Goal: Task Accomplishment & Management: Use online tool/utility

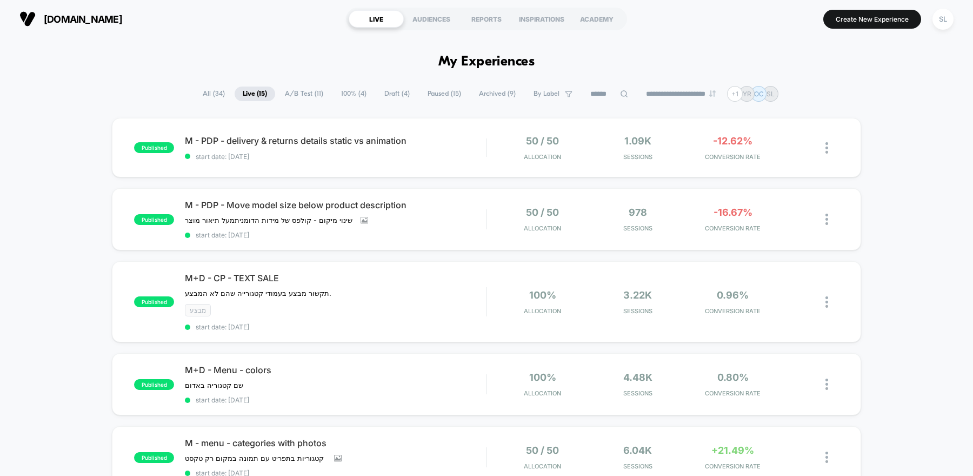
click at [289, 95] on span "A/B Test ( 11 )" at bounding box center [304, 93] width 55 height 15
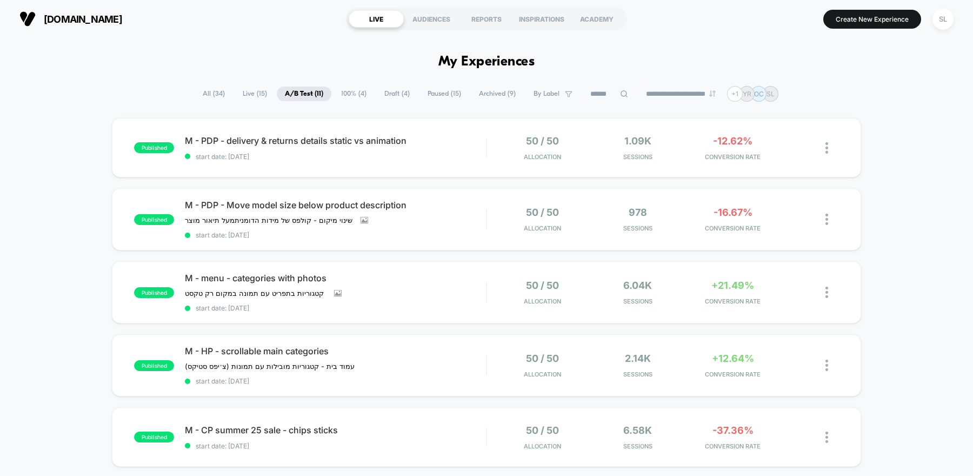
scroll to position [30, 0]
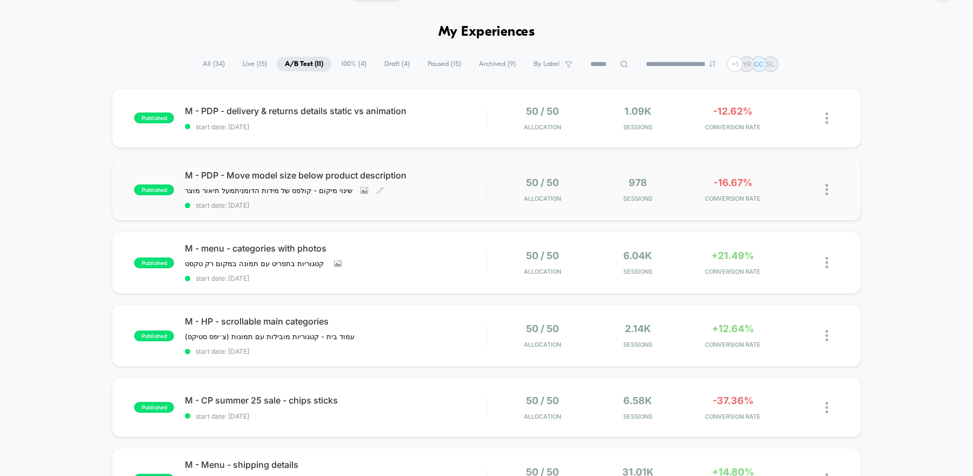
click at [418, 193] on div "M - PDP - Move model size below product description שינוי מיקום - קולפס של מידו…" at bounding box center [335, 189] width 301 height 39
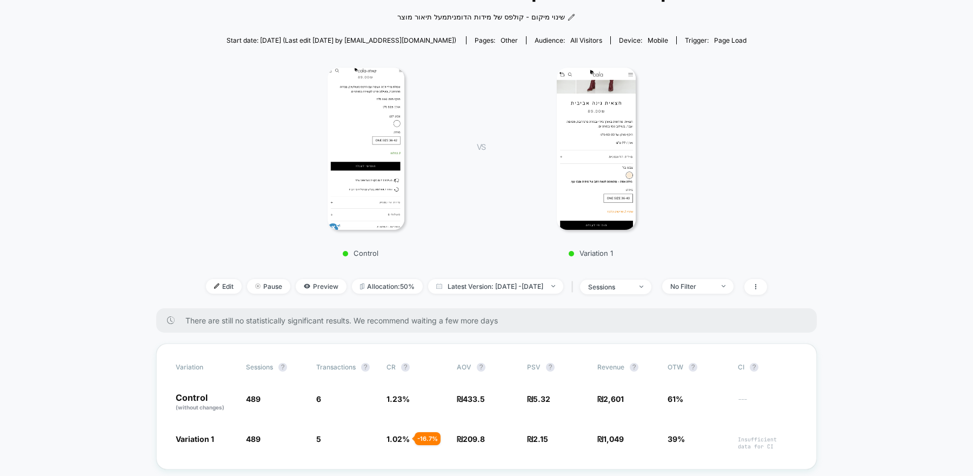
scroll to position [158, 0]
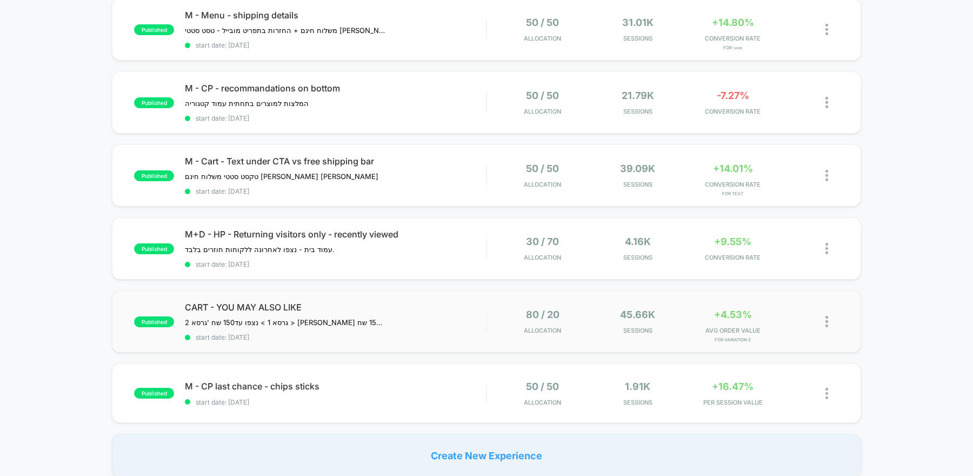
scroll to position [496, 0]
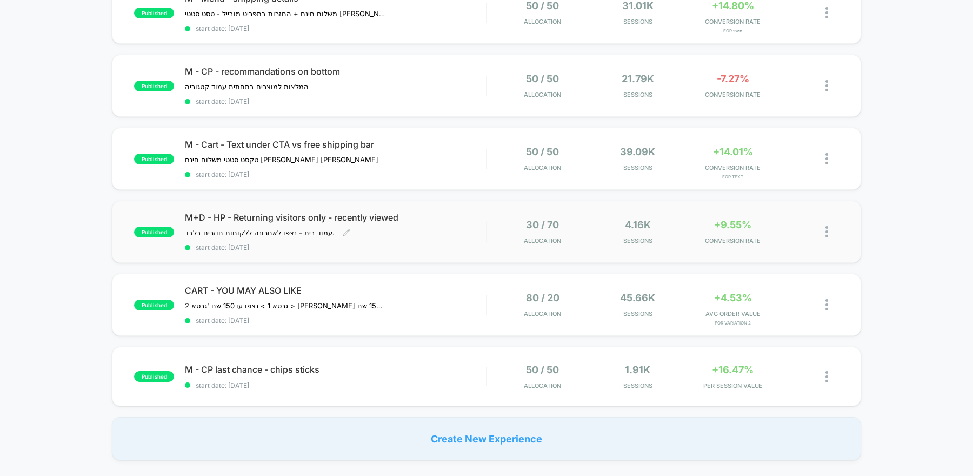
click at [476, 215] on span "M+D - HP - Returning visitors only - recently viewed" at bounding box center [335, 217] width 301 height 11
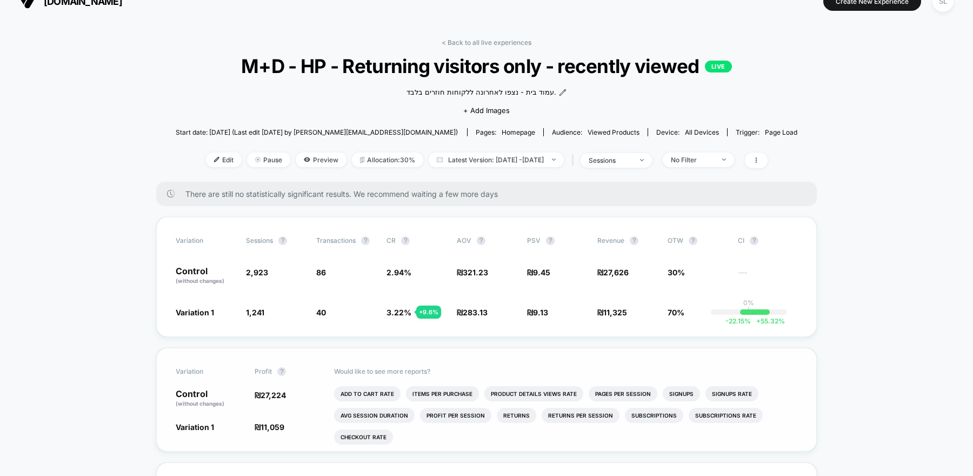
scroll to position [24, 0]
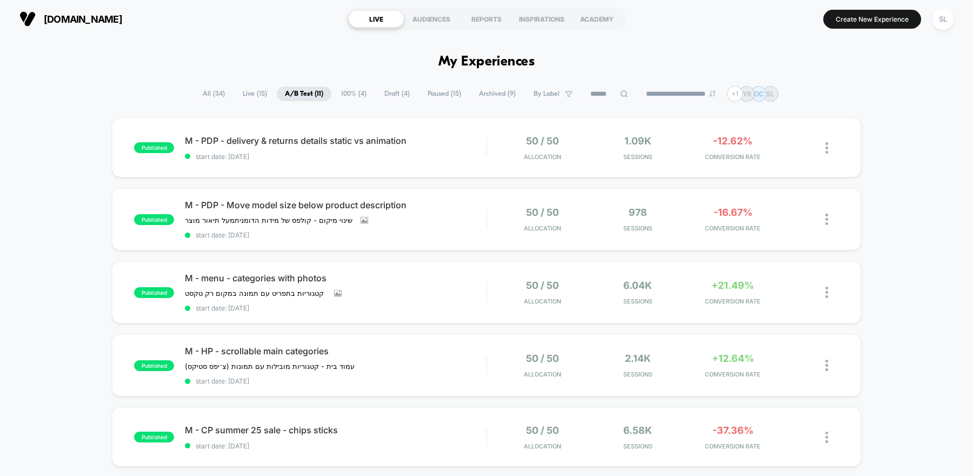
click at [393, 95] on span "Draft ( 4 )" at bounding box center [397, 93] width 42 height 15
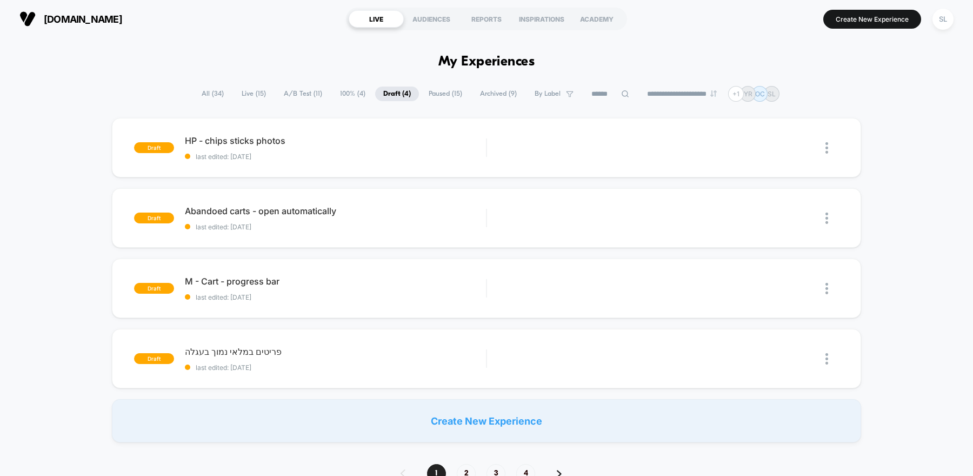
click at [440, 97] on span "Paused ( 15 )" at bounding box center [445, 93] width 50 height 15
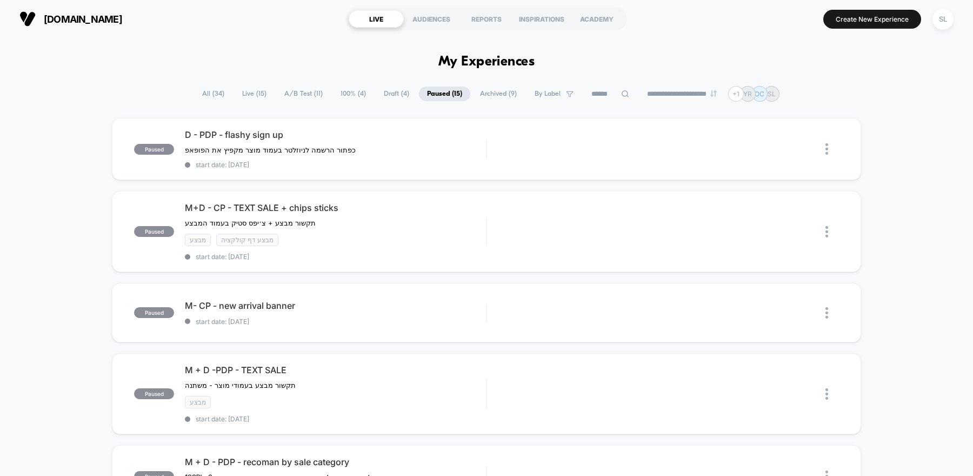
scroll to position [19, 0]
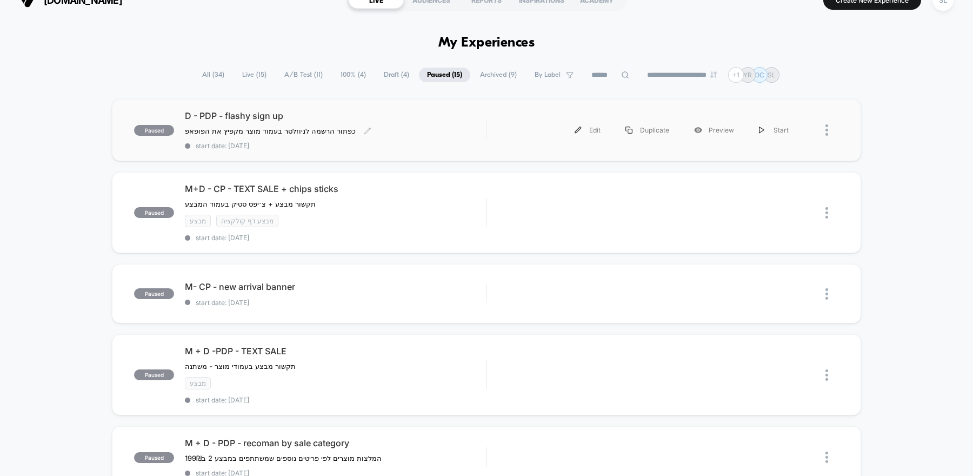
click at [407, 142] on span "start date: 8/10/2025" at bounding box center [335, 146] width 301 height 8
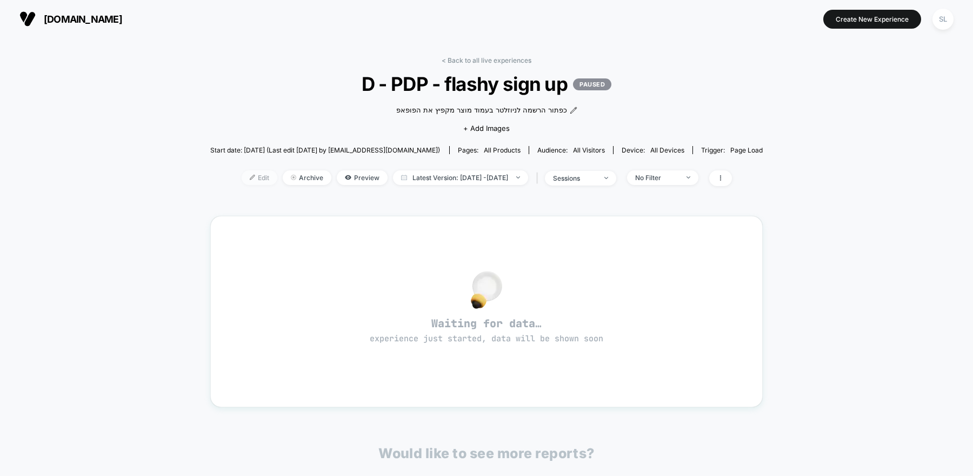
click at [246, 178] on span "Edit" at bounding box center [260, 177] width 36 height 15
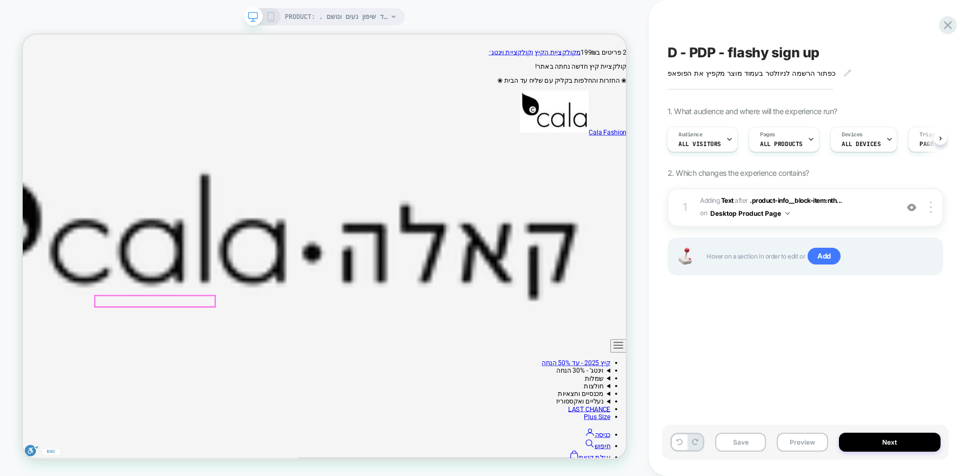
scroll to position [16, 0]
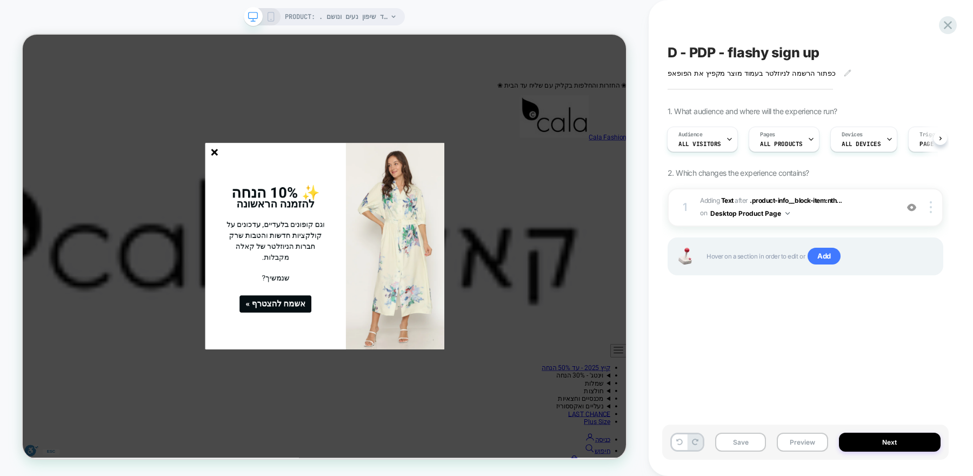
click at [278, 190] on line "סגור" at bounding box center [279, 192] width 8 height 8
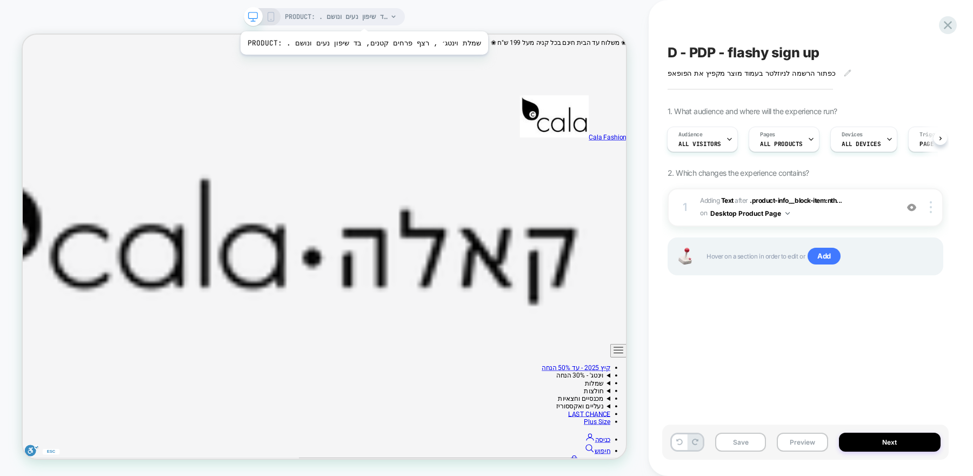
click at [376, 18] on span "PRODUCT: . שמלת וינטג׳ , רצף פרחים קטנים, בד שיפון נעים ונושם" at bounding box center [336, 16] width 103 height 17
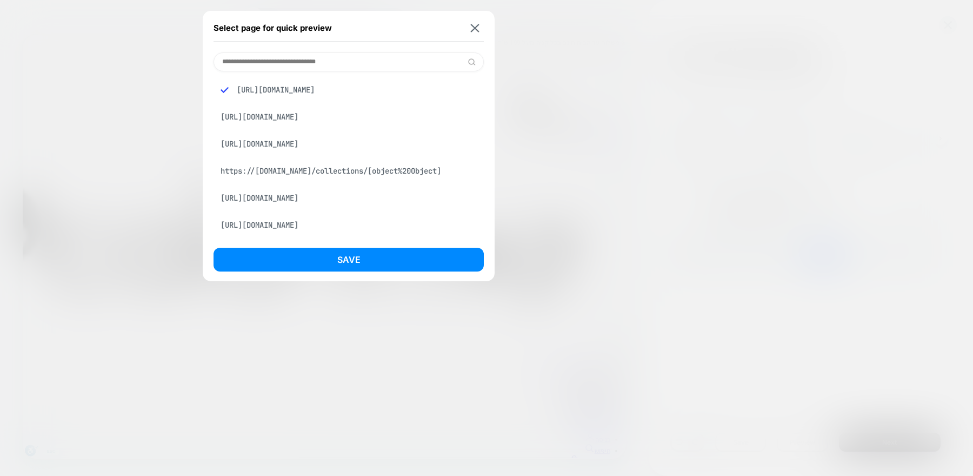
click at [344, 57] on input at bounding box center [348, 61] width 270 height 19
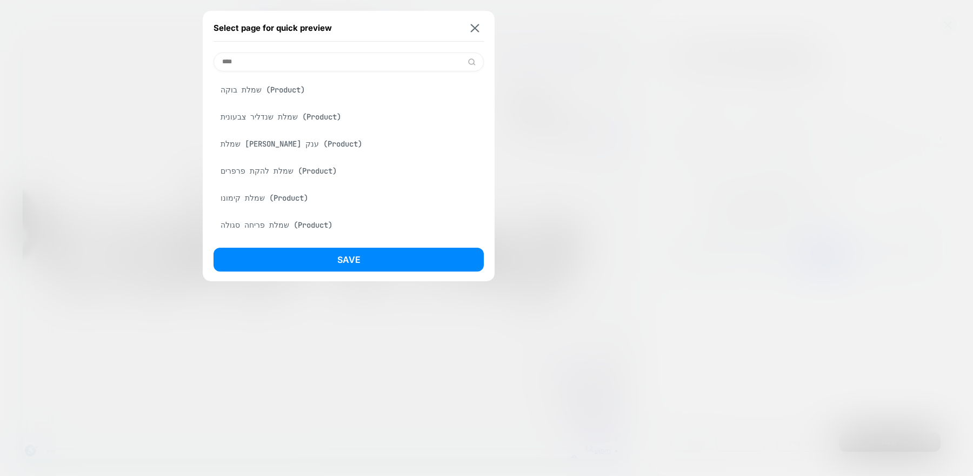
type input "****"
click at [316, 144] on div "שמלת שושן ענק (Product)" at bounding box center [348, 143] width 270 height 21
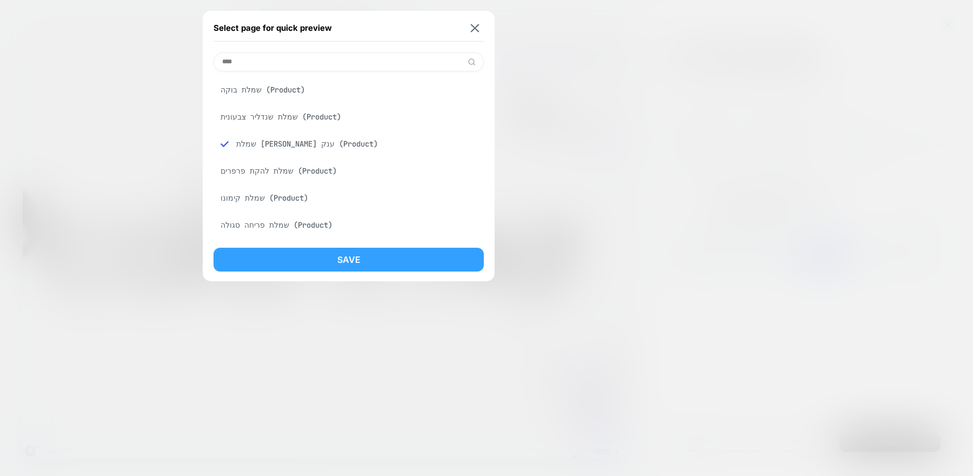
click at [325, 260] on button "Save" at bounding box center [348, 260] width 270 height 24
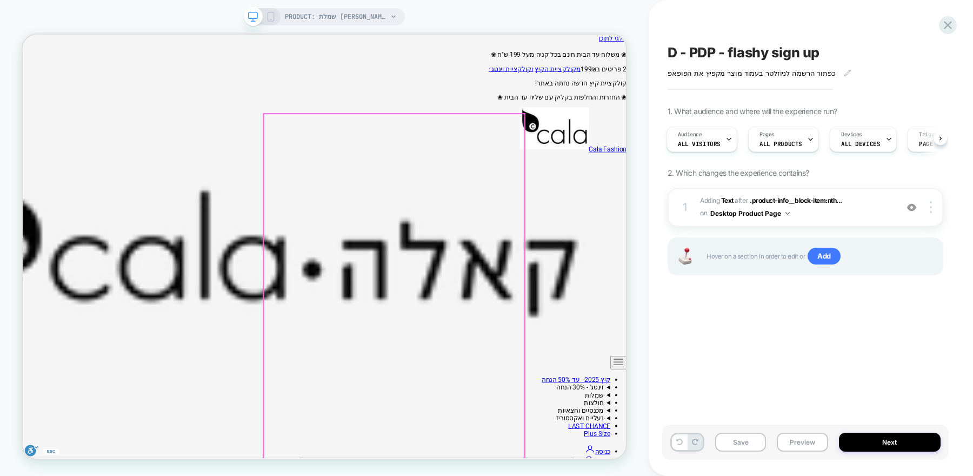
scroll to position [0, 0]
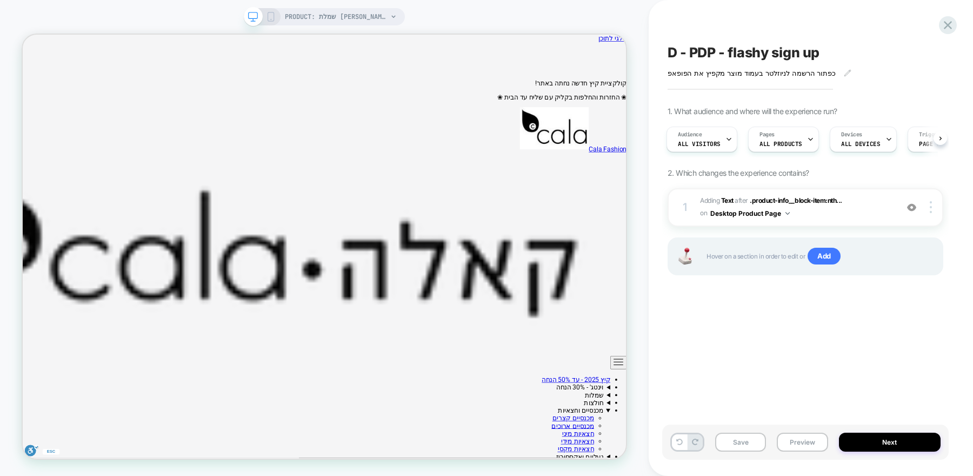
click at [282, 22] on div "PRODUCT: שמלת שושן ענק" at bounding box center [324, 16] width 161 height 17
click at [274, 20] on rect at bounding box center [271, 16] width 6 height 9
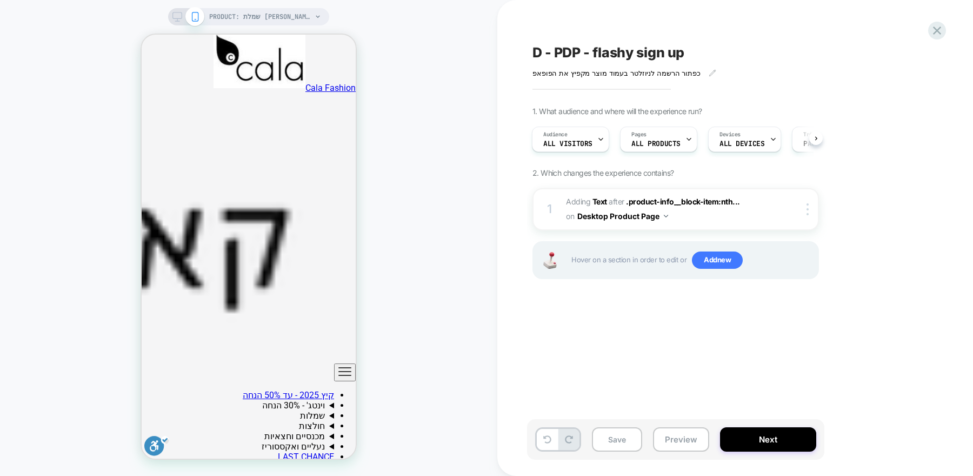
scroll to position [256, 0]
click at [761, 217] on span "#_loomi_addon_1754819748117 Adding Text AFTER .product-info__block-item:nth... …" at bounding box center [669, 209] width 206 height 29
click at [715, 218] on span "#_loomi_addon_1754819748117 Adding Text AFTER .product-info__block-item:nth... …" at bounding box center [669, 209] width 206 height 29
click at [808, 212] on div at bounding box center [809, 209] width 18 height 12
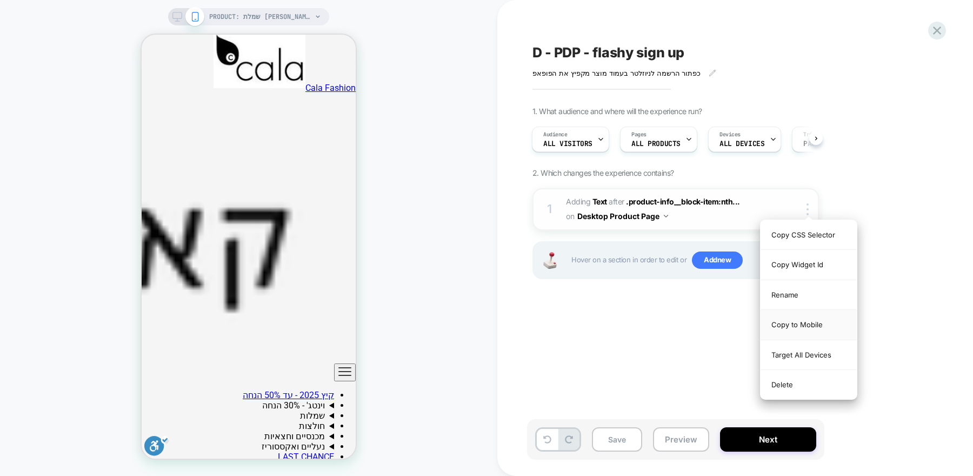
click at [814, 324] on div "Copy to Mobile" at bounding box center [808, 325] width 96 height 30
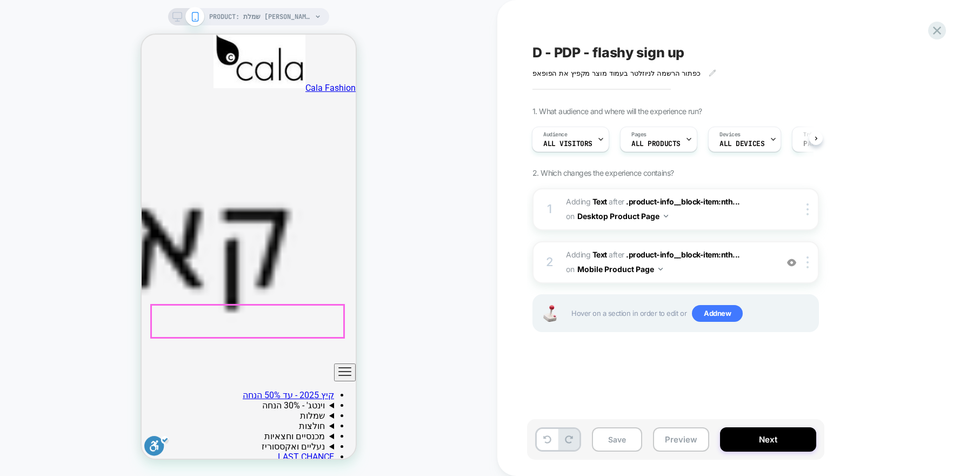
click at [743, 264] on span "#_loomi_addon_1755073560153 Adding Text AFTER .product-info__block-item:nth... …" at bounding box center [669, 262] width 206 height 29
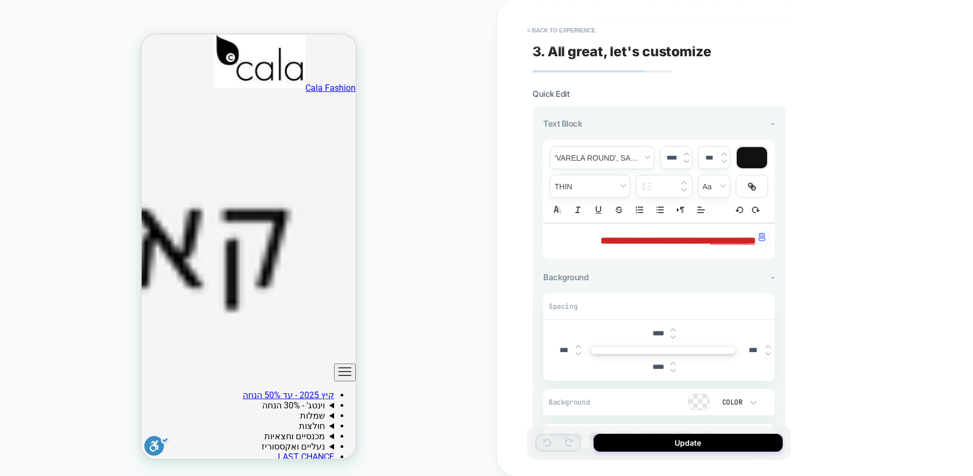
scroll to position [312, 0]
click at [686, 162] on img at bounding box center [686, 161] width 5 height 4
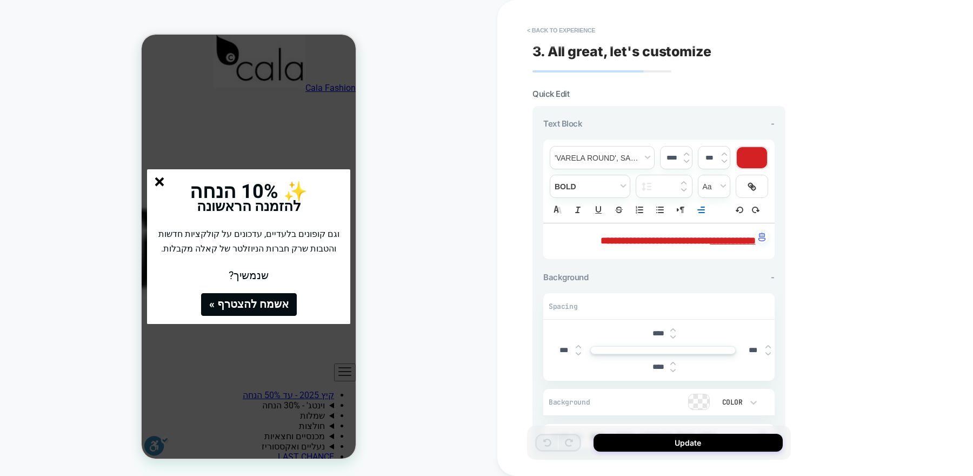
click at [157, 178] on line "סגור" at bounding box center [160, 182] width 8 height 8
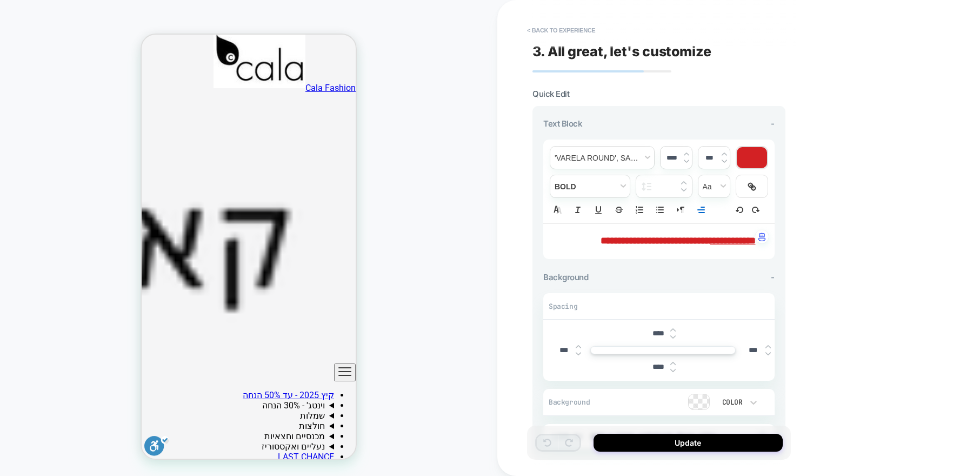
click at [737, 236] on strong "**********" at bounding box center [677, 241] width 155 height 10
click at [687, 159] on img at bounding box center [686, 161] width 5 height 4
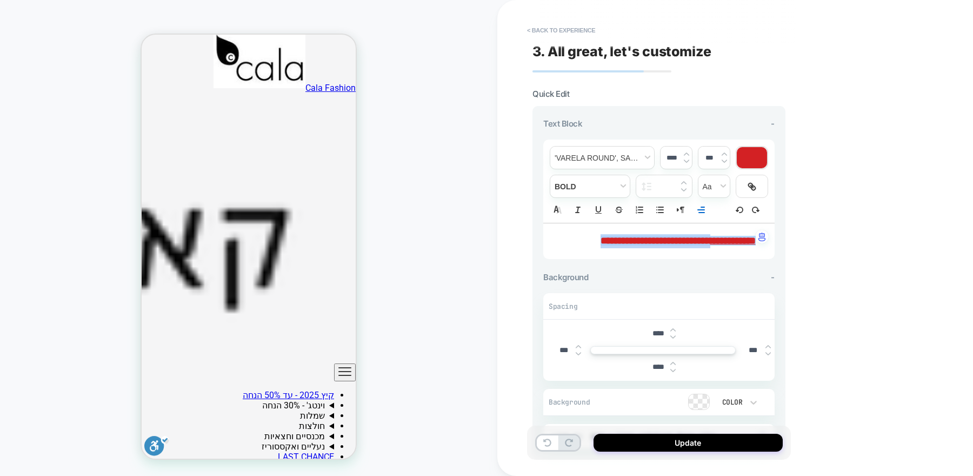
click at [687, 159] on img at bounding box center [686, 161] width 5 height 4
type input "****"
click at [672, 332] on img at bounding box center [672, 333] width 5 height 4
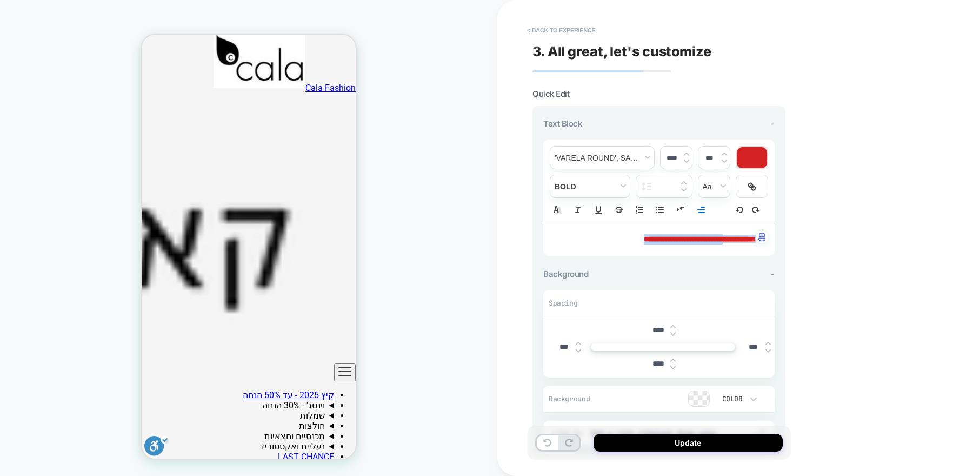
click at [672, 332] on img at bounding box center [672, 333] width 5 height 4
type input "****"
click at [714, 273] on div "Background -" at bounding box center [658, 274] width 231 height 10
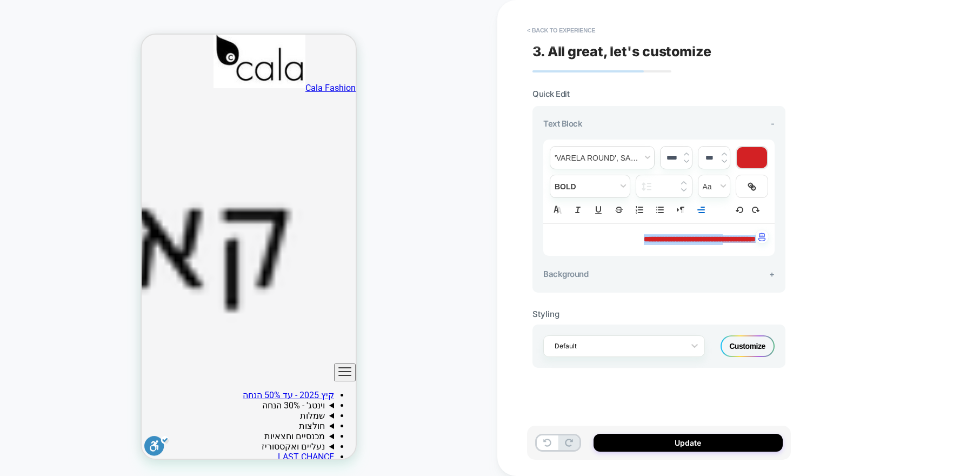
click at [709, 246] on div "**********" at bounding box center [658, 239] width 231 height 32
click at [723, 275] on div "Background +" at bounding box center [658, 274] width 231 height 10
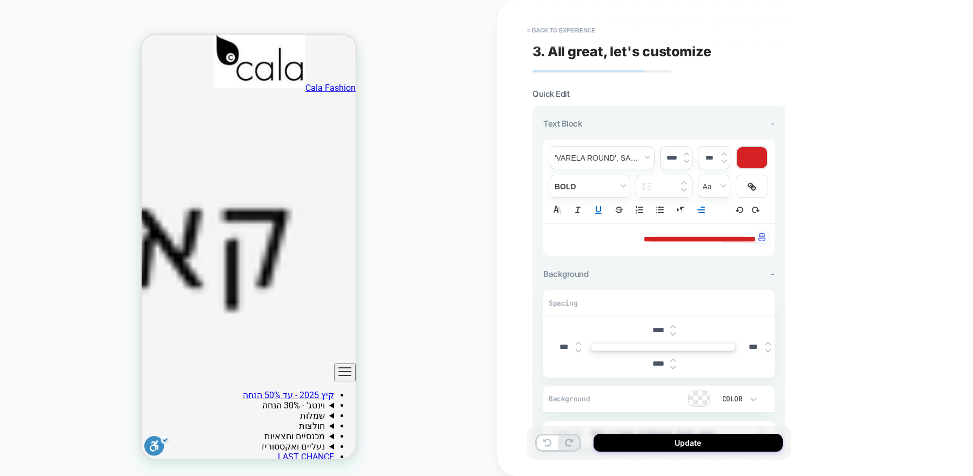
click at [723, 274] on div "Background -" at bounding box center [658, 274] width 231 height 10
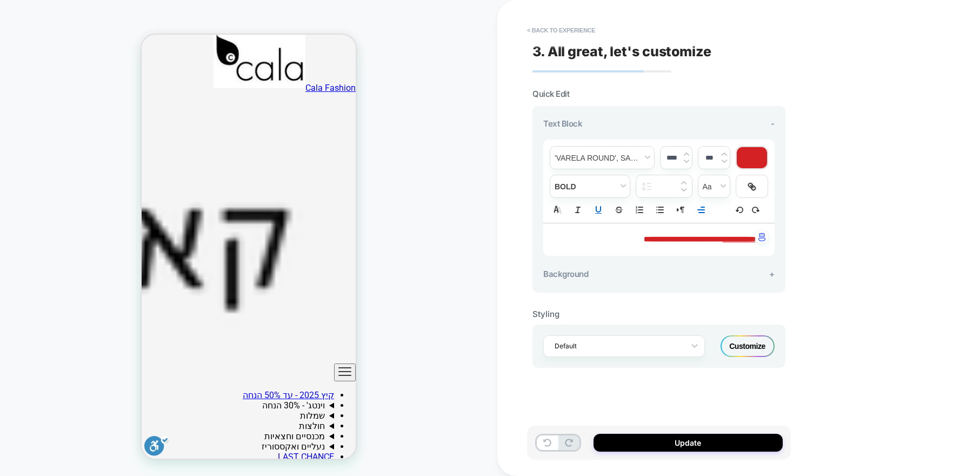
click at [739, 347] on div "Customize" at bounding box center [747, 346] width 54 height 22
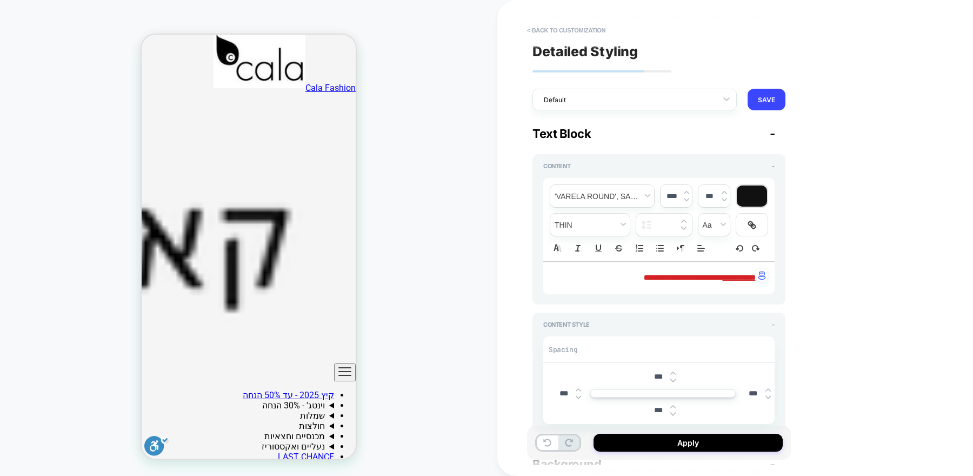
click at [673, 378] on img at bounding box center [672, 380] width 5 height 4
type input "****"
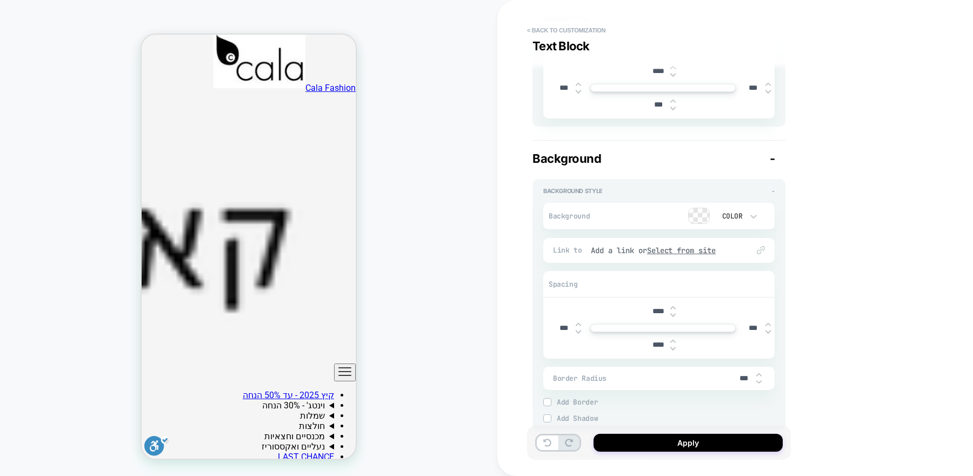
scroll to position [319, 0]
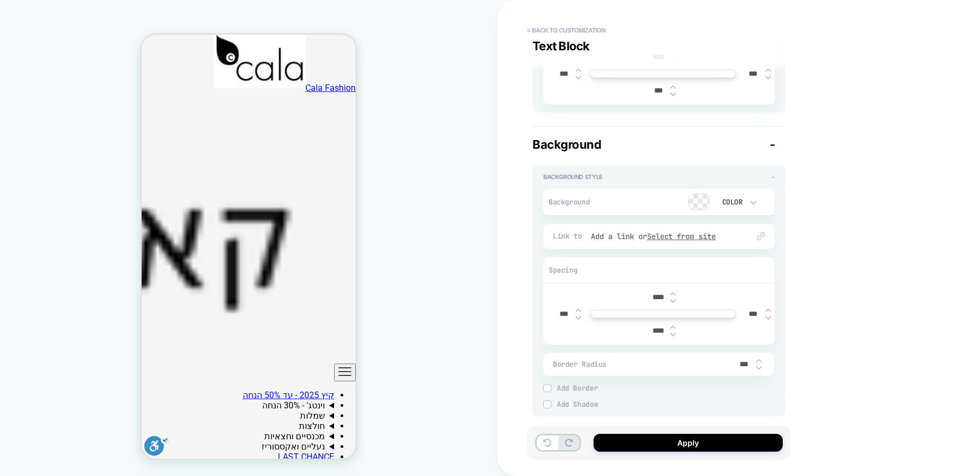
click at [673, 298] on img at bounding box center [672, 300] width 5 height 4
type input "****"
click at [674, 336] on div "****" at bounding box center [663, 330] width 34 height 22
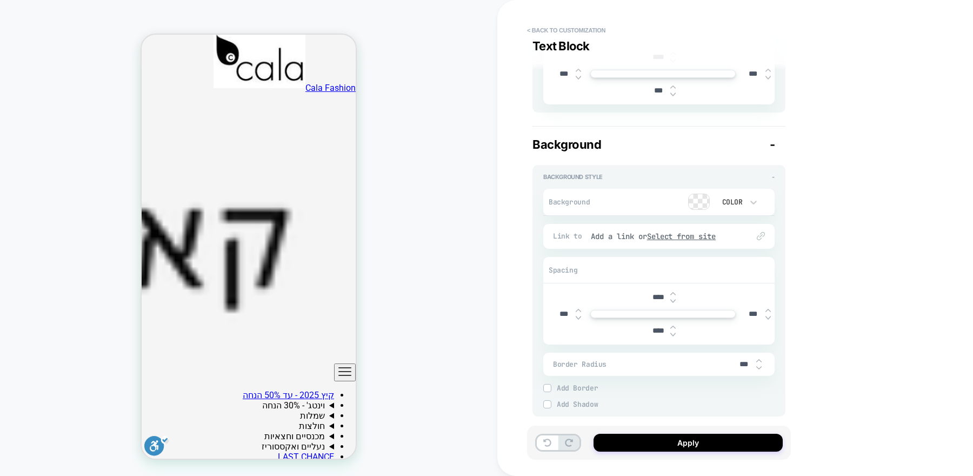
click at [674, 336] on div "****" at bounding box center [663, 330] width 34 height 22
click at [674, 335] on div "****" at bounding box center [663, 330] width 34 height 22
click at [673, 332] on img at bounding box center [672, 334] width 5 height 4
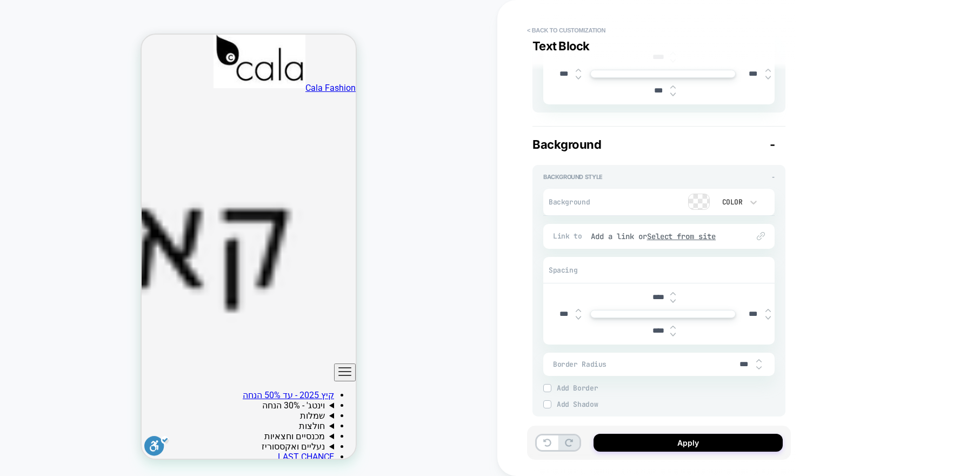
click at [673, 332] on img at bounding box center [672, 334] width 5 height 4
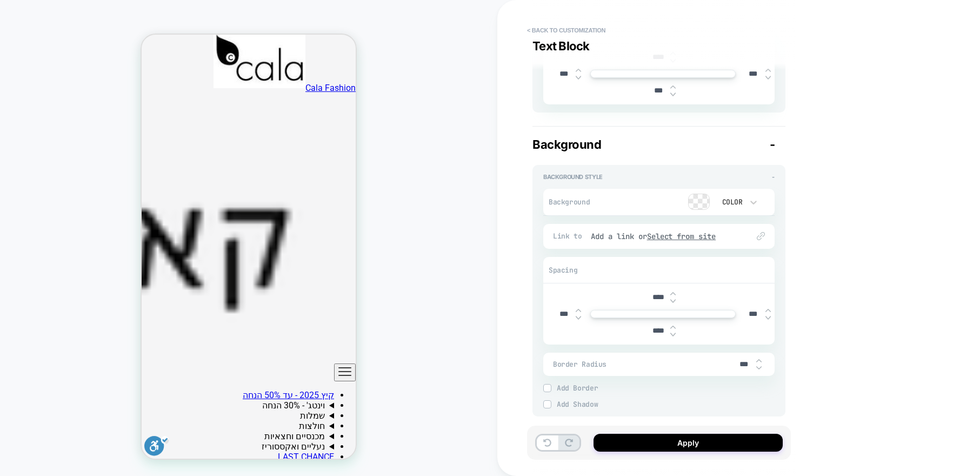
type input "****"
click at [673, 298] on img at bounding box center [672, 300] width 5 height 4
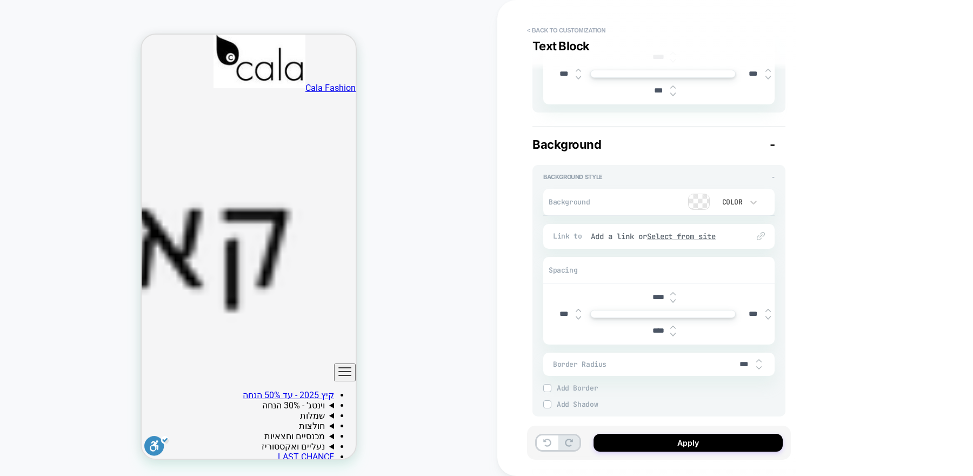
type input "****"
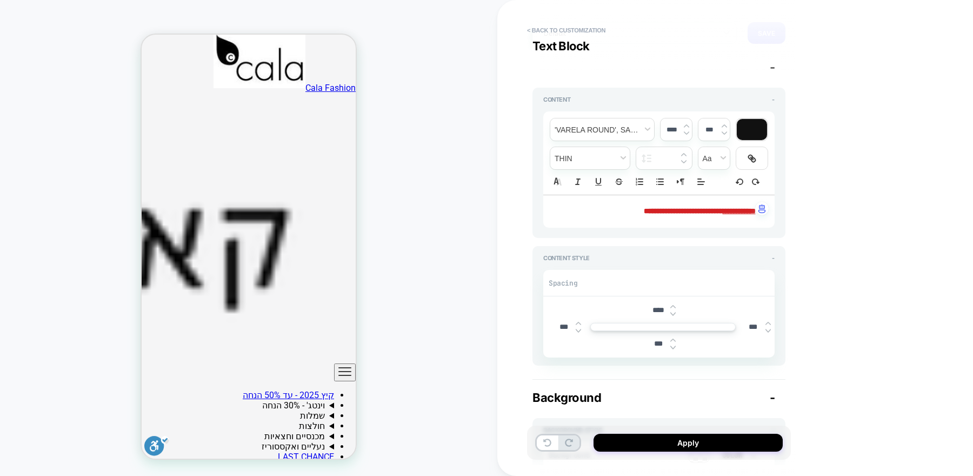
scroll to position [0, 0]
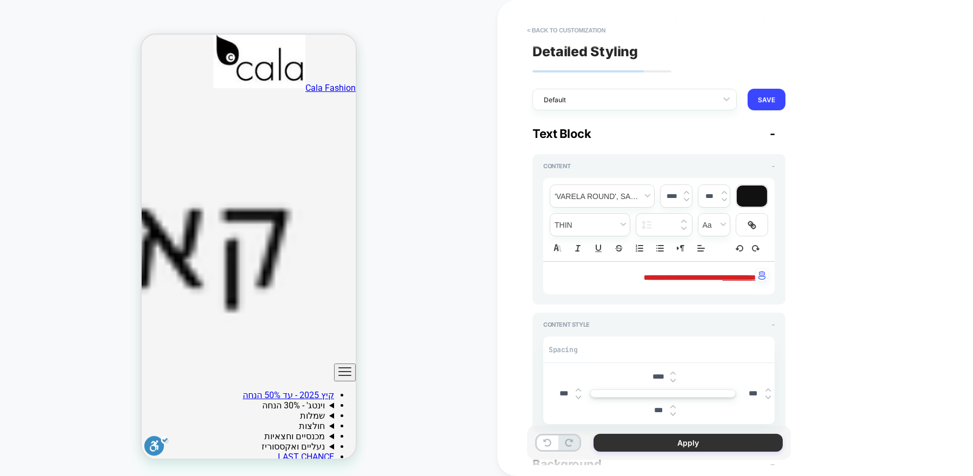
click at [687, 441] on button "Apply" at bounding box center [687, 442] width 189 height 18
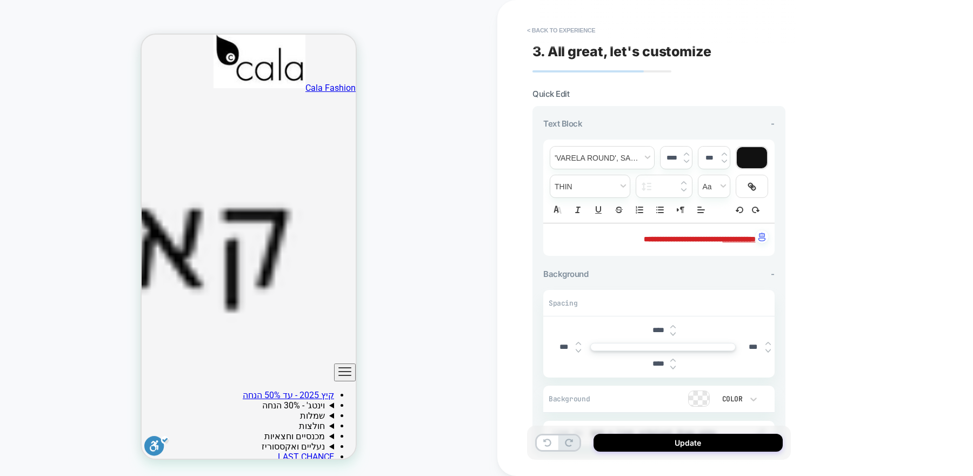
click at [672, 331] on img at bounding box center [672, 333] width 5 height 4
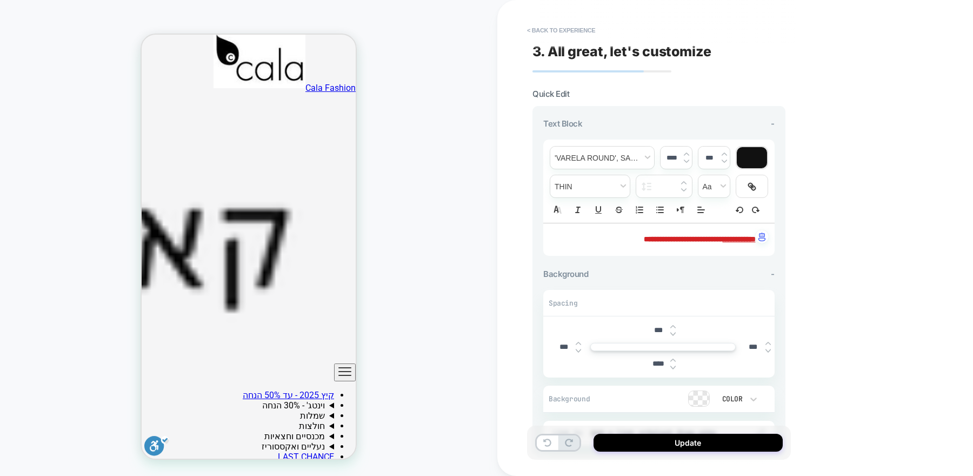
click at [672, 331] on img at bounding box center [672, 333] width 5 height 4
click at [653, 327] on input "***" at bounding box center [658, 329] width 24 height 9
click at [652, 327] on input "***" at bounding box center [658, 329] width 24 height 9
type input "***"
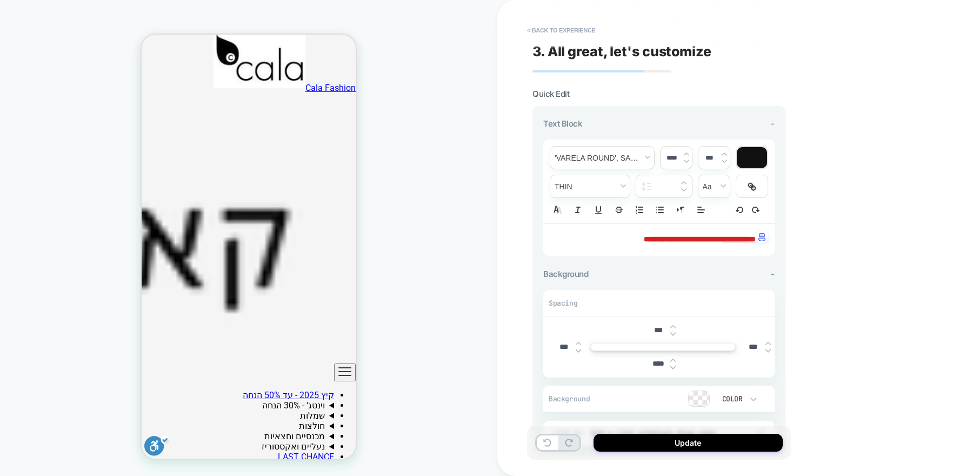
click at [654, 363] on input "****" at bounding box center [658, 363] width 24 height 9
type input "***"
click at [817, 367] on div "**********" at bounding box center [735, 238] width 476 height 476
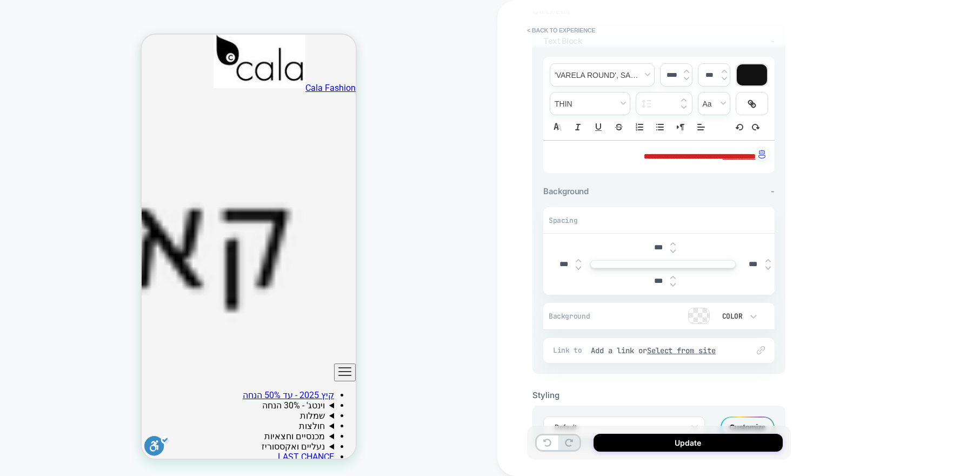
scroll to position [123, 0]
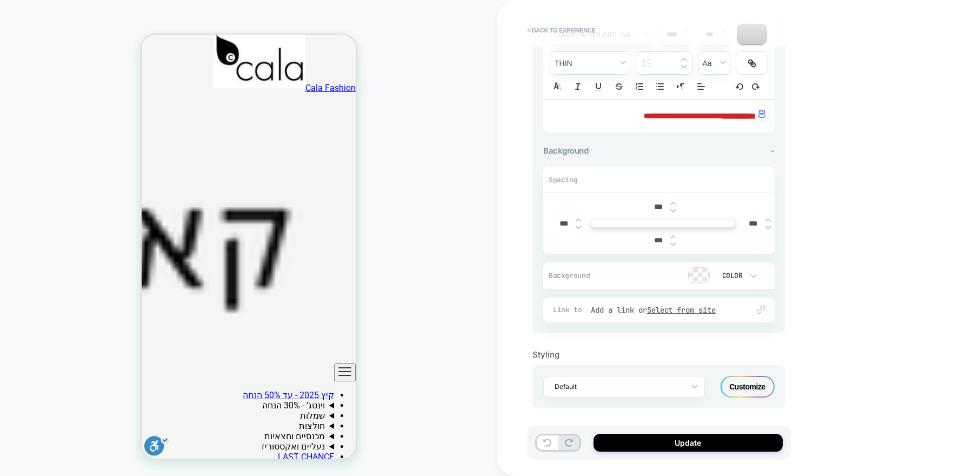
click at [749, 378] on div "Customize" at bounding box center [747, 387] width 54 height 22
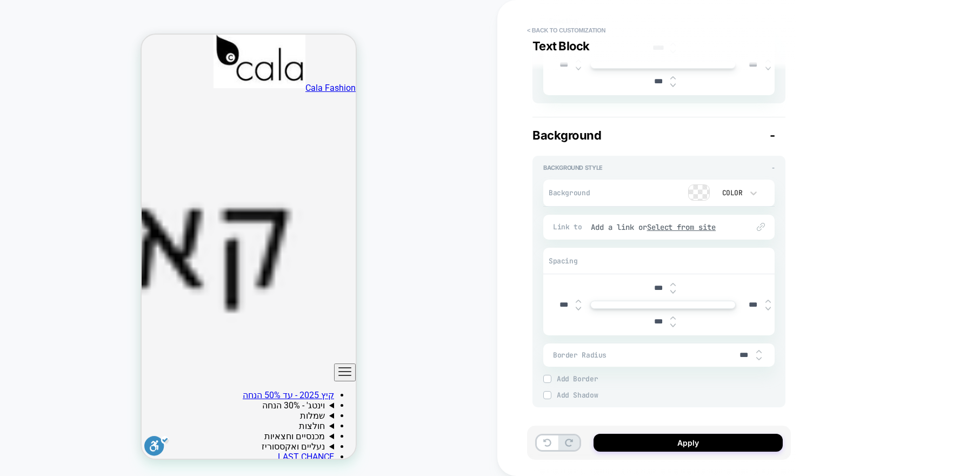
scroll to position [339, 0]
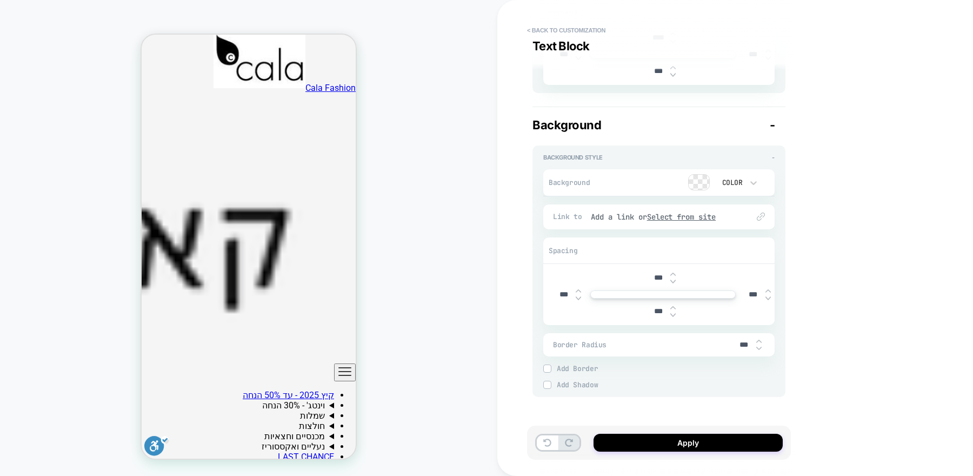
click at [673, 279] on img at bounding box center [672, 281] width 5 height 4
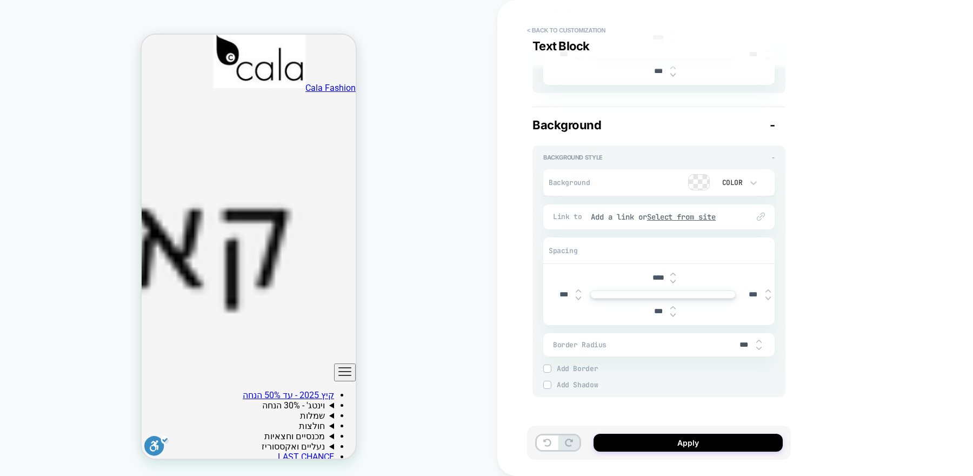
click at [673, 279] on img at bounding box center [672, 281] width 5 height 4
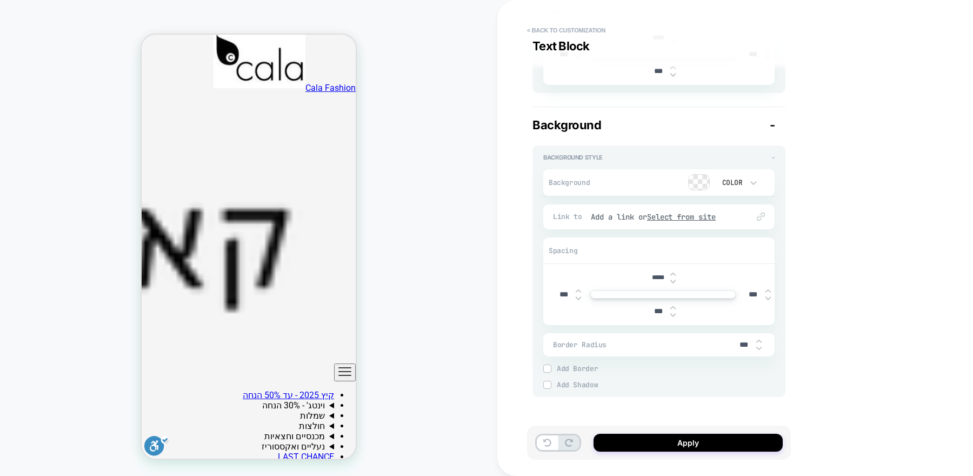
click at [673, 279] on img at bounding box center [672, 281] width 5 height 4
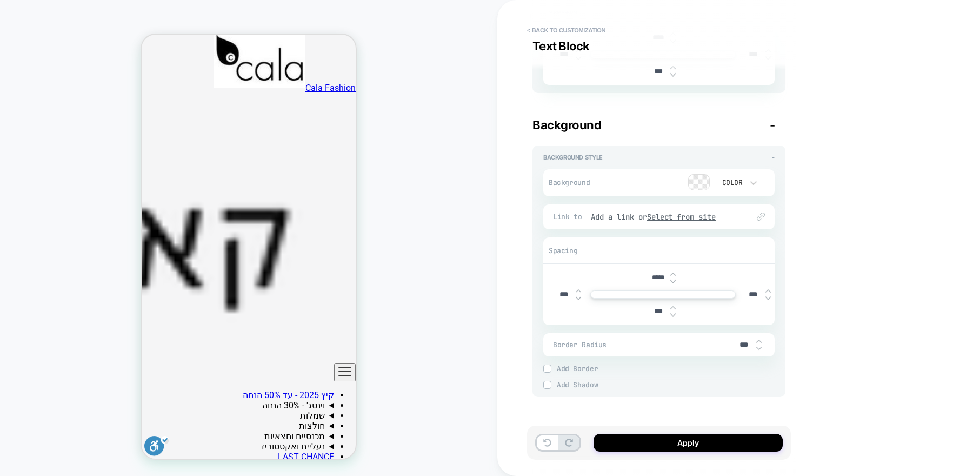
click at [673, 279] on img at bounding box center [672, 281] width 5 height 4
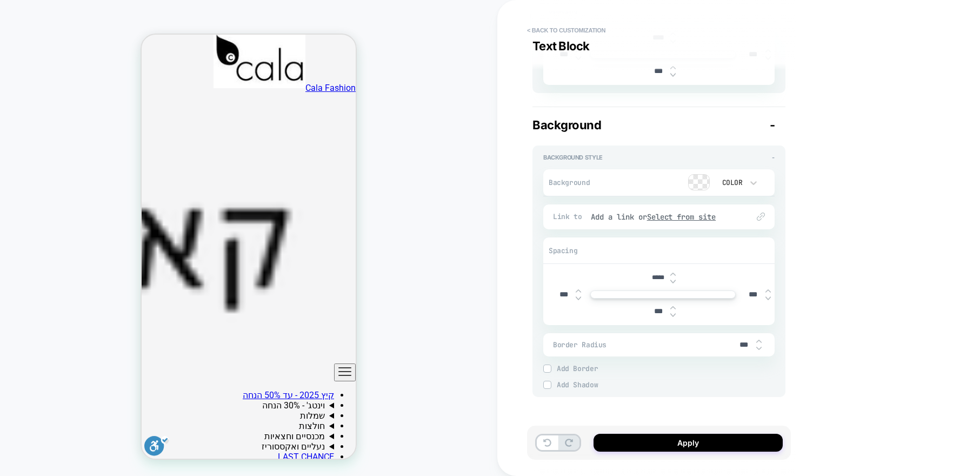
click at [673, 279] on img at bounding box center [672, 281] width 5 height 4
type input "*****"
click at [671, 305] on img at bounding box center [672, 307] width 5 height 4
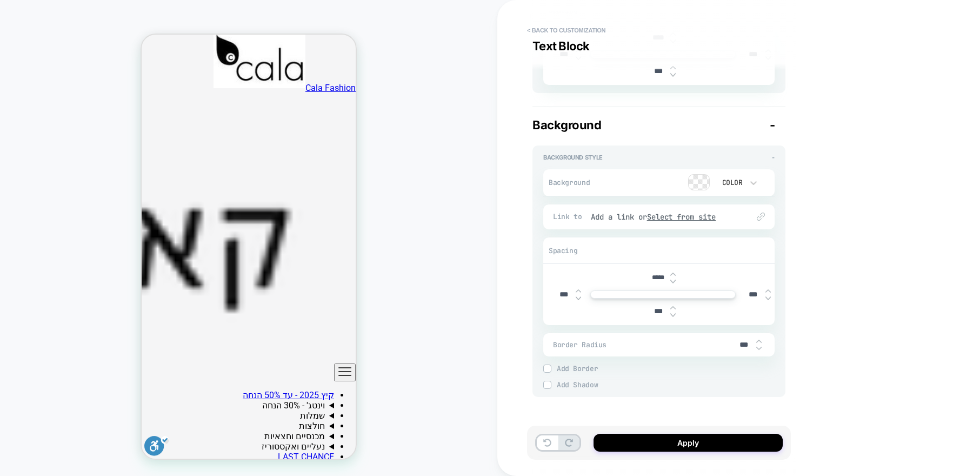
click at [672, 306] on img at bounding box center [672, 307] width 5 height 4
type input "***"
click at [672, 446] on button "Apply" at bounding box center [687, 442] width 189 height 18
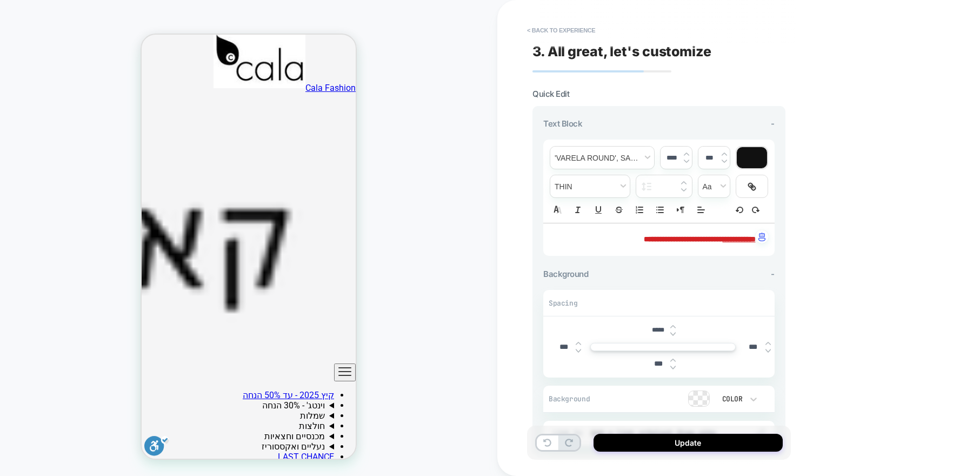
click at [672, 446] on button "Update" at bounding box center [687, 442] width 189 height 18
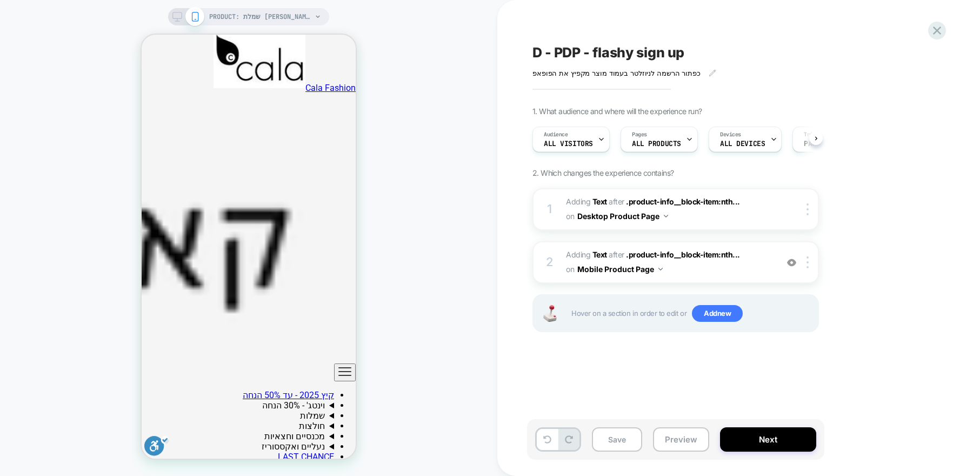
scroll to position [0, 1]
click at [812, 258] on div at bounding box center [809, 262] width 18 height 12
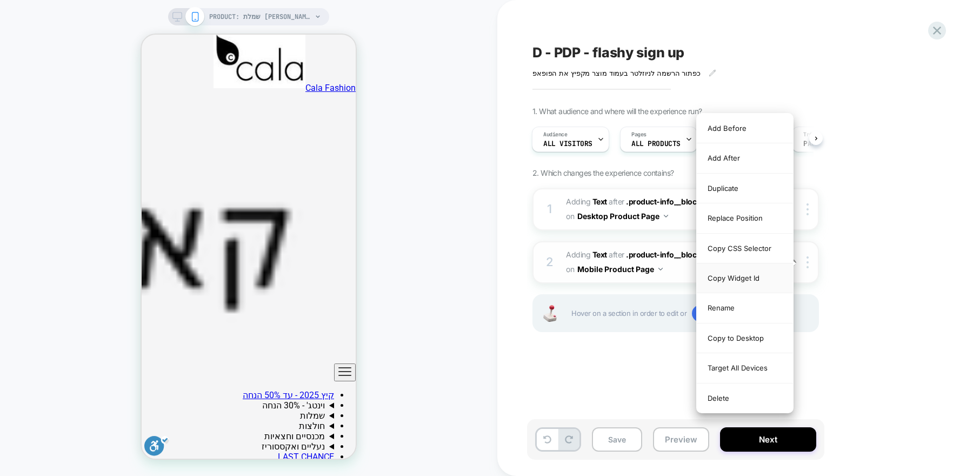
click at [757, 272] on div "Copy Widget Id" at bounding box center [745, 278] width 96 height 30
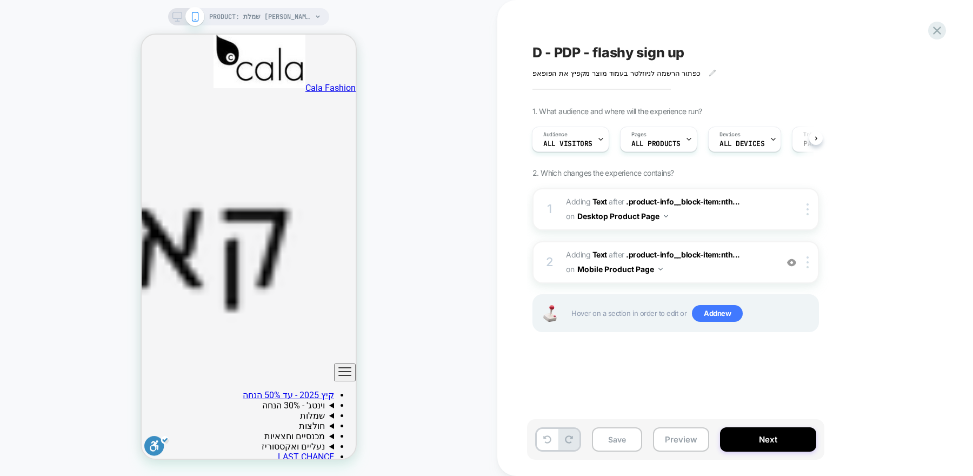
scroll to position [0, 0]
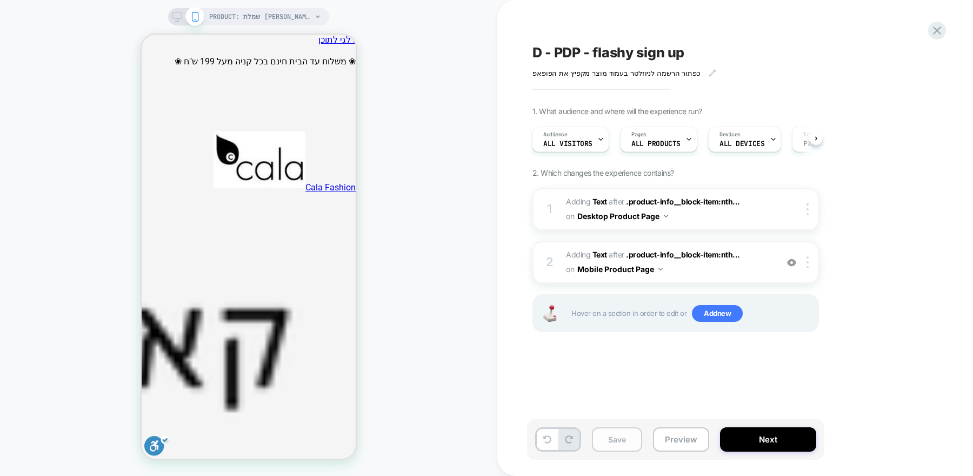
click at [623, 438] on button "Save" at bounding box center [617, 439] width 50 height 24
click at [937, 32] on icon at bounding box center [936, 30] width 15 height 15
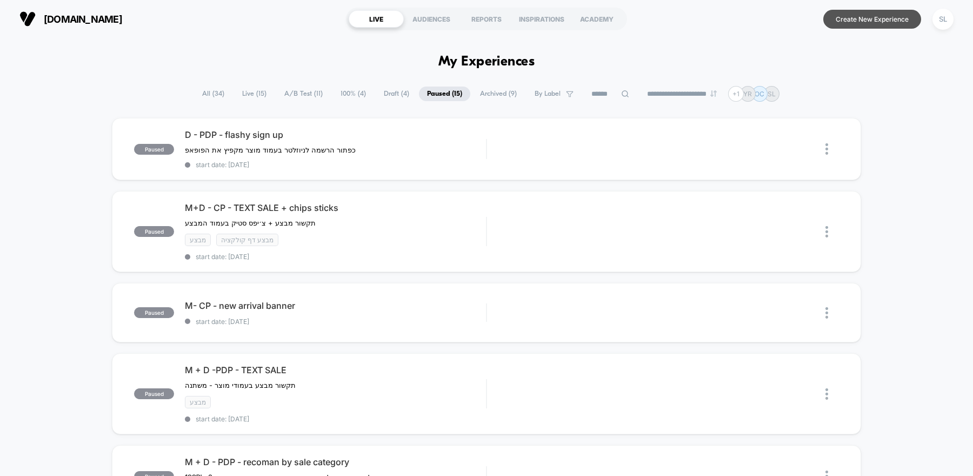
click at [877, 24] on button "Create New Experience" at bounding box center [872, 19] width 98 height 19
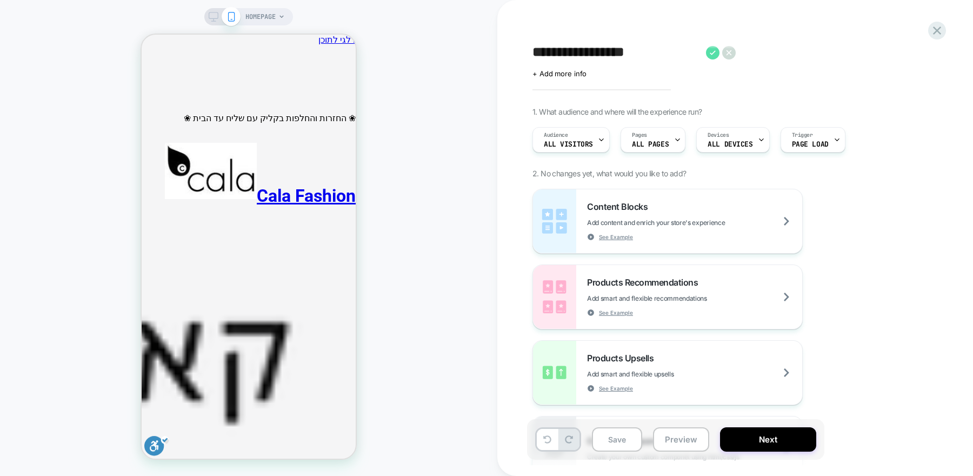
type textarea "**********"
click at [714, 47] on icon at bounding box center [713, 53] width 14 height 14
click at [657, 136] on div "Pages ALL PAGES" at bounding box center [650, 139] width 58 height 24
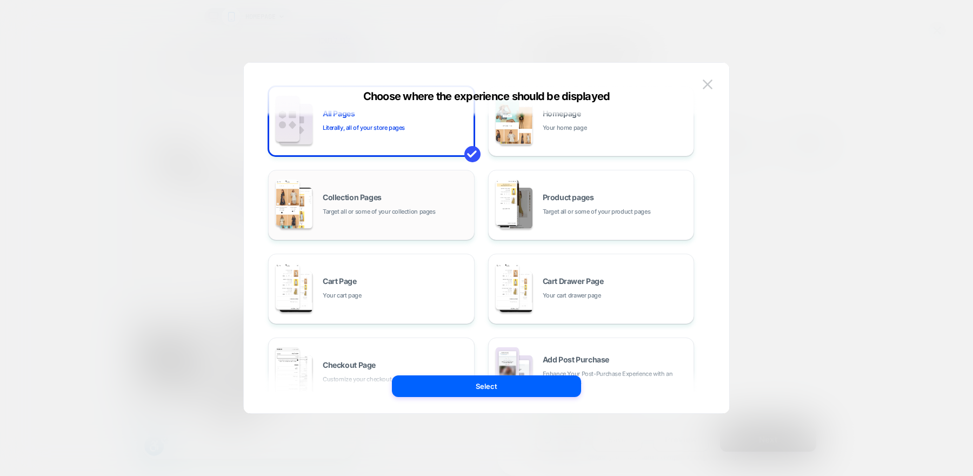
scroll to position [34, 0]
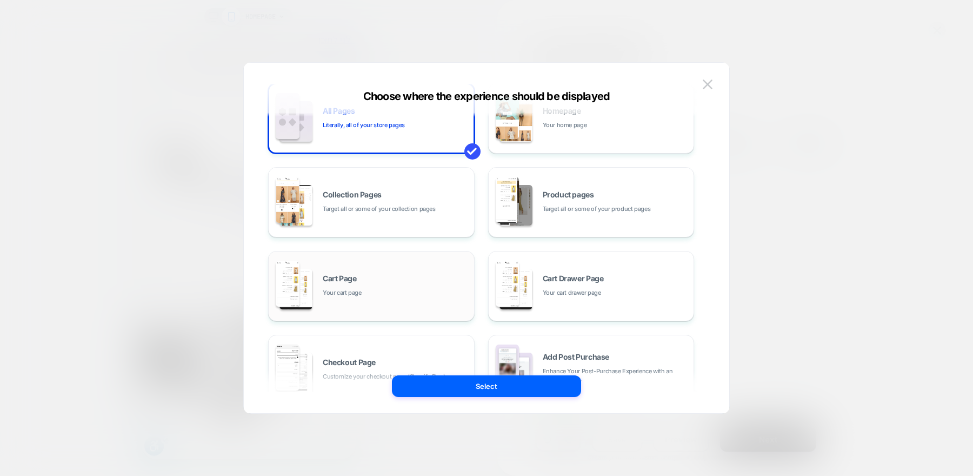
click at [439, 290] on div "Cart Page Your cart page" at bounding box center [396, 286] width 146 height 23
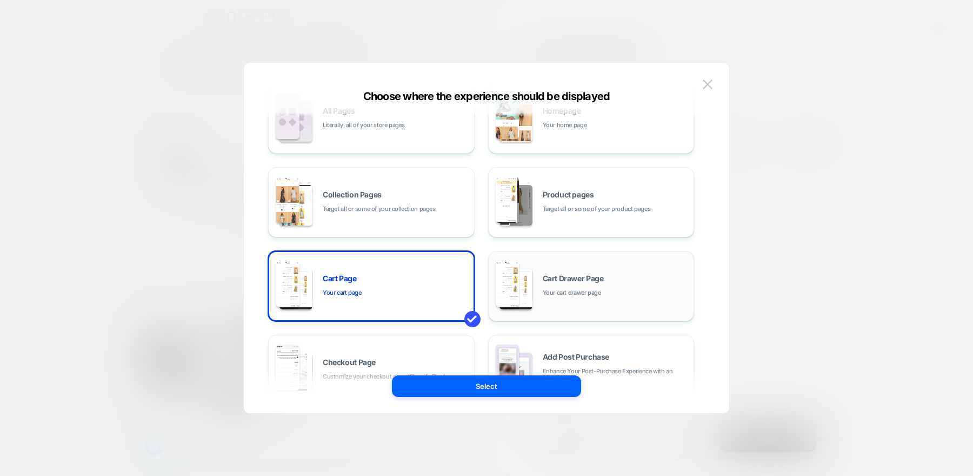
click at [610, 280] on div "Cart Drawer Page Your cart drawer page" at bounding box center [616, 286] width 146 height 23
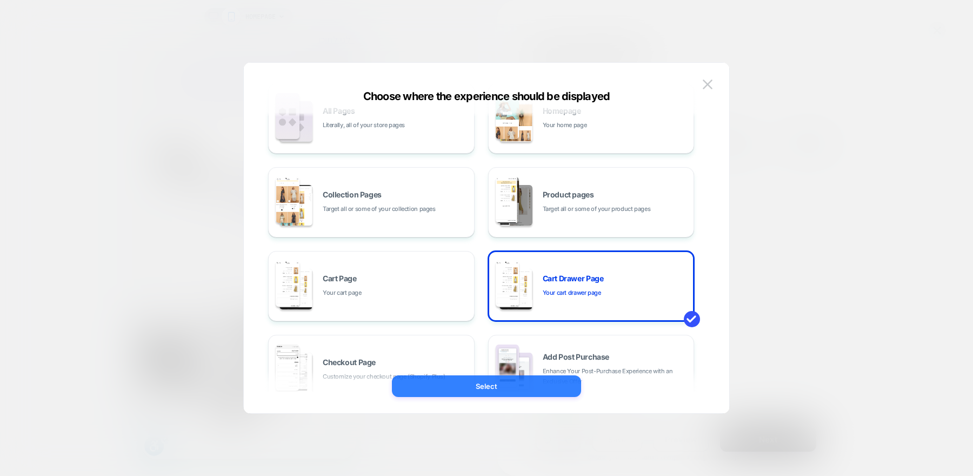
click at [524, 382] on button "Select" at bounding box center [486, 386] width 189 height 22
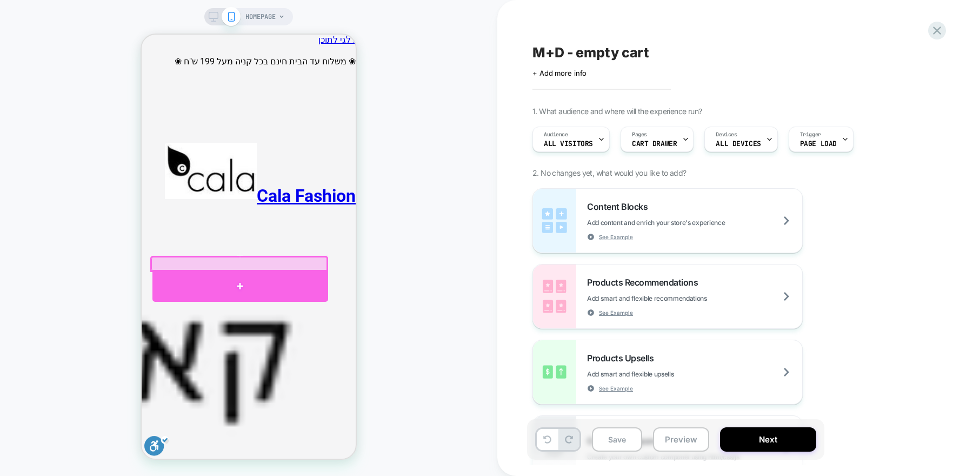
click at [241, 275] on div at bounding box center [240, 286] width 176 height 32
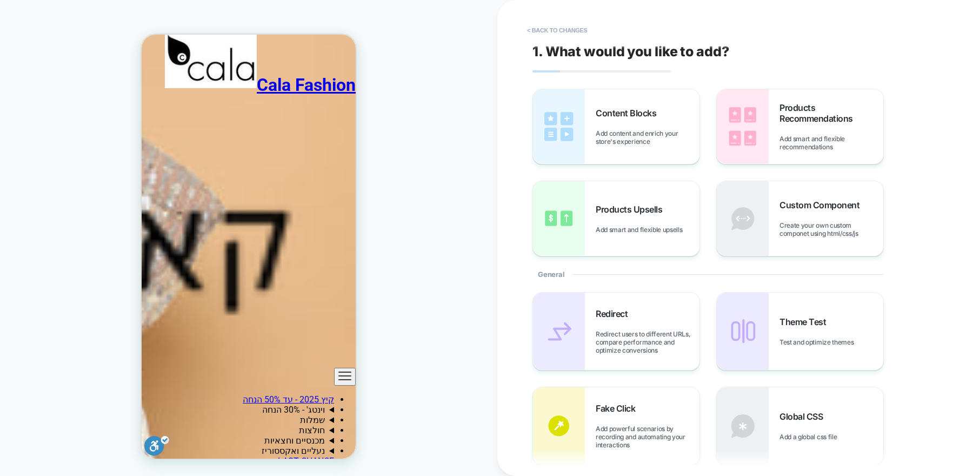
scroll to position [2098, 0]
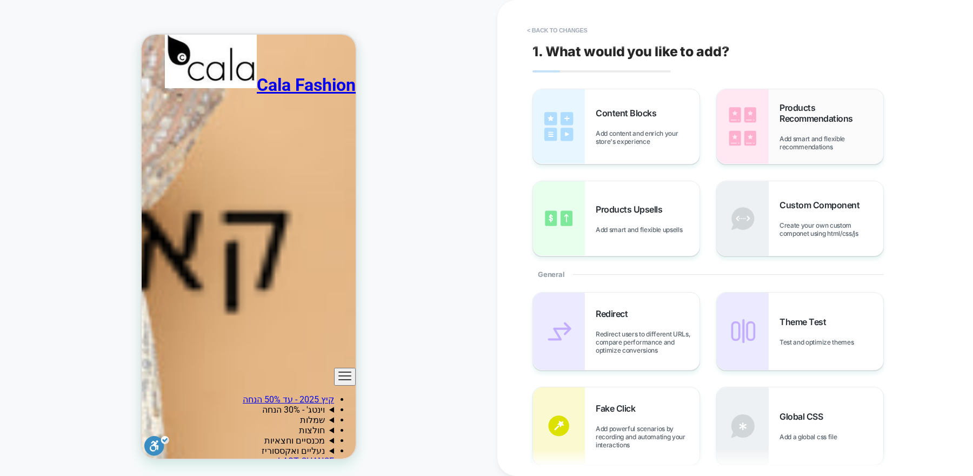
click at [806, 132] on div "Products Recommendations Add smart and flexible recommendations" at bounding box center [831, 126] width 104 height 49
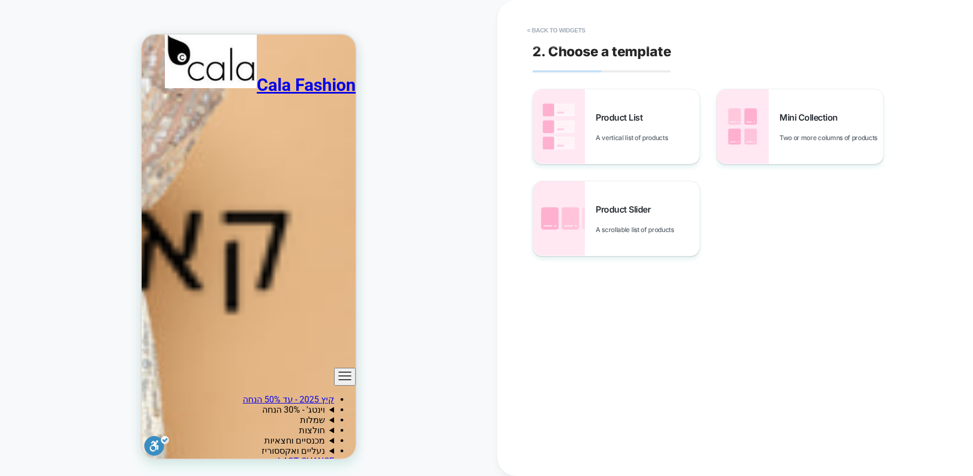
scroll to position [2201, 0]
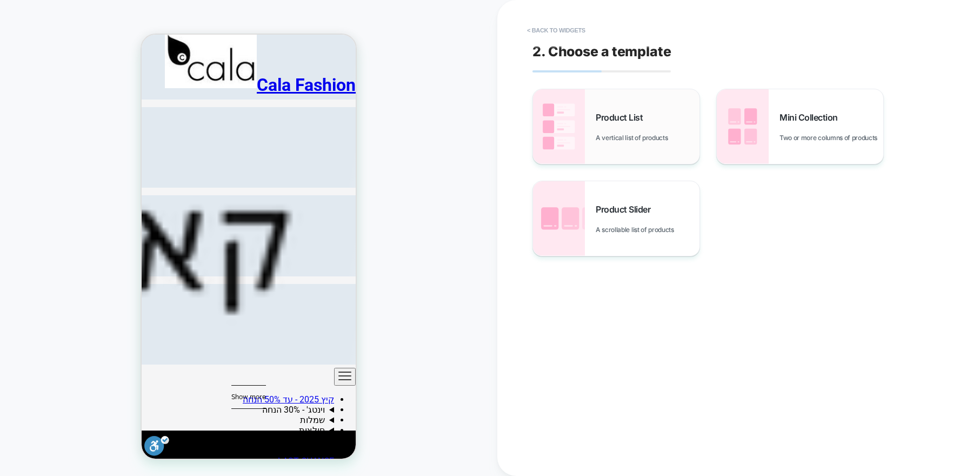
click at [664, 134] on span "A vertical list of products" at bounding box center [634, 137] width 77 height 8
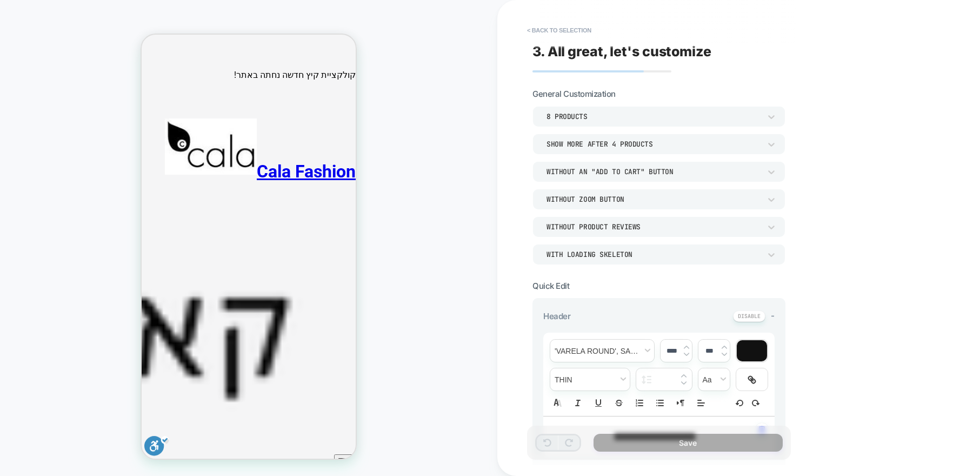
scroll to position [31, 0]
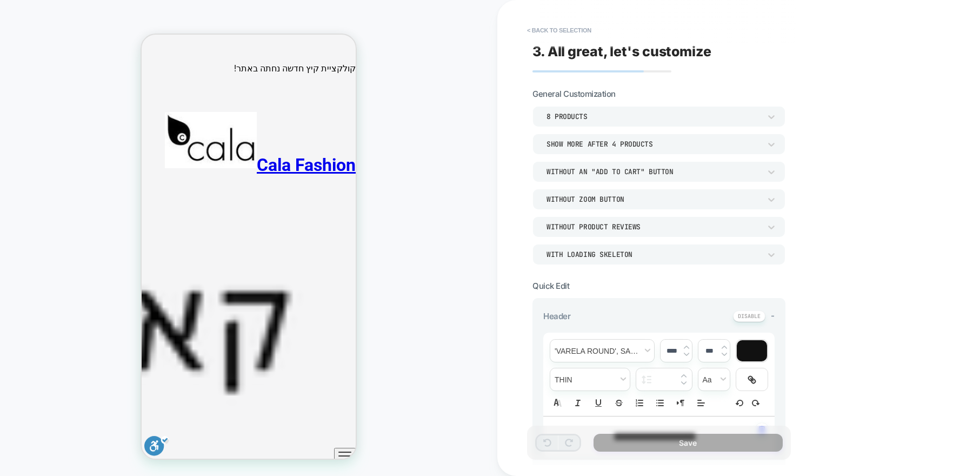
click at [340, 449] on icon "ניווט ראשי" at bounding box center [344, 455] width 13 height 13
click at [565, 23] on button "< Back to selection" at bounding box center [558, 30] width 75 height 17
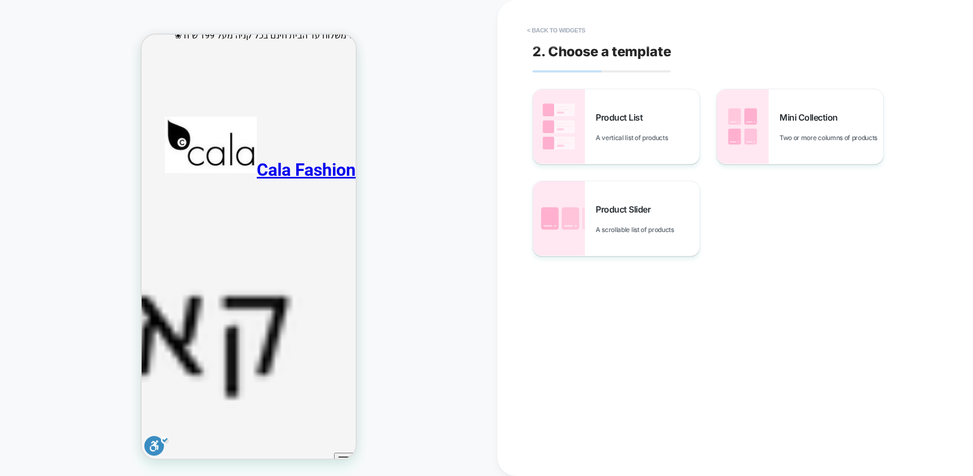
scroll to position [0, 0]
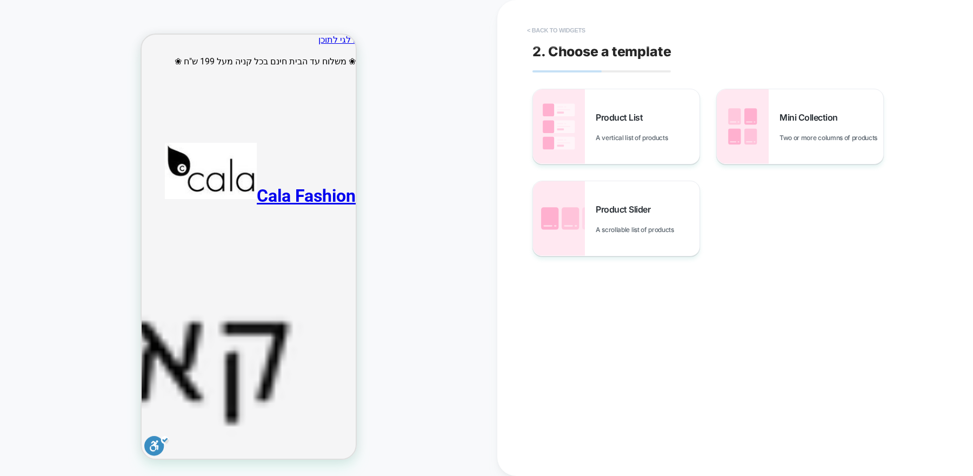
click at [553, 29] on button "< Back to widgets" at bounding box center [555, 30] width 69 height 17
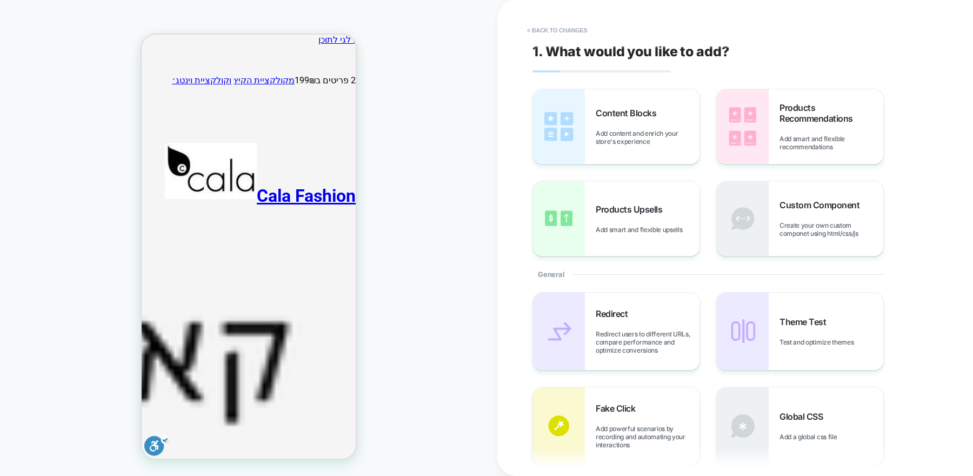
click at [564, 29] on button "< Back to changes" at bounding box center [556, 30] width 71 height 17
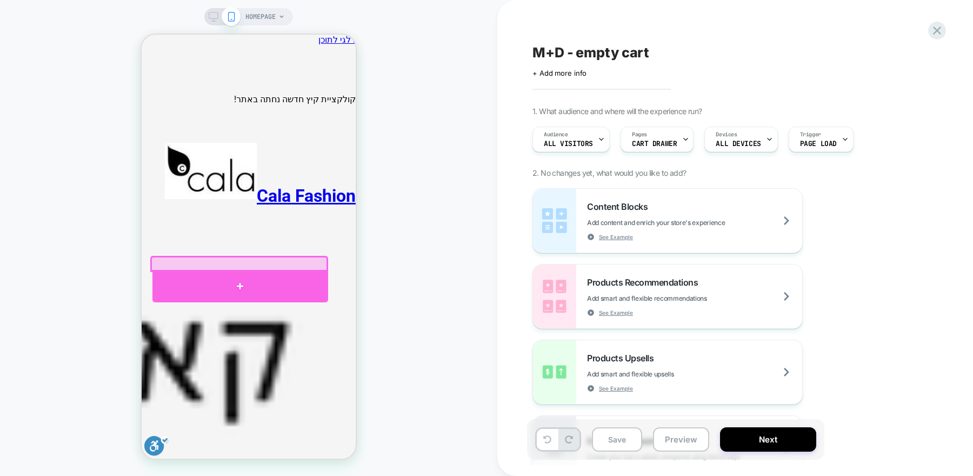
click at [236, 273] on div at bounding box center [240, 286] width 176 height 32
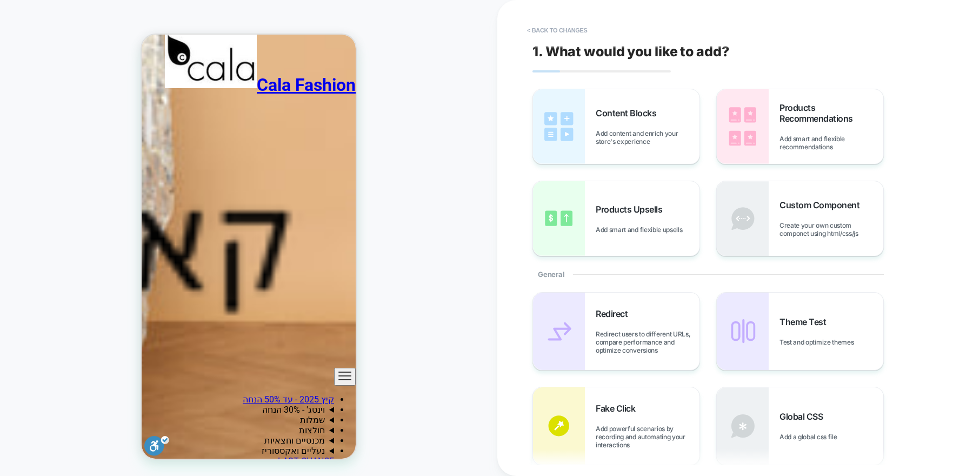
scroll to position [2102, 0]
click at [774, 114] on div "Products Recommendations Add smart and flexible recommendations" at bounding box center [800, 126] width 166 height 75
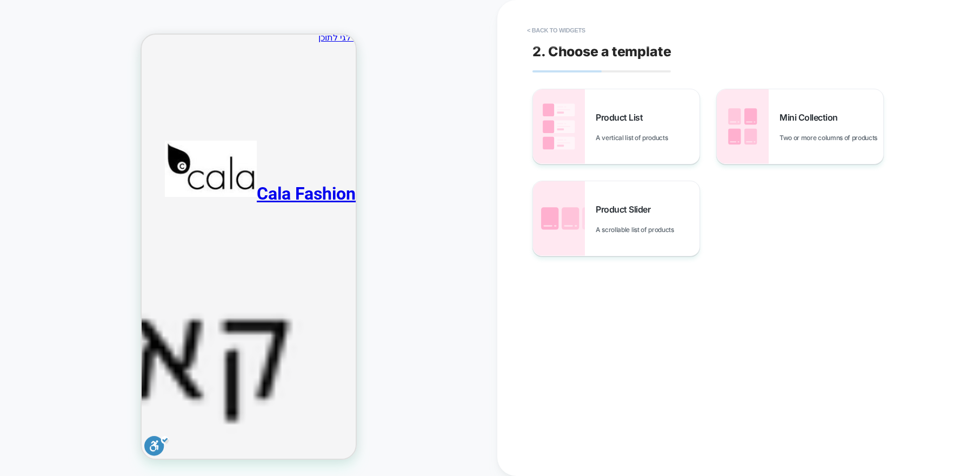
scroll to position [0, 0]
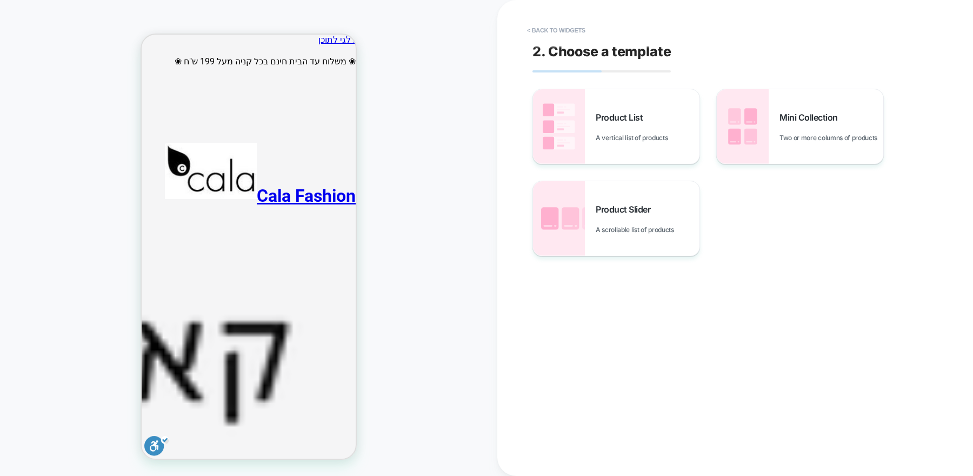
click at [541, 25] on button "< Back to widgets" at bounding box center [555, 30] width 69 height 17
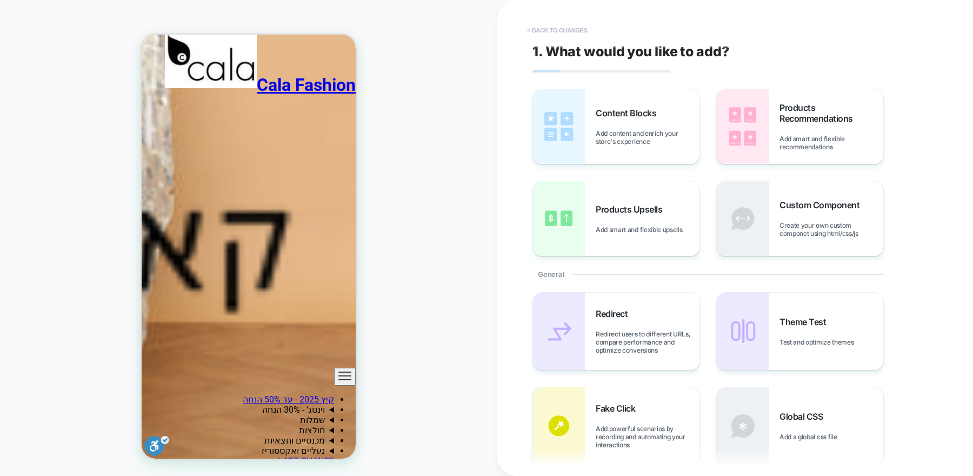
click at [541, 26] on button "< Back to changes" at bounding box center [556, 30] width 71 height 17
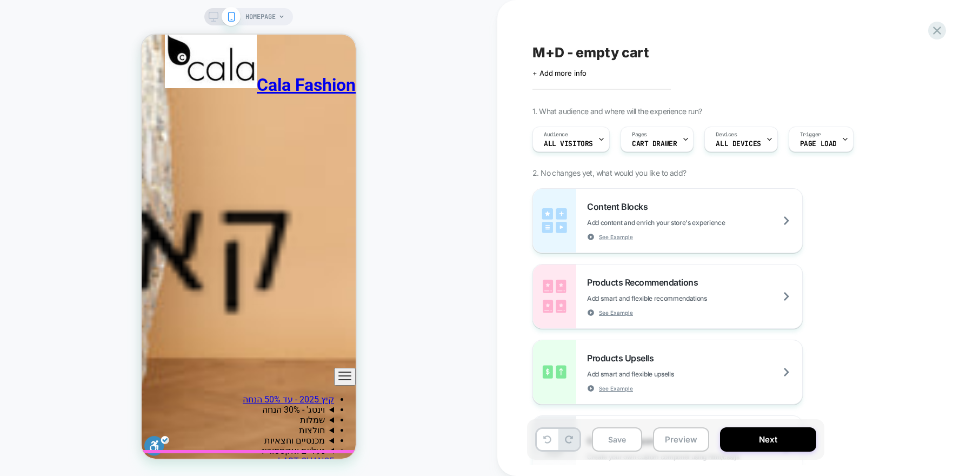
scroll to position [2054, 0]
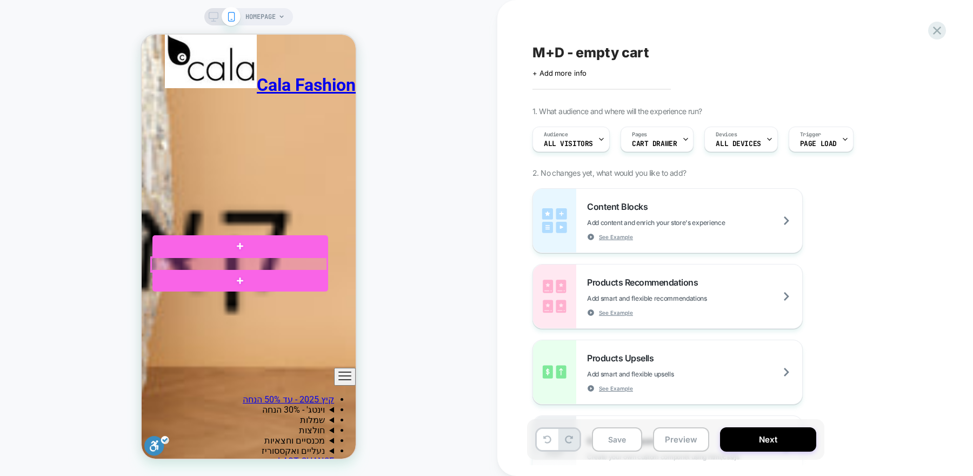
click at [272, 260] on div at bounding box center [239, 264] width 176 height 14
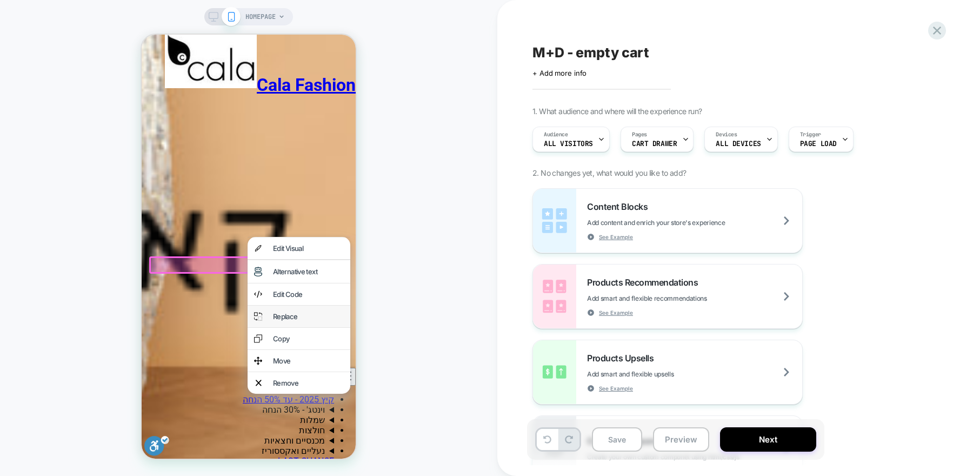
click at [281, 320] on div "Replace" at bounding box center [308, 316] width 71 height 9
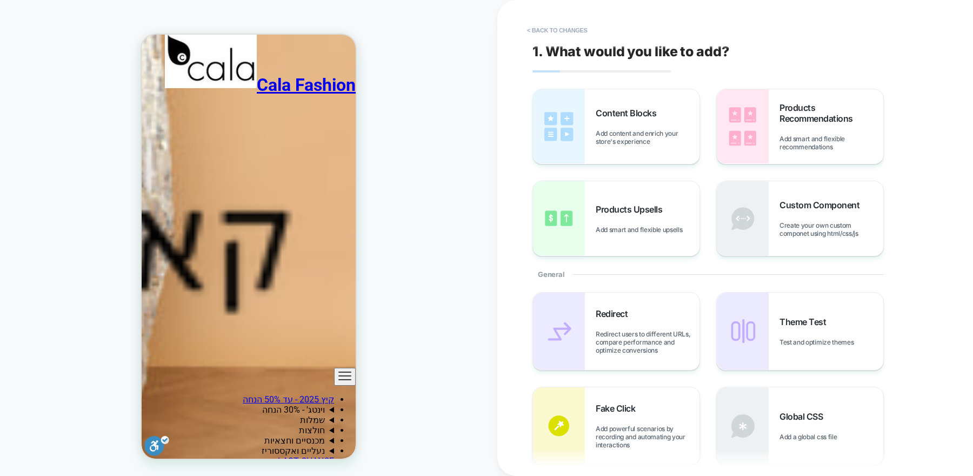
click at [779, 110] on span "Products Recommendations" at bounding box center [831, 113] width 104 height 22
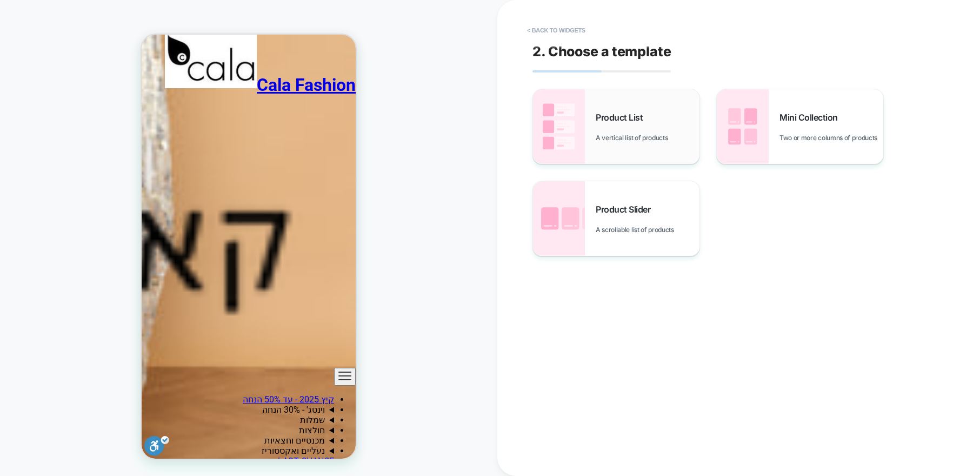
click at [601, 127] on div "Product List A vertical list of products" at bounding box center [648, 127] width 104 height 30
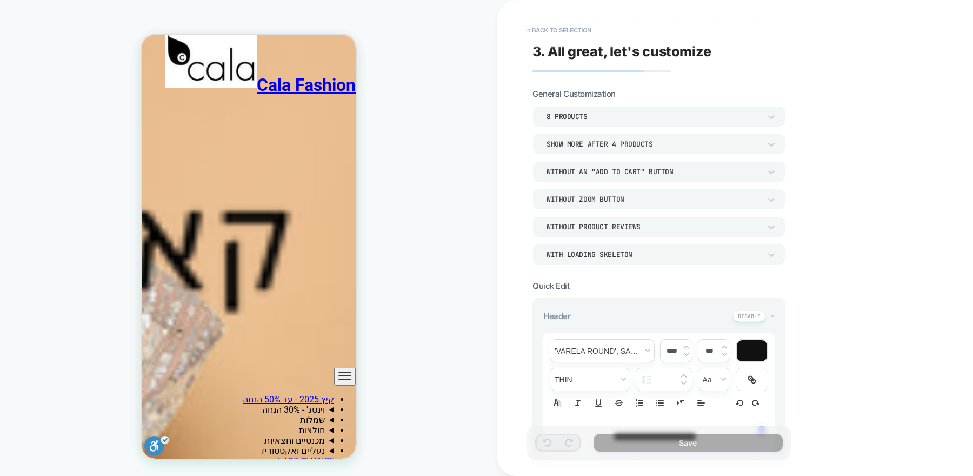
scroll to position [1363, 0]
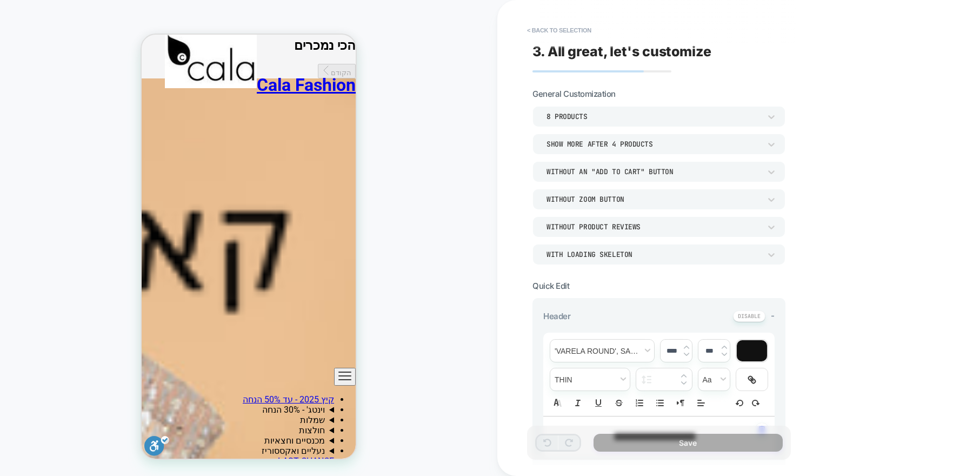
click at [545, 35] on button "< Back to selection" at bounding box center [558, 30] width 75 height 17
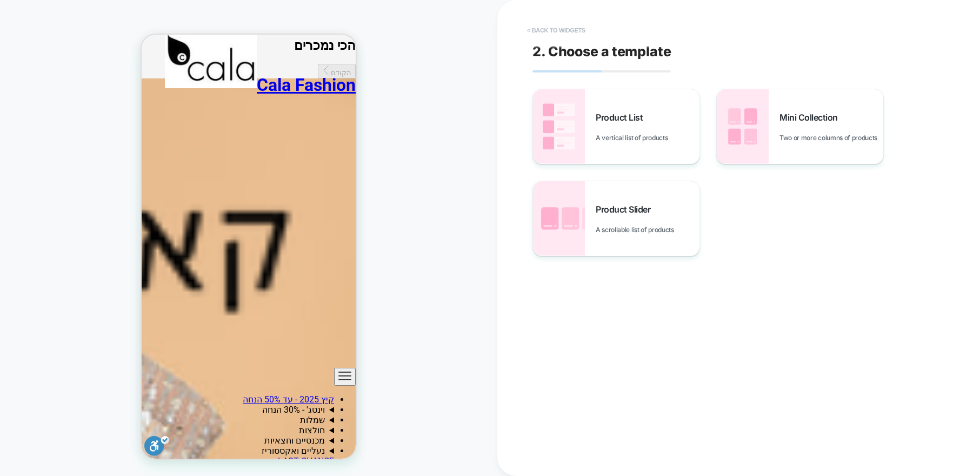
click at [545, 34] on button "< Back to widgets" at bounding box center [555, 30] width 69 height 17
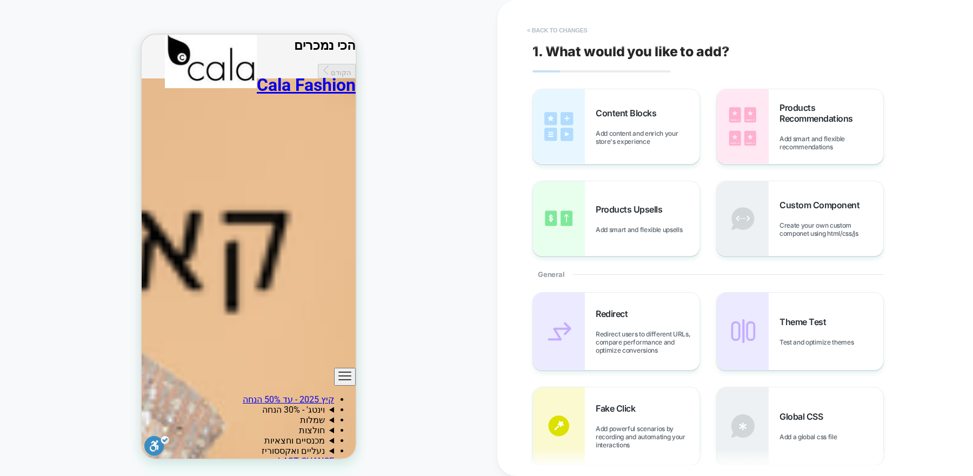
click at [544, 33] on button "< Back to changes" at bounding box center [556, 30] width 71 height 17
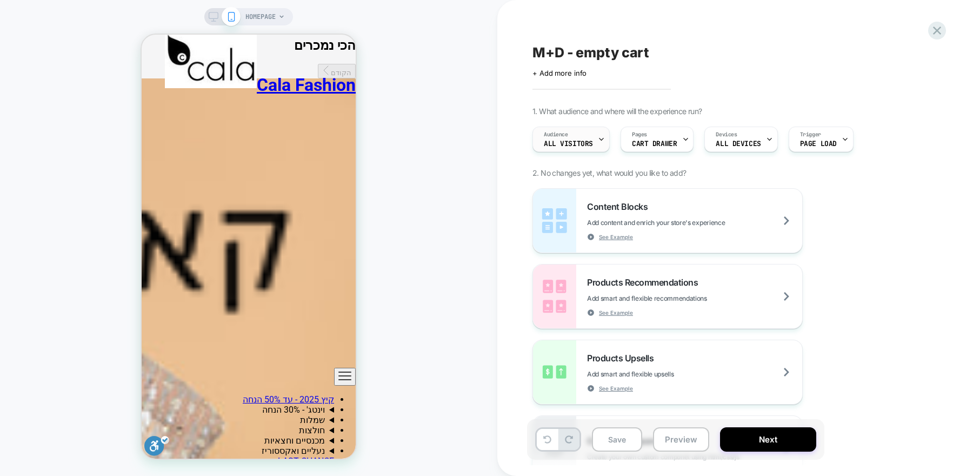
click at [602, 141] on icon at bounding box center [601, 139] width 7 height 7
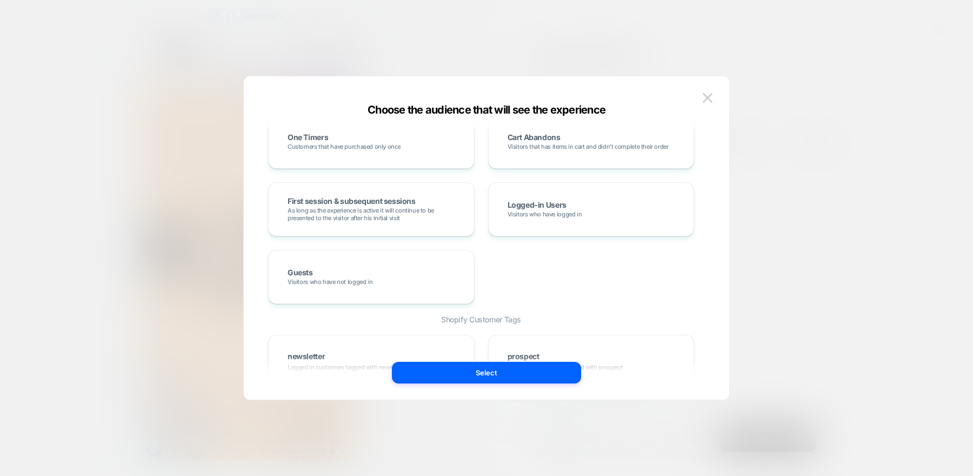
scroll to position [365, 0]
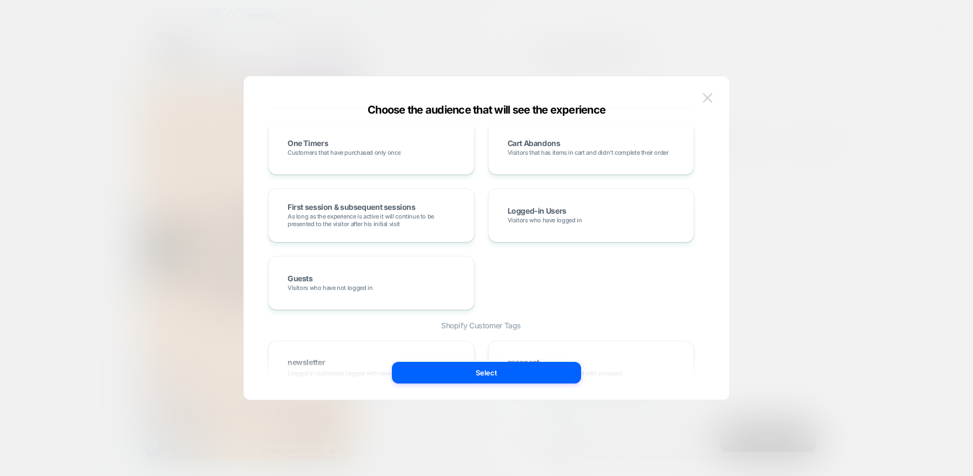
click at [710, 95] on img at bounding box center [708, 97] width 10 height 9
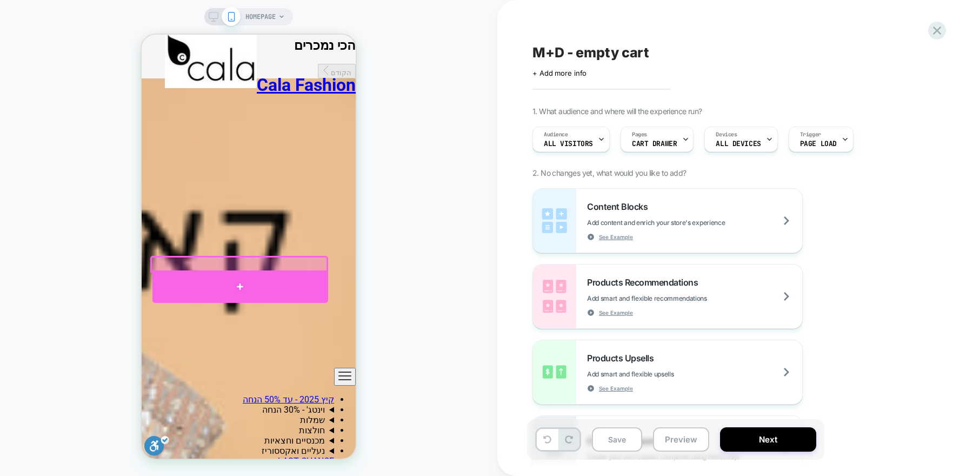
click at [260, 283] on div at bounding box center [240, 286] width 176 height 32
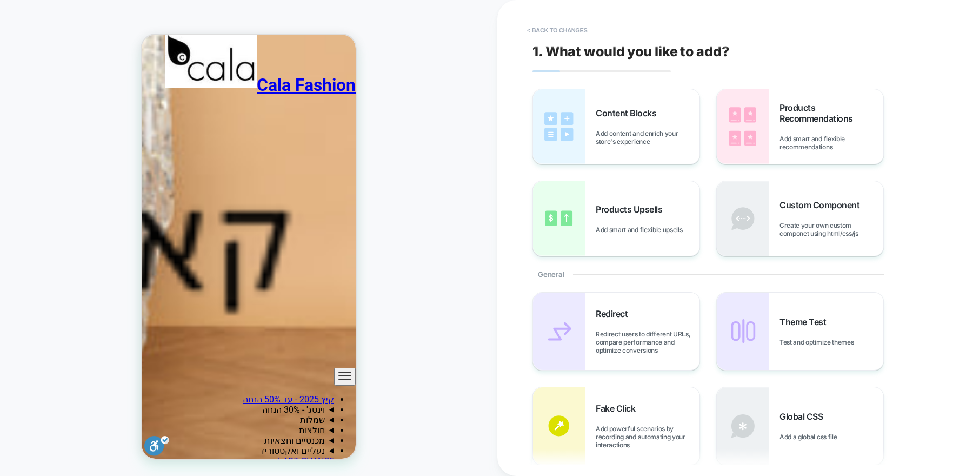
scroll to position [2098, 0]
click at [797, 147] on span "Add smart and flexible recommendations" at bounding box center [831, 143] width 104 height 16
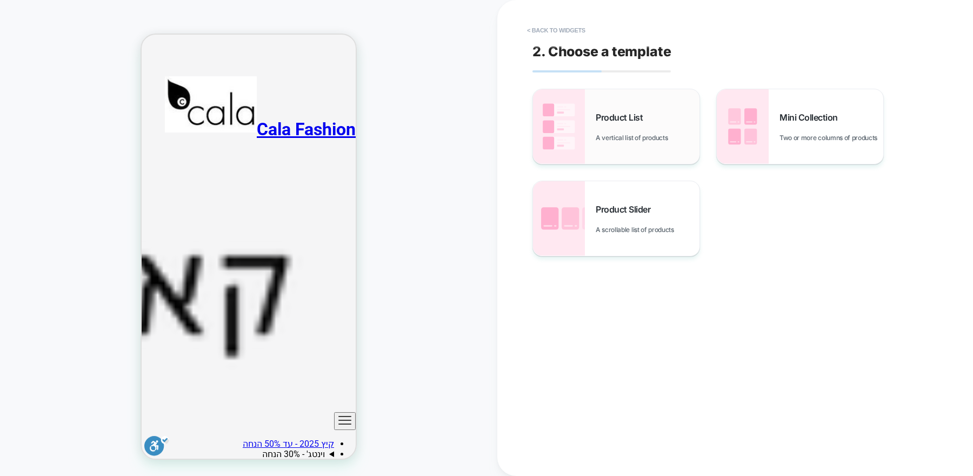
scroll to position [56, 0]
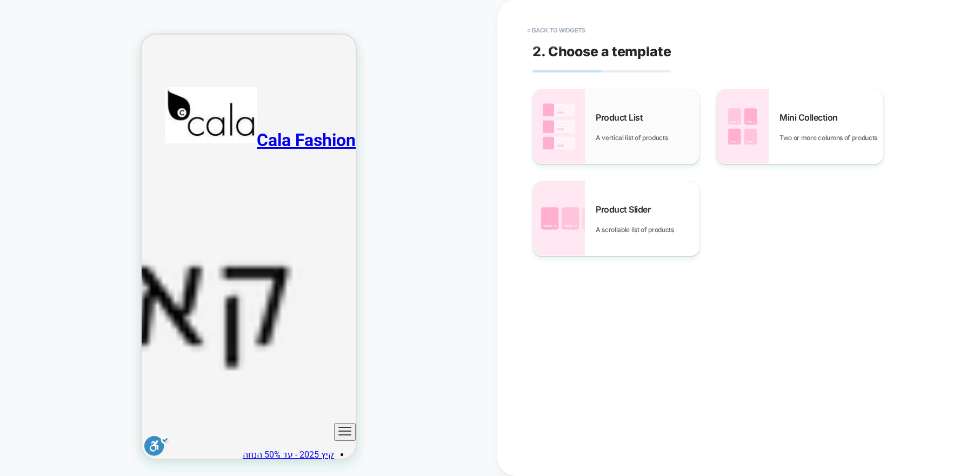
click at [612, 139] on span "A vertical list of products" at bounding box center [634, 137] width 77 height 8
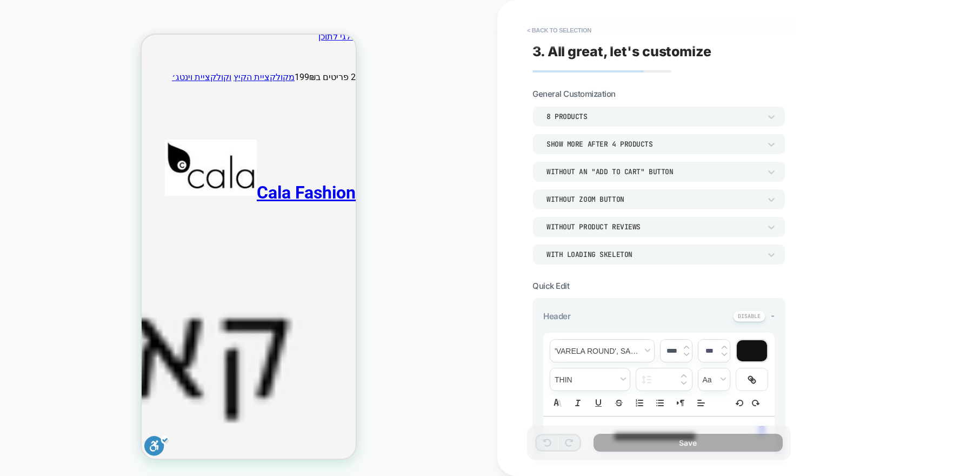
scroll to position [0, 0]
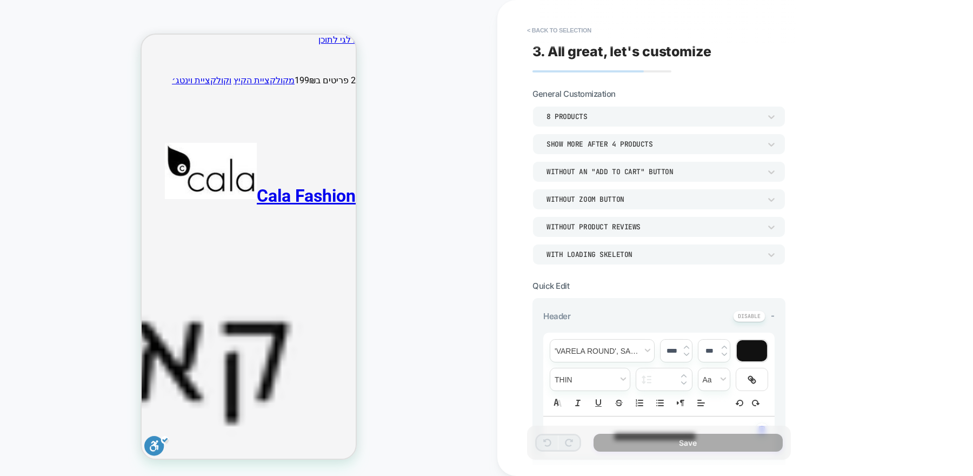
click at [153, 145] on x-header "Cala Fashion קיץ 2025 - עד 50% הנחה וינטג' - 30% הנחה חולצות וינטג' שמלות וינטג…" at bounding box center [249, 404] width 214 height 519
click at [563, 30] on button "< Back to selection" at bounding box center [558, 30] width 75 height 17
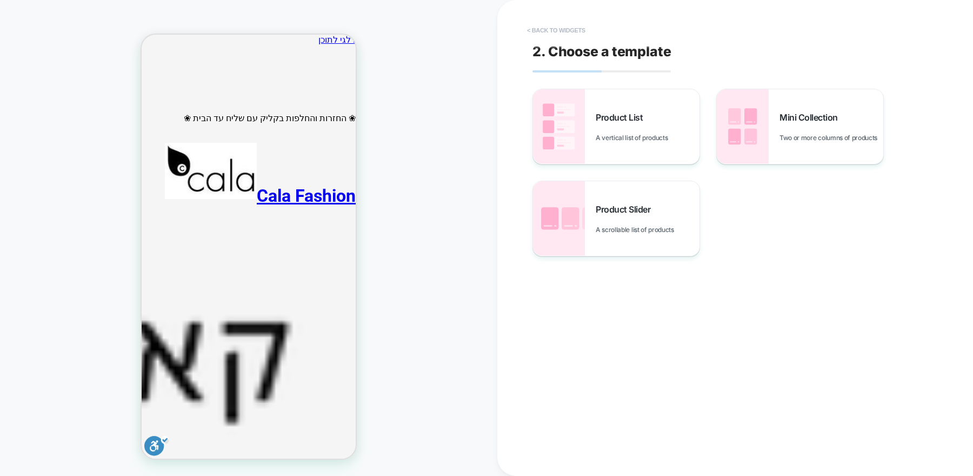
click at [530, 27] on button "< Back to widgets" at bounding box center [555, 30] width 69 height 17
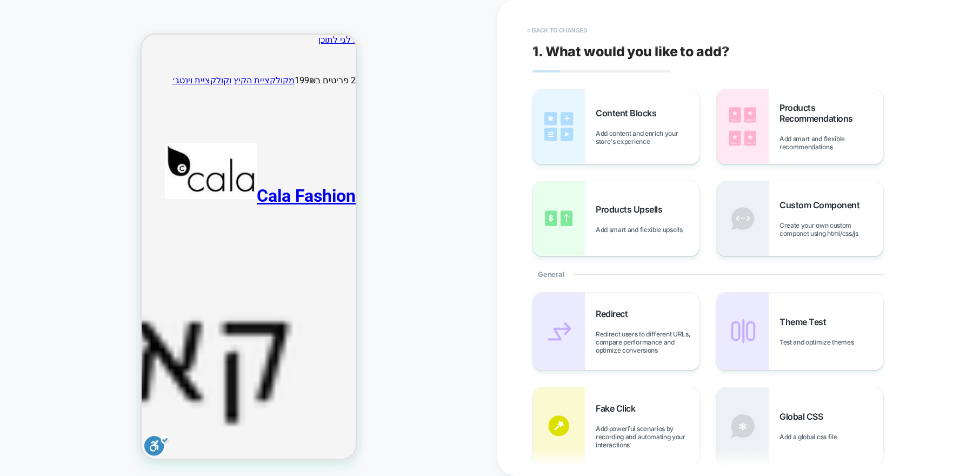
click at [549, 27] on button "< Back to changes" at bounding box center [556, 30] width 71 height 17
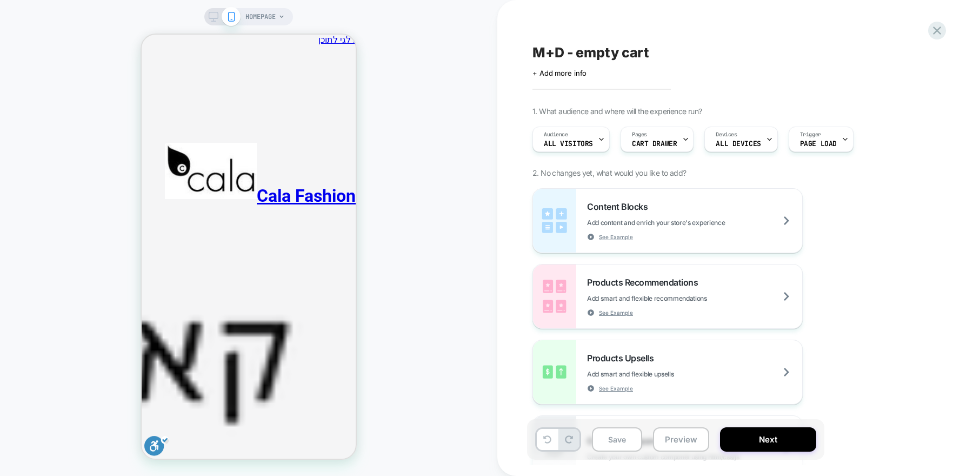
click at [523, 84] on div "M+D - empty cart Click to edit experience details + Add more info 1. What audie…" at bounding box center [735, 238] width 476 height 476
click at [585, 145] on span "All Visitors" at bounding box center [568, 144] width 49 height 8
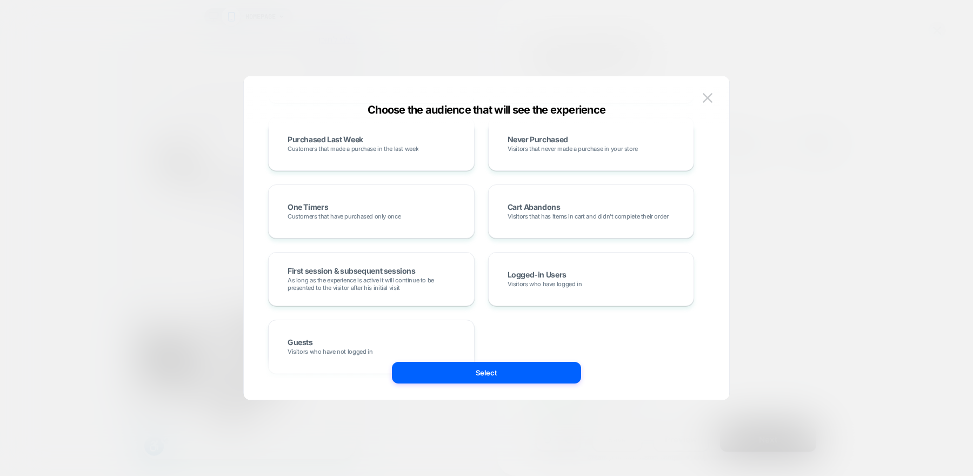
scroll to position [309, 0]
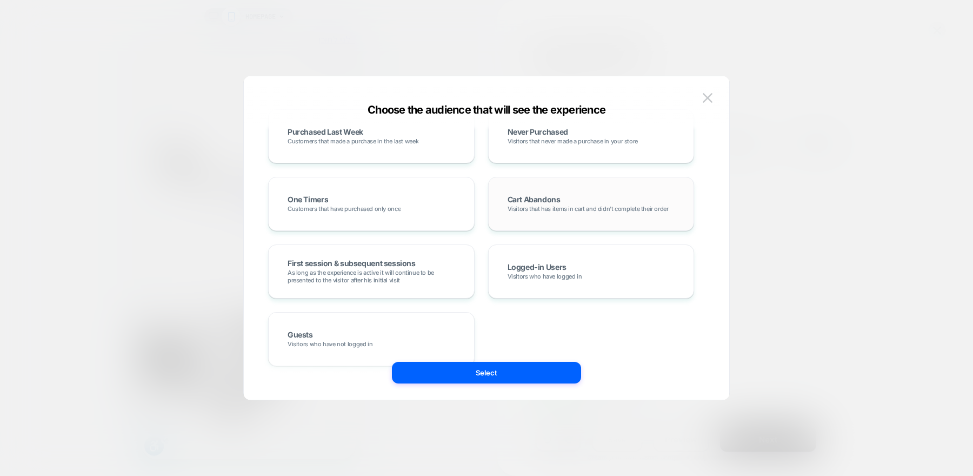
click at [545, 218] on div "Cart Abandons Visitors that has items in cart and didn't complete their order" at bounding box center [591, 203] width 184 height 31
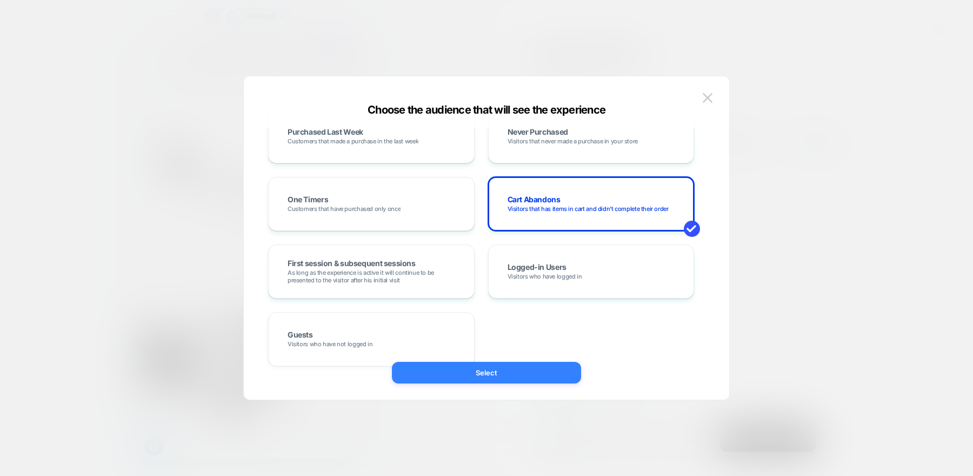
click at [502, 365] on button "Select" at bounding box center [486, 373] width 189 height 22
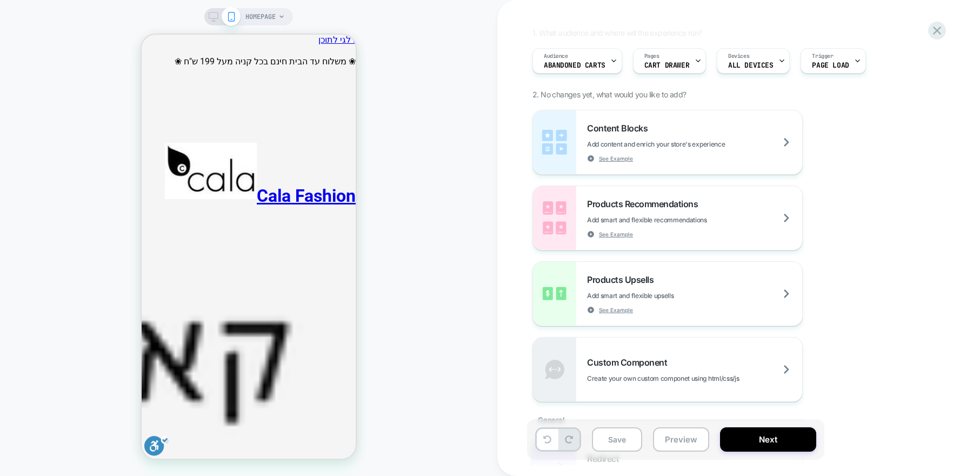
scroll to position [84, 0]
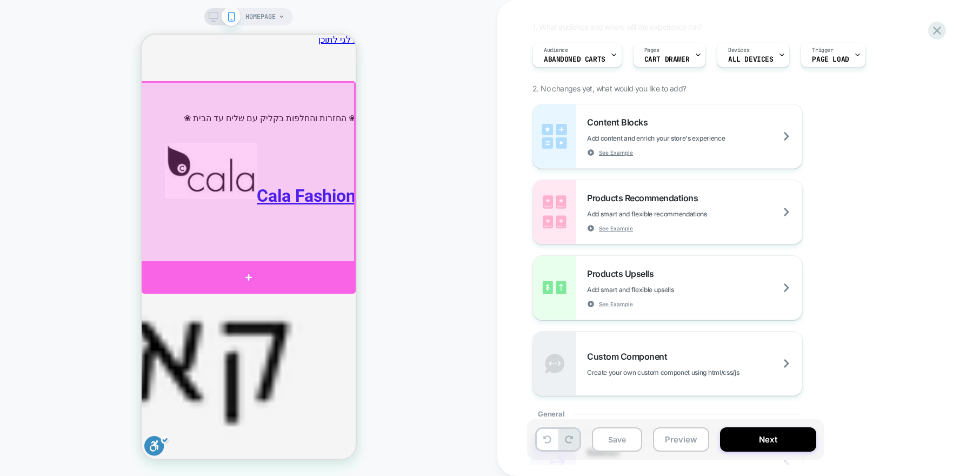
click at [297, 270] on div at bounding box center [249, 277] width 214 height 32
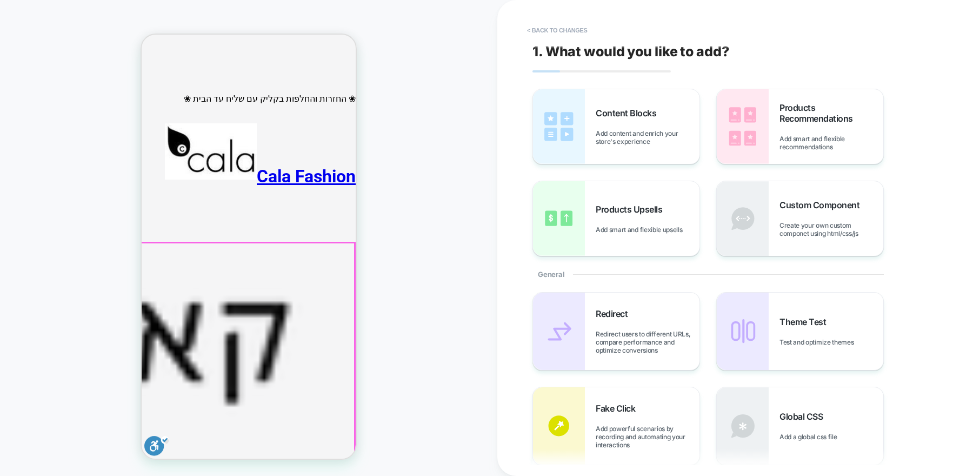
scroll to position [19, 0]
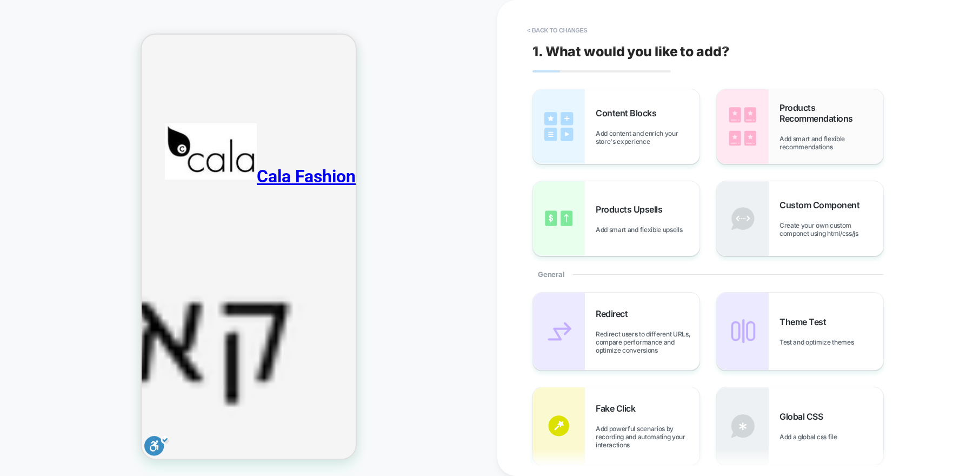
click at [802, 136] on span "Add smart and flexible recommendations" at bounding box center [831, 143] width 104 height 16
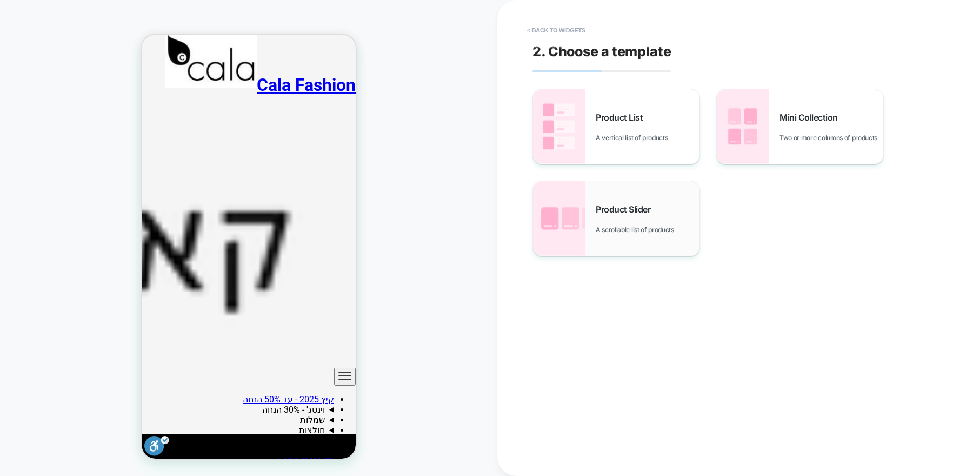
scroll to position [0, 0]
click at [633, 236] on div "Product Slider A scrollable list of products" at bounding box center [616, 218] width 166 height 75
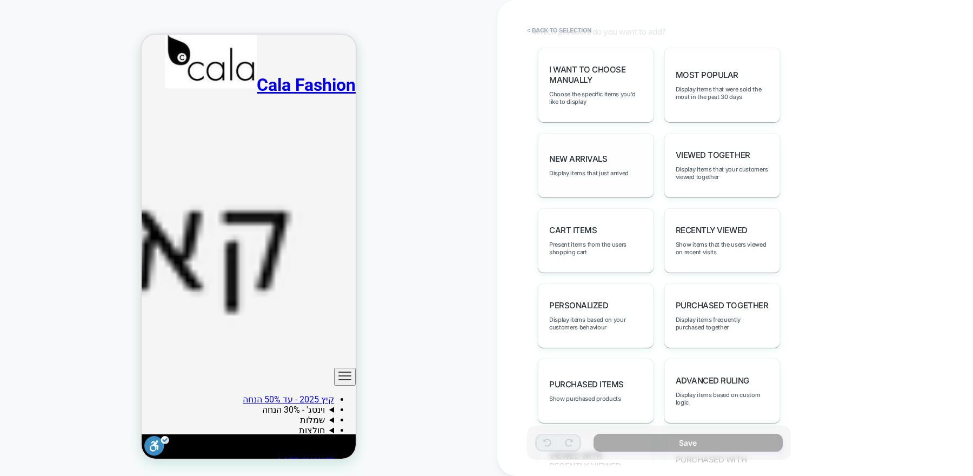
scroll to position [554, 0]
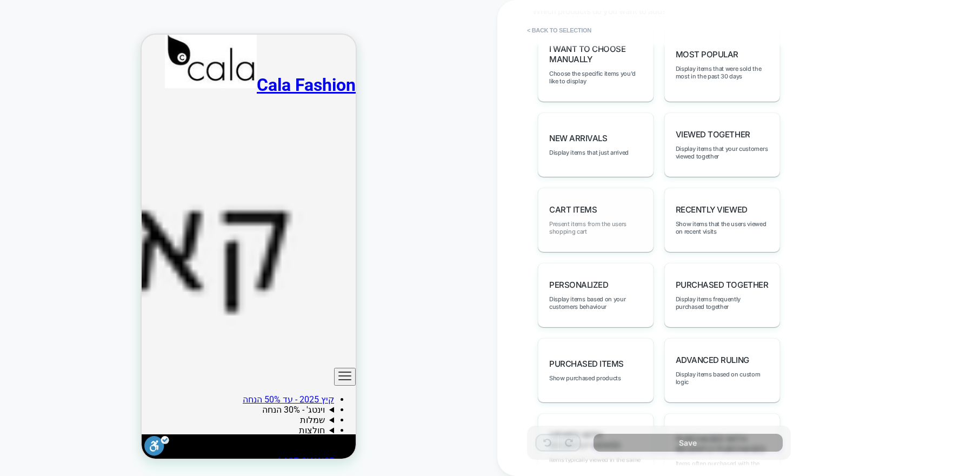
click at [615, 224] on span "Present items from the users shopping cart" at bounding box center [595, 227] width 93 height 15
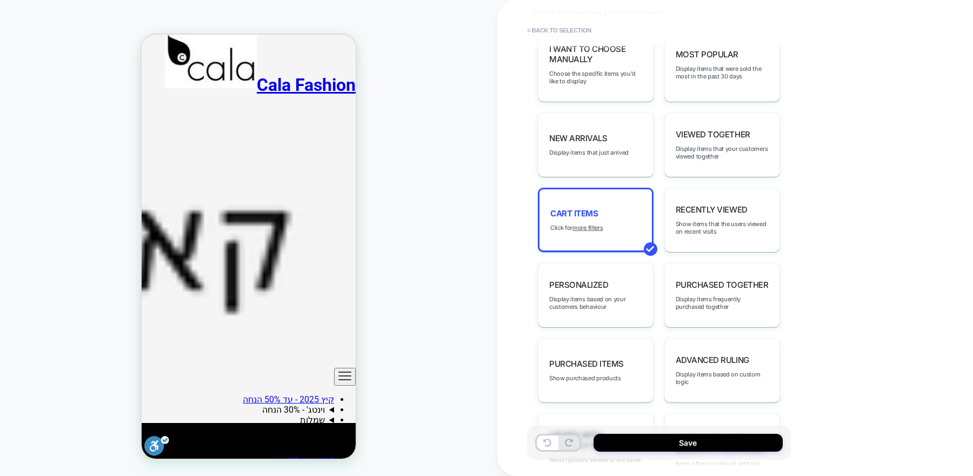
scroll to position [249, 0]
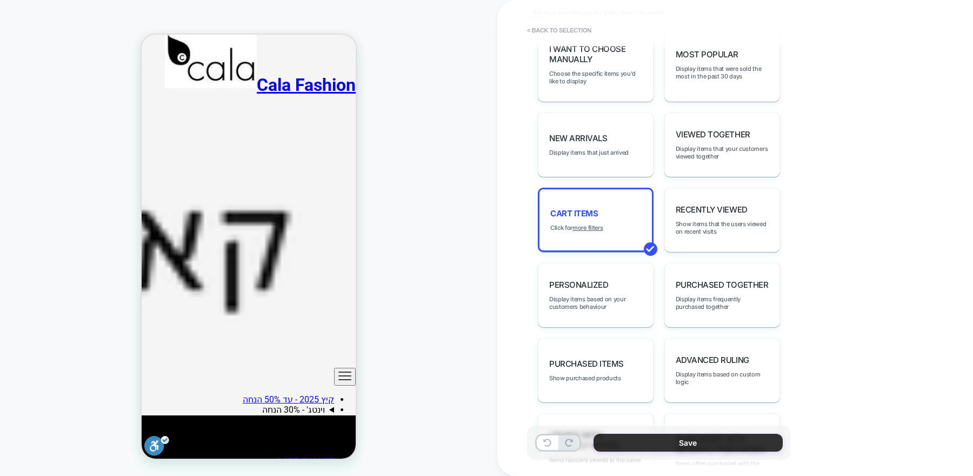
click at [697, 444] on button "Save" at bounding box center [687, 442] width 189 height 18
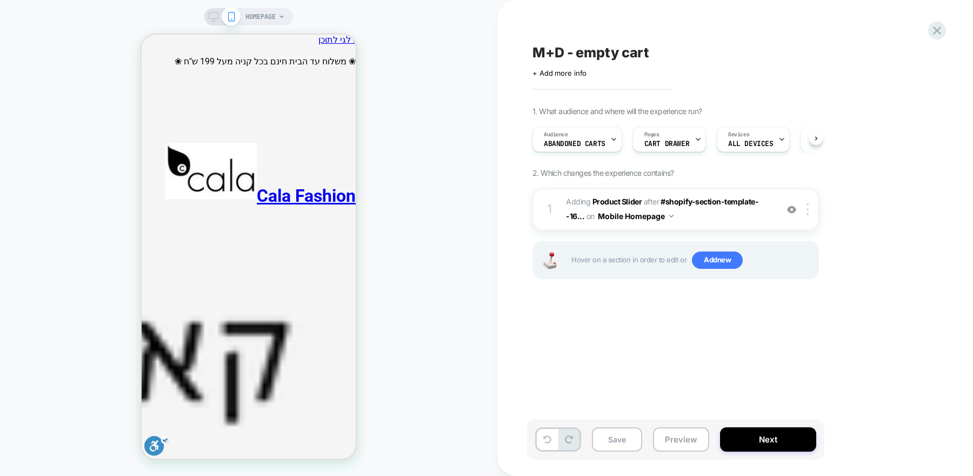
scroll to position [0, 1]
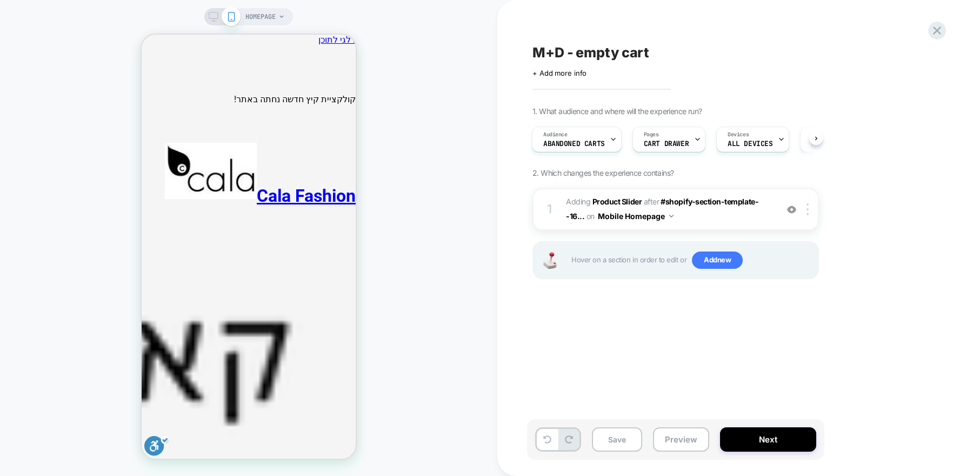
click at [626, 51] on span "M+D - empty cart" at bounding box center [590, 52] width 117 height 16
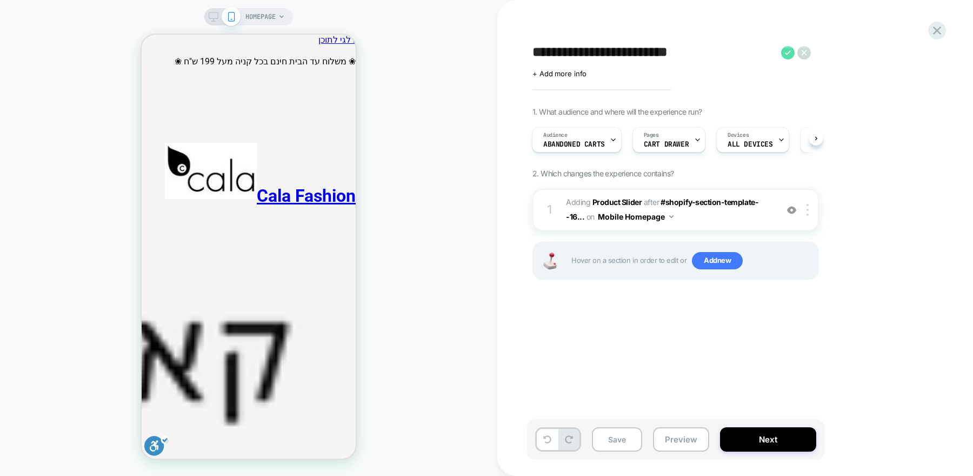
type textarea "**********"
click at [782, 53] on icon at bounding box center [788, 53] width 14 height 14
click at [570, 76] on span "+ Add more info" at bounding box center [559, 73] width 54 height 9
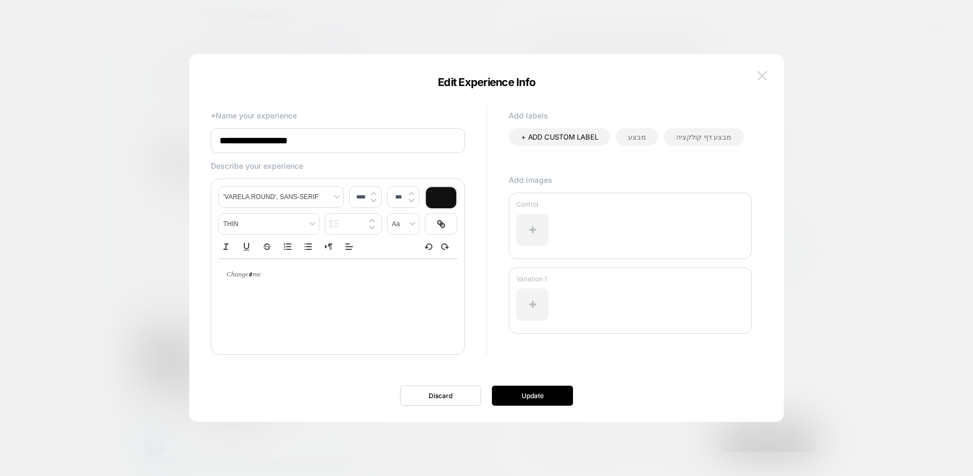
click at [762, 73] on img at bounding box center [762, 75] width 10 height 9
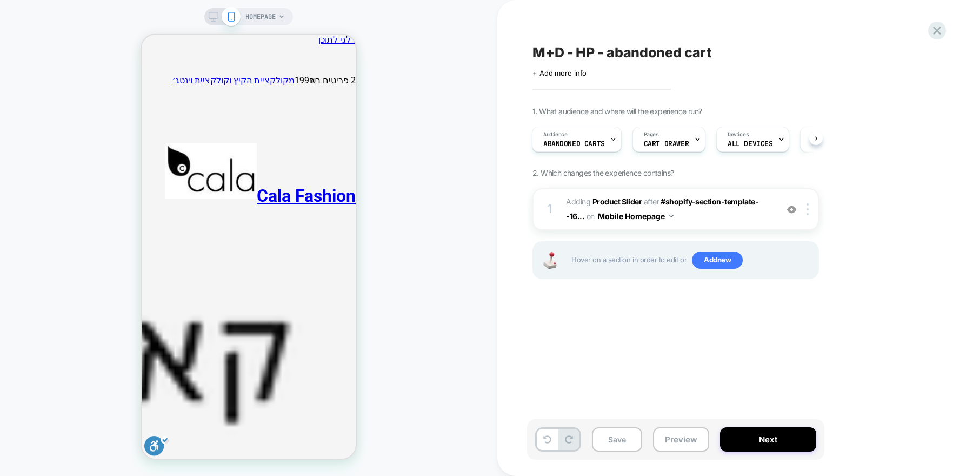
click at [679, 58] on span "M+D - HP - abandoned cart" at bounding box center [621, 52] width 179 height 16
click at [679, 56] on textarea "**********" at bounding box center [653, 52] width 243 height 17
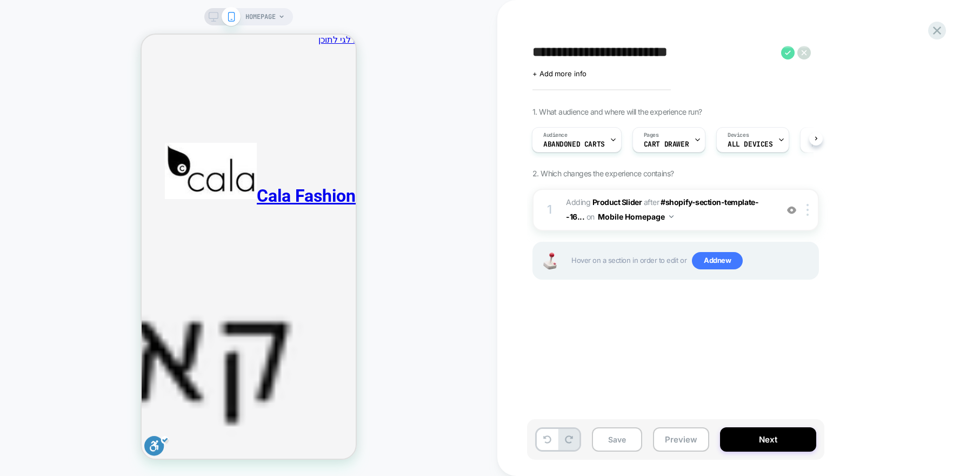
click at [785, 51] on icon at bounding box center [788, 53] width 14 height 14
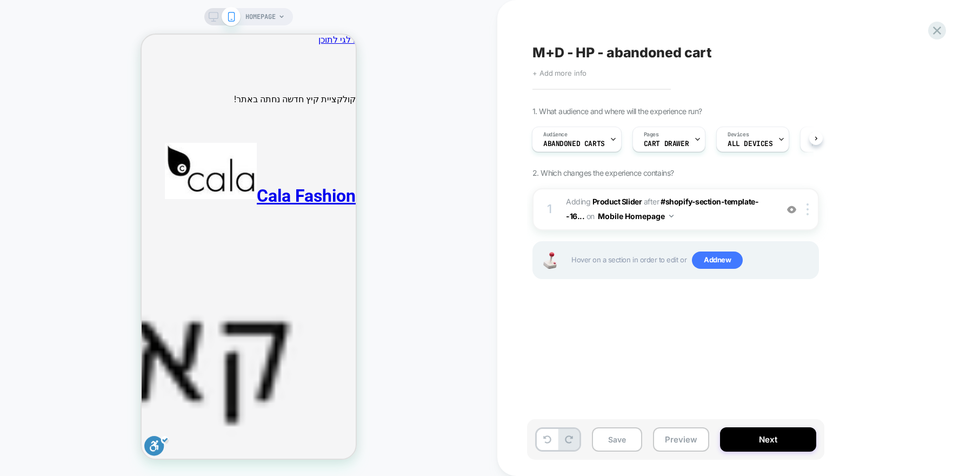
click at [579, 73] on span "+ Add more info" at bounding box center [559, 73] width 54 height 9
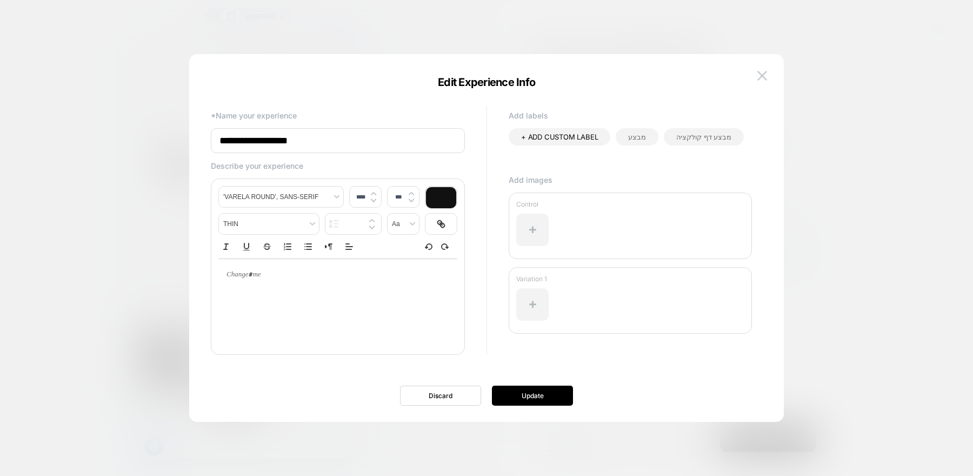
click at [323, 137] on input "**********" at bounding box center [338, 140] width 254 height 25
paste input "*******"
type input "**********"
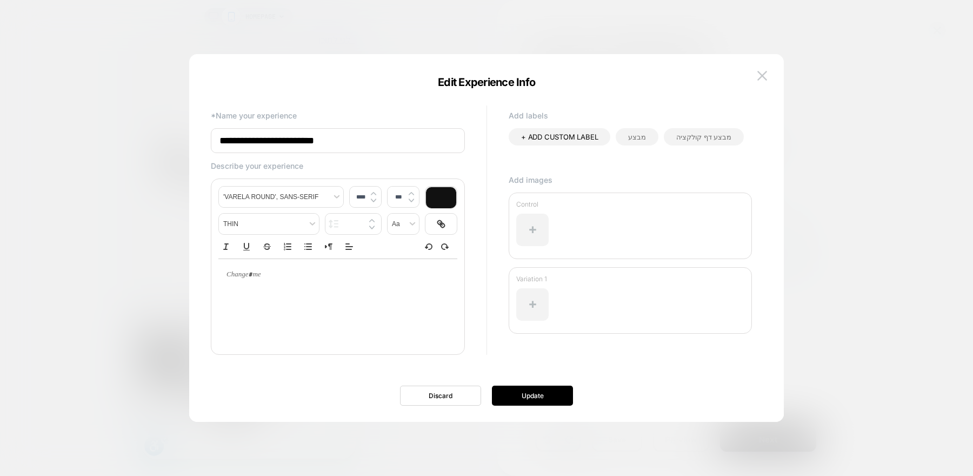
click at [316, 298] on div at bounding box center [337, 301] width 239 height 86
type input "****"
click at [232, 277] on p at bounding box center [333, 275] width 209 height 10
type input "****"
click at [535, 390] on button "Update" at bounding box center [532, 395] width 81 height 20
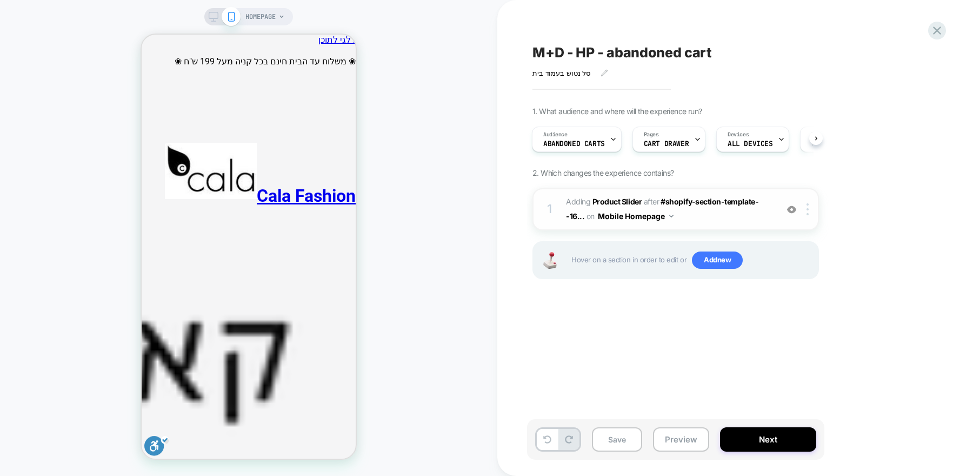
click at [749, 213] on span "#_loomi_addon_1755074265178 Adding Product Slider AFTER #shopify-section-templa…" at bounding box center [669, 209] width 206 height 29
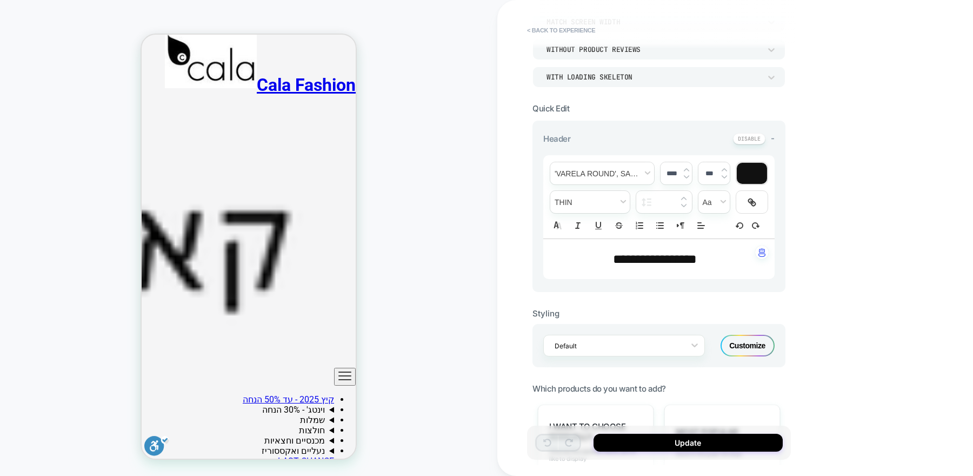
scroll to position [185, 0]
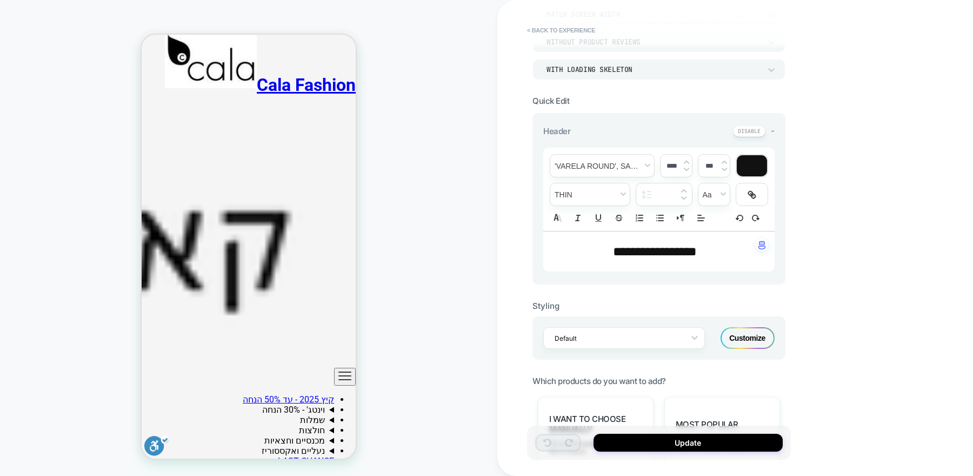
click at [646, 258] on p "**********" at bounding box center [655, 251] width 202 height 18
type input "****"
click at [645, 258] on p "**********" at bounding box center [655, 251] width 202 height 18
click at [645, 258] on p "*** *** *********" at bounding box center [655, 251] width 202 height 18
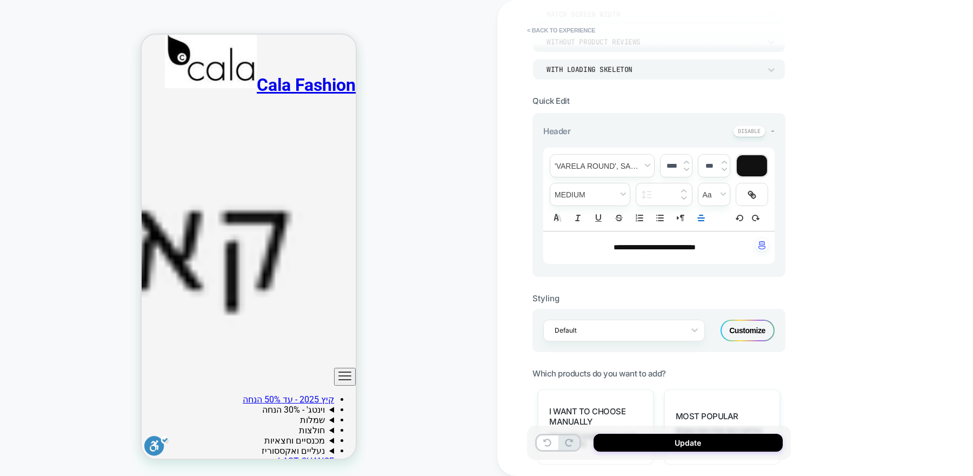
click at [644, 243] on span "**********" at bounding box center [654, 247] width 82 height 8
click at [686, 160] on img at bounding box center [686, 162] width 5 height 4
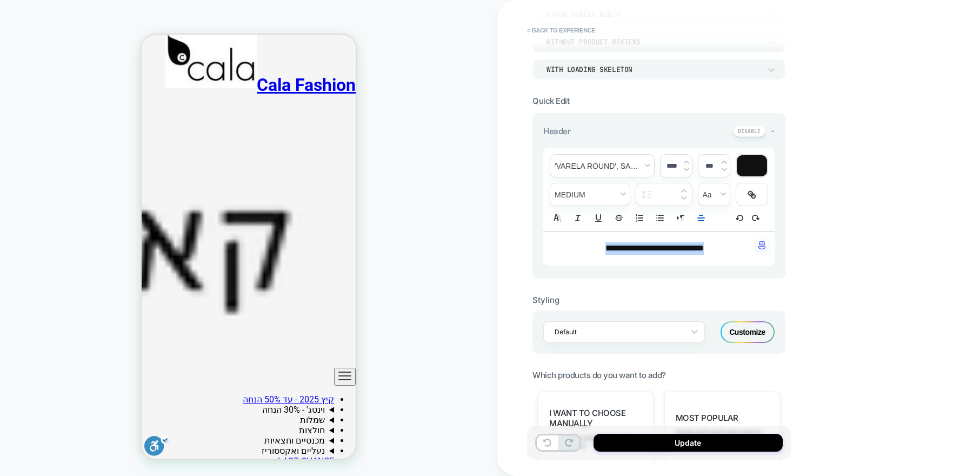
click at [686, 160] on img at bounding box center [686, 162] width 5 height 4
type input "****"
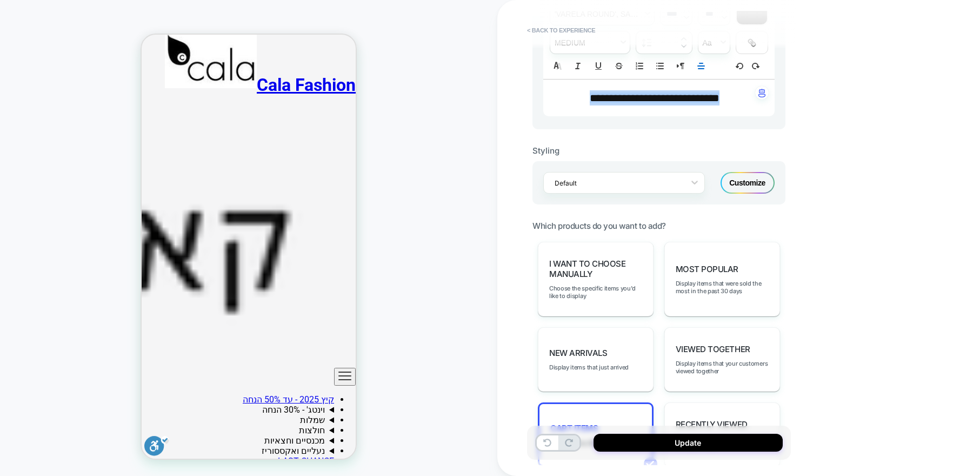
scroll to position [223, 0]
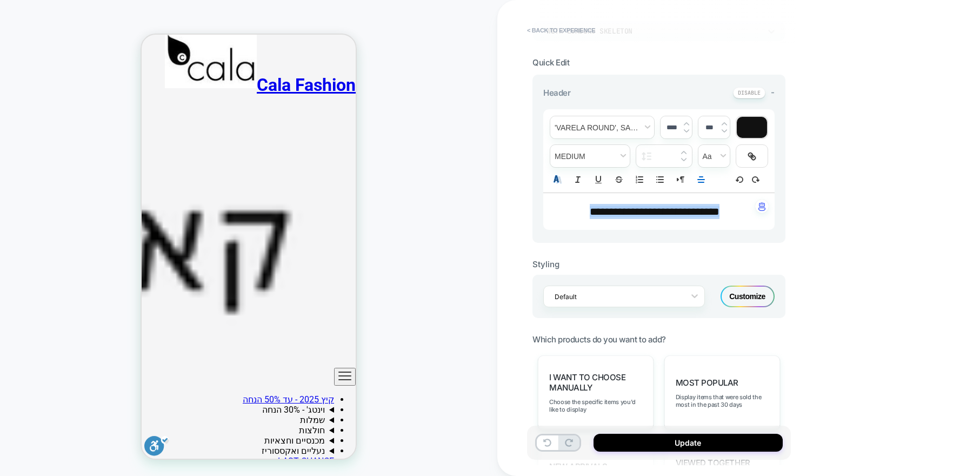
click at [558, 179] on icon at bounding box center [558, 180] width 5 height 6
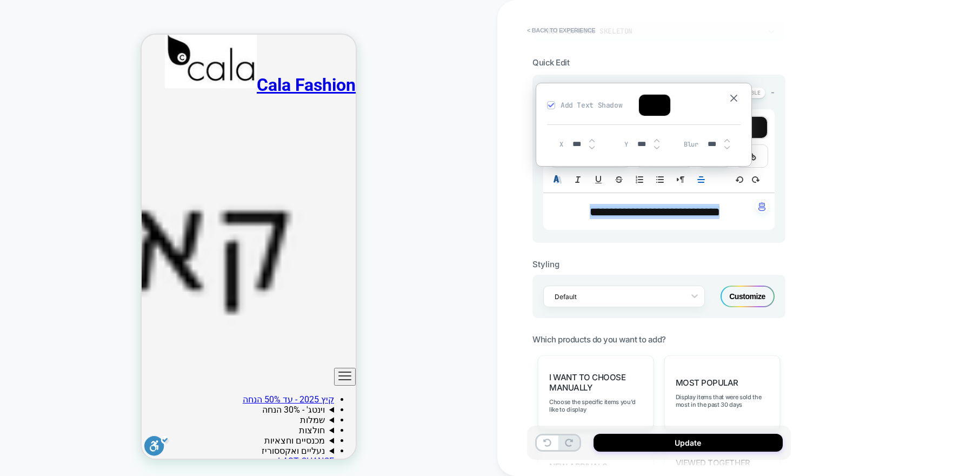
click at [558, 179] on icon at bounding box center [558, 180] width 5 height 6
click at [548, 105] on img at bounding box center [550, 104] width 5 height 5
click at [572, 201] on div "**********" at bounding box center [658, 211] width 231 height 37
click at [572, 209] on p "**********" at bounding box center [655, 211] width 202 height 15
click at [495, 210] on div "HOMEPAGE" at bounding box center [248, 238] width 497 height 454
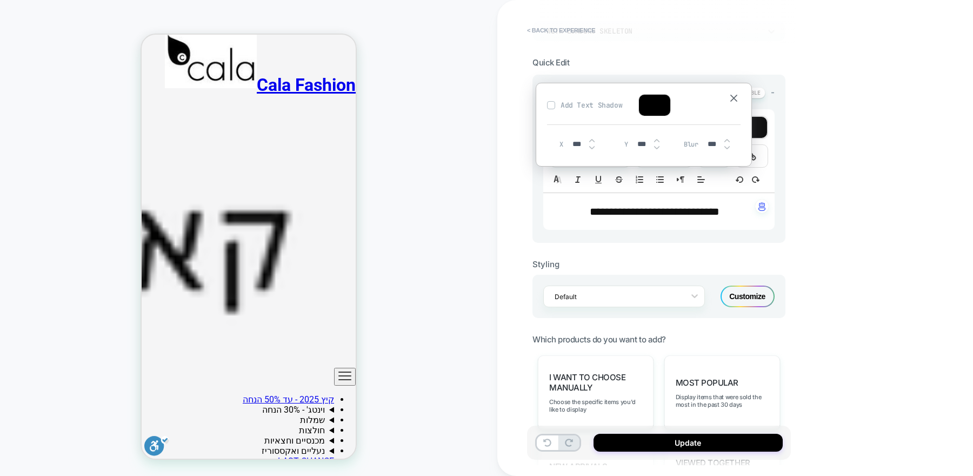
click at [752, 285] on div "Customize" at bounding box center [747, 296] width 54 height 22
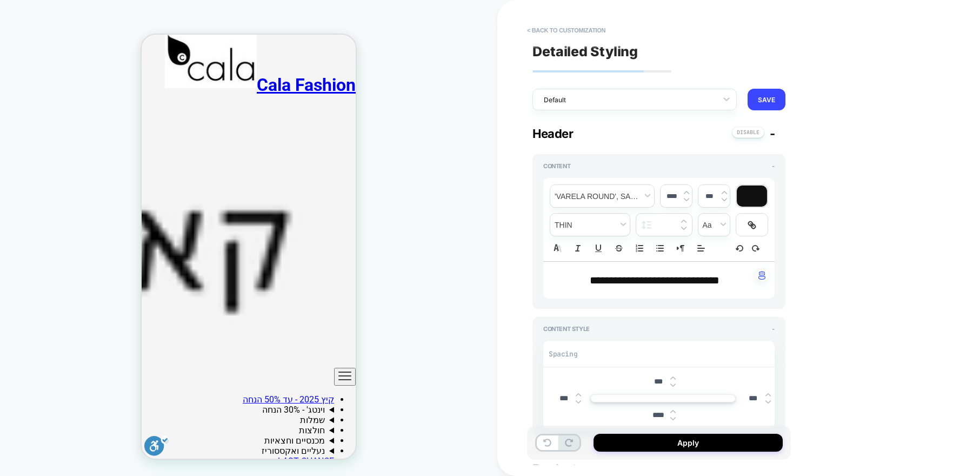
click at [752, 293] on div "**********" at bounding box center [658, 280] width 231 height 37
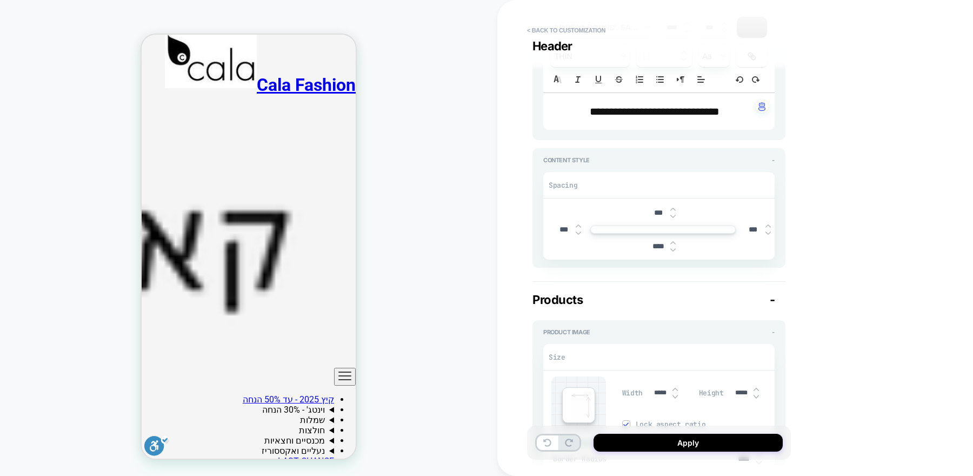
scroll to position [177, 0]
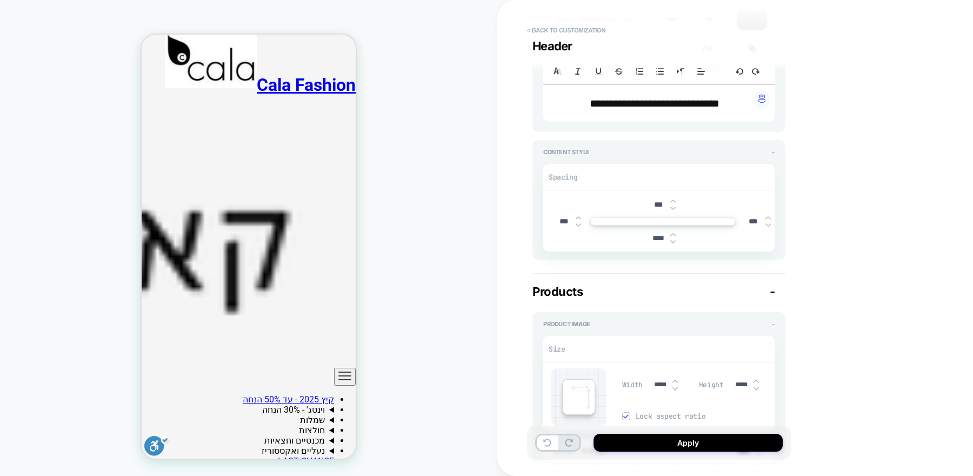
click at [673, 206] on img at bounding box center [672, 208] width 5 height 4
type textarea "*"
type input "****"
click at [673, 207] on img at bounding box center [672, 208] width 5 height 4
type textarea "*"
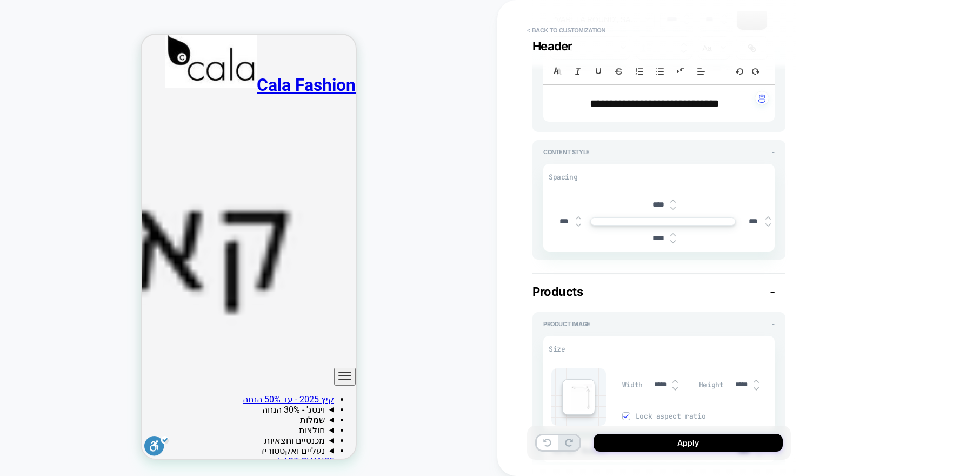
type input "****"
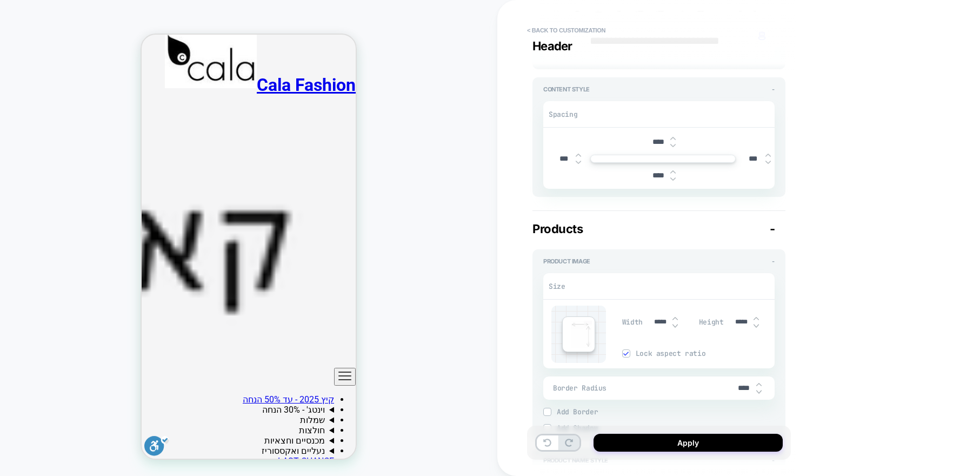
scroll to position [290, 0]
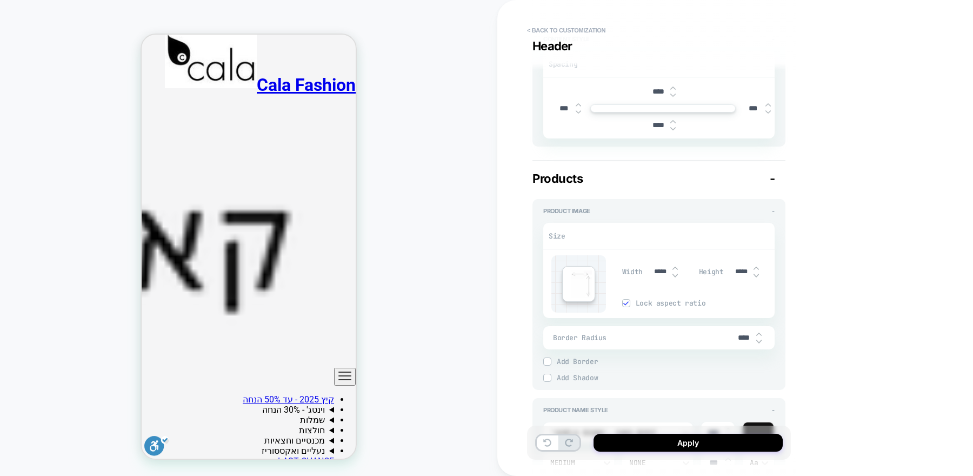
click at [744, 338] on input "****" at bounding box center [744, 337] width 24 height 9
type textarea "*"
type input "***"
type textarea "*"
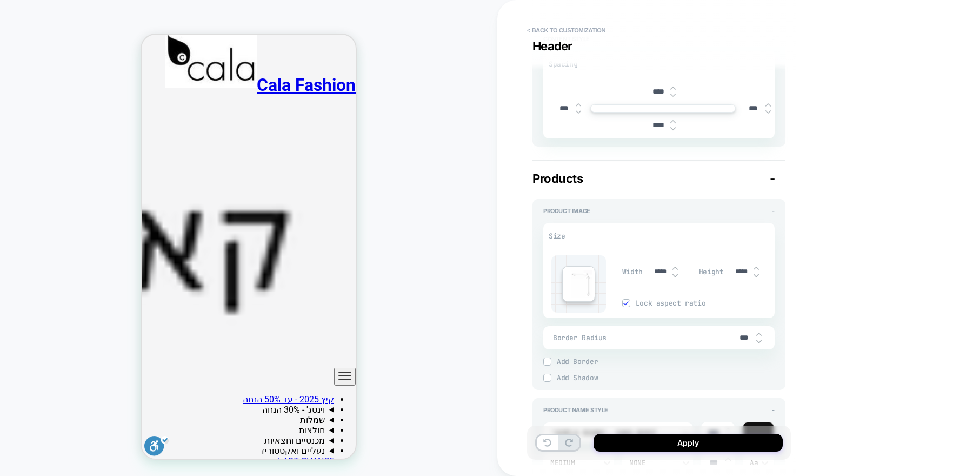
type input "***"
click at [795, 315] on div "**********" at bounding box center [664, 238] width 264 height 476
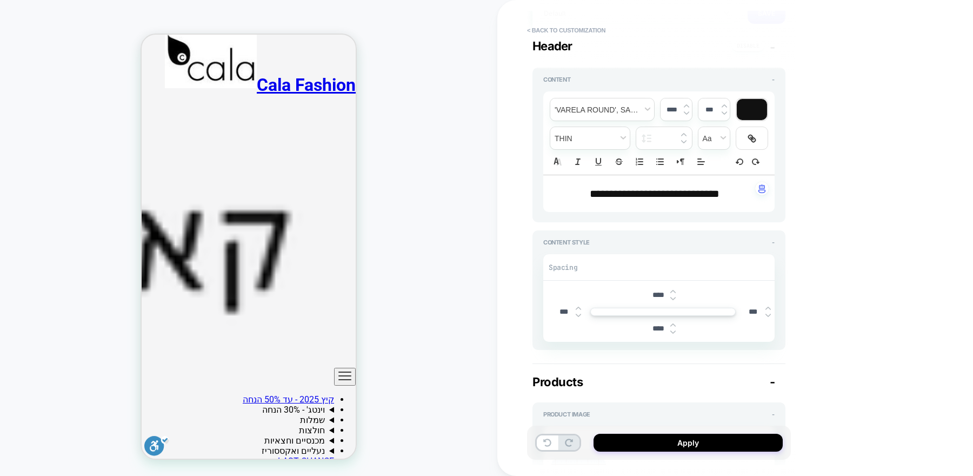
scroll to position [71, 0]
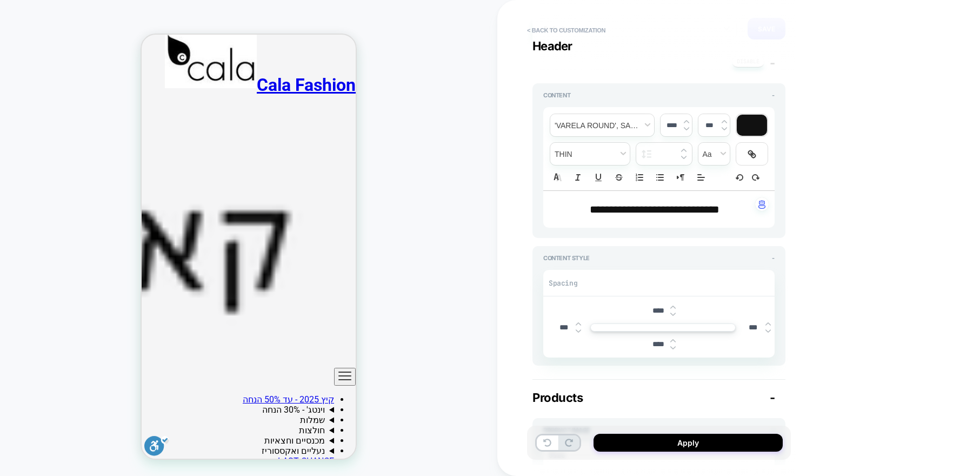
click at [630, 209] on span "**********" at bounding box center [655, 209] width 130 height 11
type input "****"
click at [630, 209] on span "**********" at bounding box center [655, 209] width 130 height 11
type textarea "*"
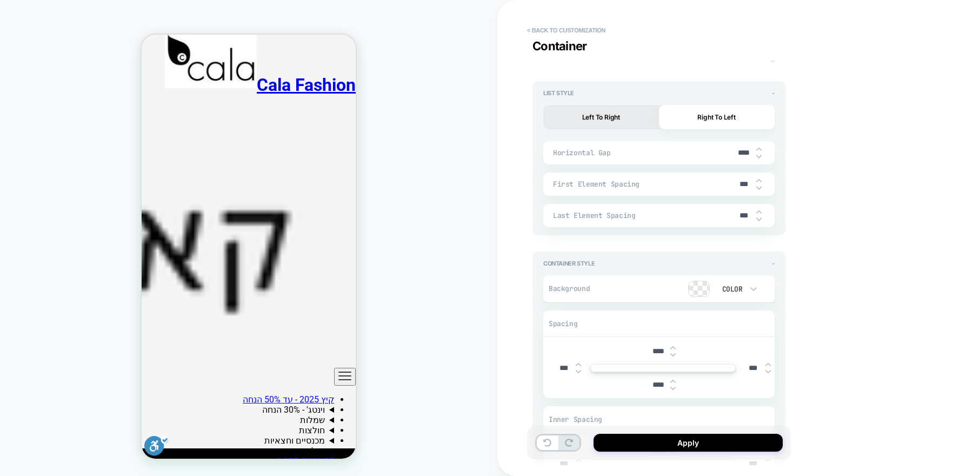
scroll to position [1880, 0]
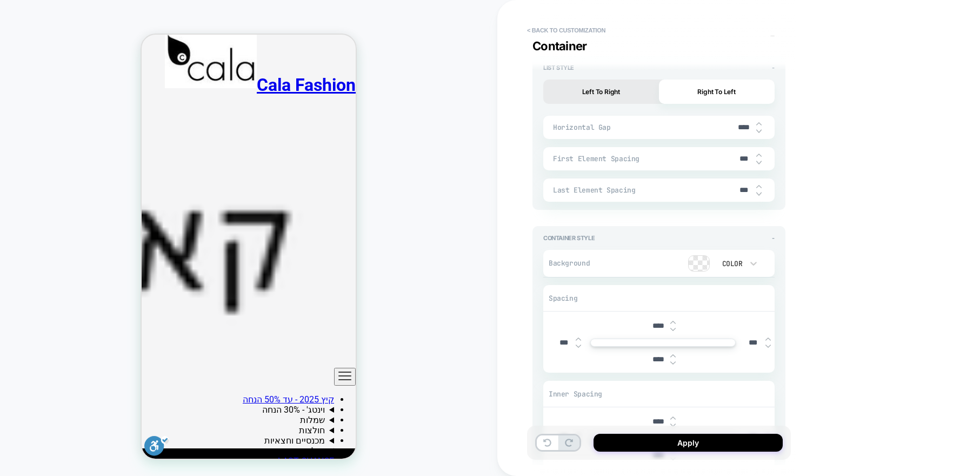
click at [672, 360] on img at bounding box center [672, 362] width 5 height 4
type textarea "*"
type input "****"
click at [672, 360] on img at bounding box center [672, 362] width 5 height 4
type textarea "*"
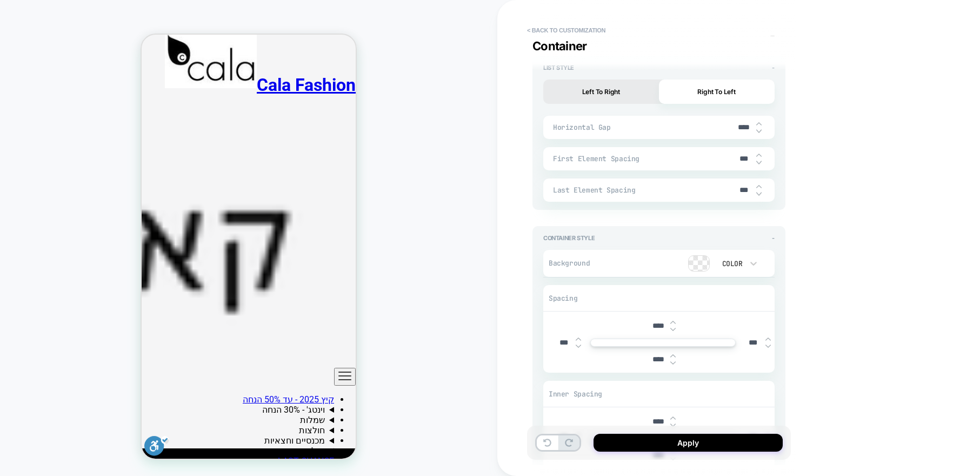
type input "****"
click at [672, 360] on img at bounding box center [672, 362] width 5 height 4
type textarea "*"
type input "****"
click at [672, 360] on img at bounding box center [672, 362] width 5 height 4
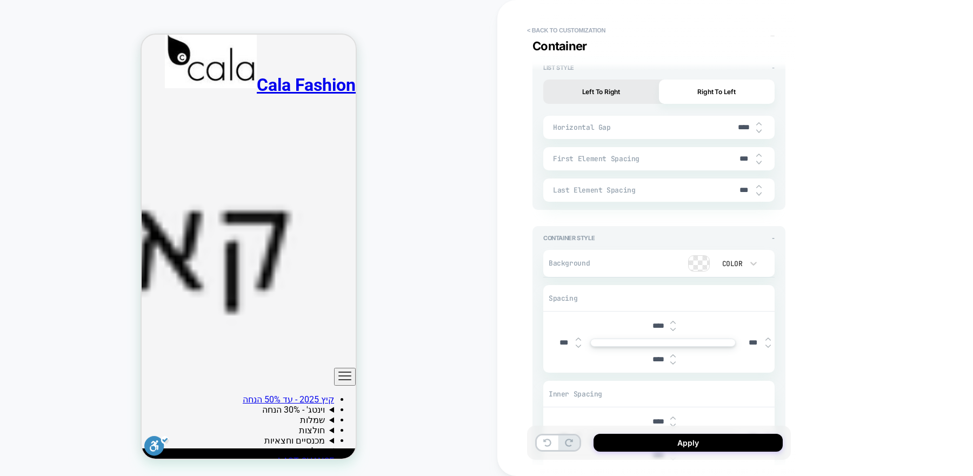
type textarea "*"
type input "****"
click at [672, 360] on img at bounding box center [672, 362] width 5 height 4
type textarea "*"
type input "****"
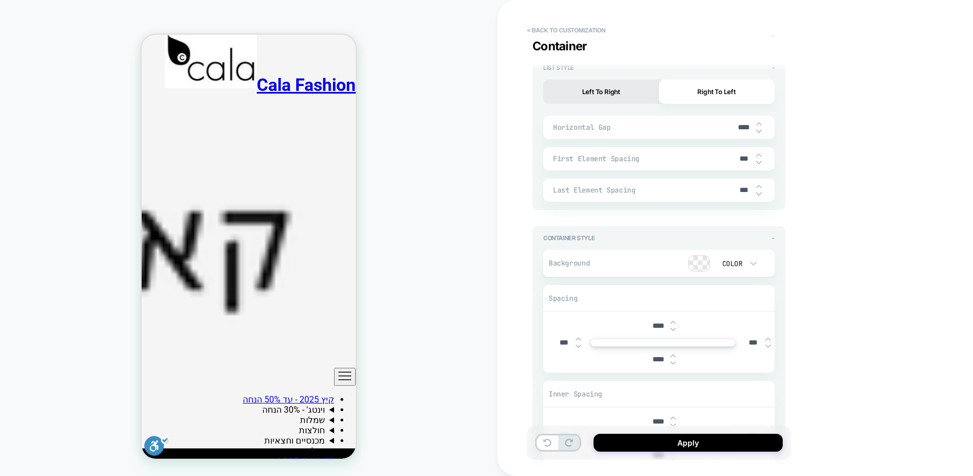
type textarea "*"
type input "****"
click at [672, 360] on img at bounding box center [672, 362] width 5 height 4
type textarea "*"
type input "****"
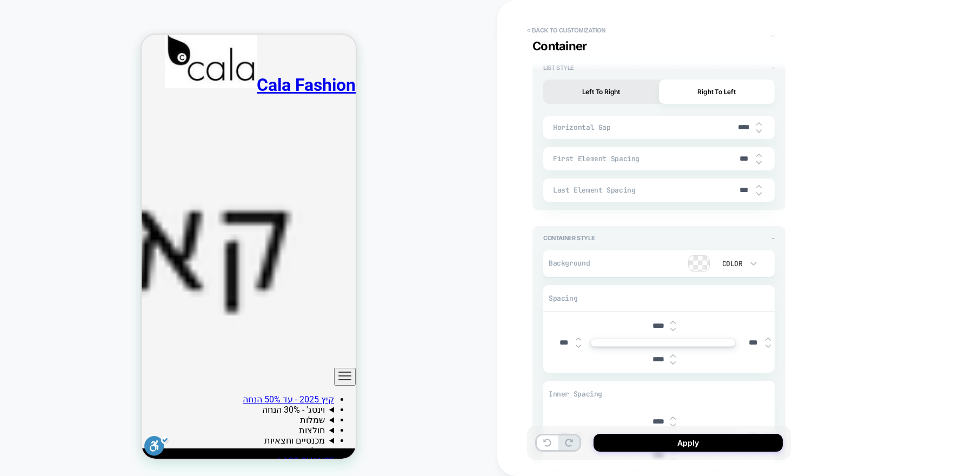
click at [672, 360] on img at bounding box center [672, 362] width 5 height 4
type textarea "*"
type input "***"
click at [672, 360] on img at bounding box center [672, 362] width 5 height 4
type textarea "*"
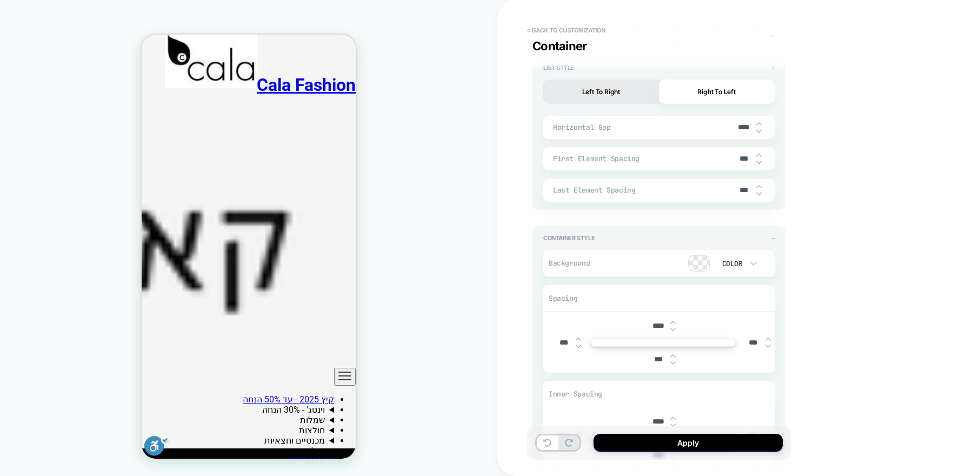
type input "***"
click at [672, 360] on img at bounding box center [672, 362] width 5 height 4
type textarea "*"
type input "***"
click at [672, 360] on img at bounding box center [672, 362] width 5 height 4
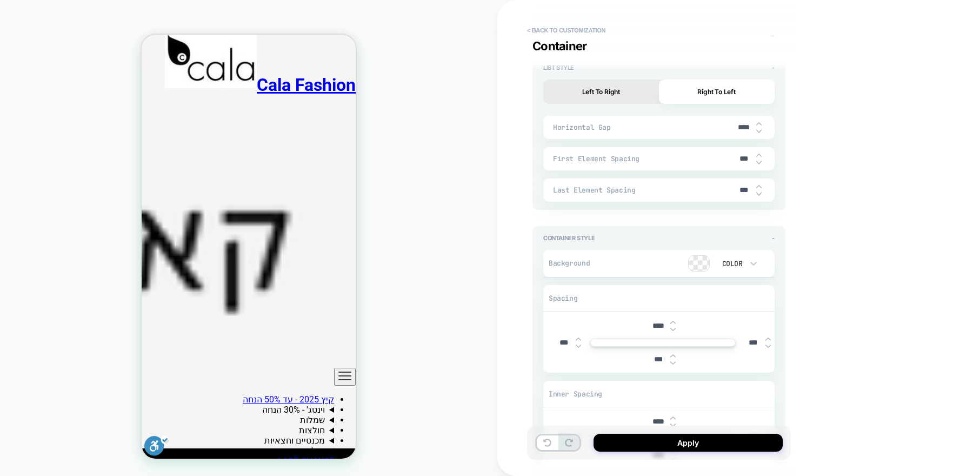
type textarea "*"
type input "***"
click at [672, 360] on img at bounding box center [672, 362] width 5 height 4
type textarea "*"
type input "***"
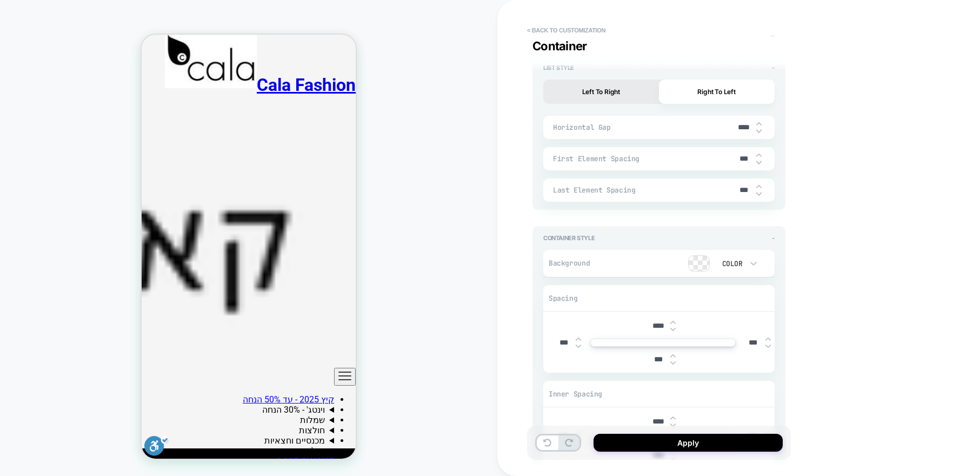
click at [672, 360] on img at bounding box center [672, 362] width 5 height 4
type textarea "*"
type input "***"
click at [672, 360] on img at bounding box center [672, 362] width 5 height 4
type textarea "*"
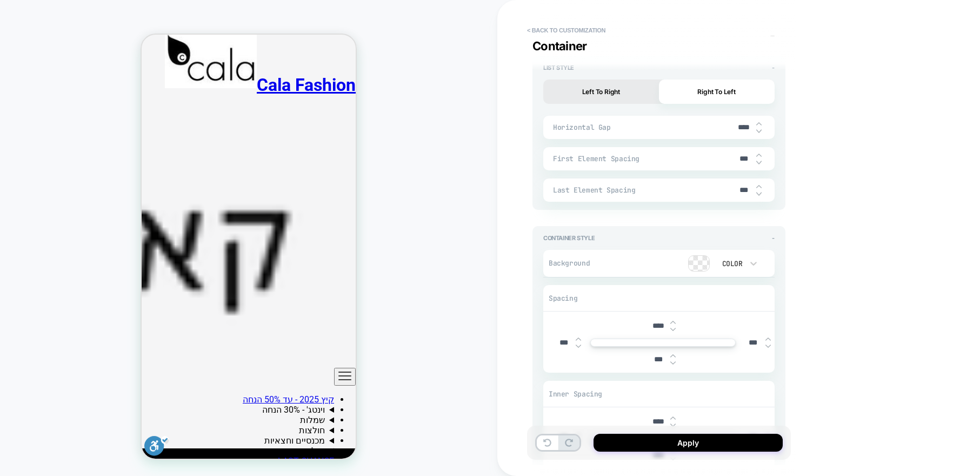
type input "***"
click at [672, 360] on img at bounding box center [672, 362] width 5 height 4
type textarea "*"
type input "***"
click at [672, 360] on img at bounding box center [672, 362] width 5 height 4
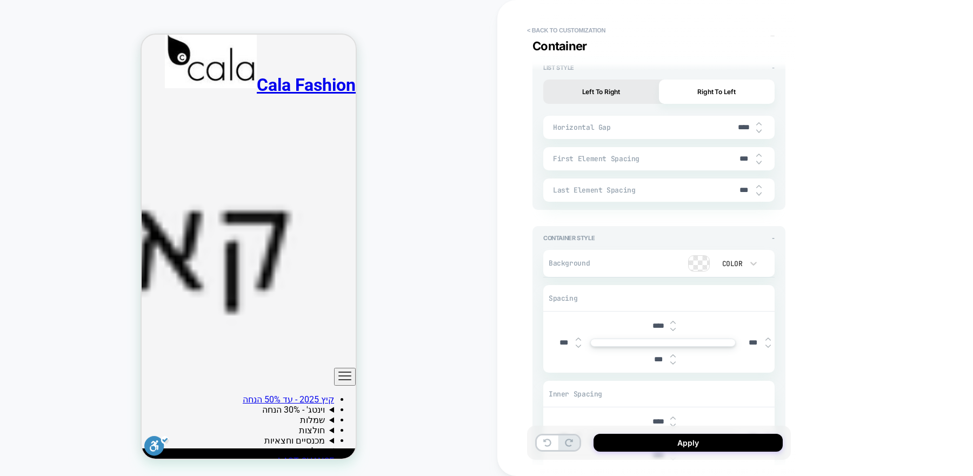
type textarea "*"
type input "***"
click at [672, 360] on img at bounding box center [672, 362] width 5 height 4
type textarea "*"
type input "***"
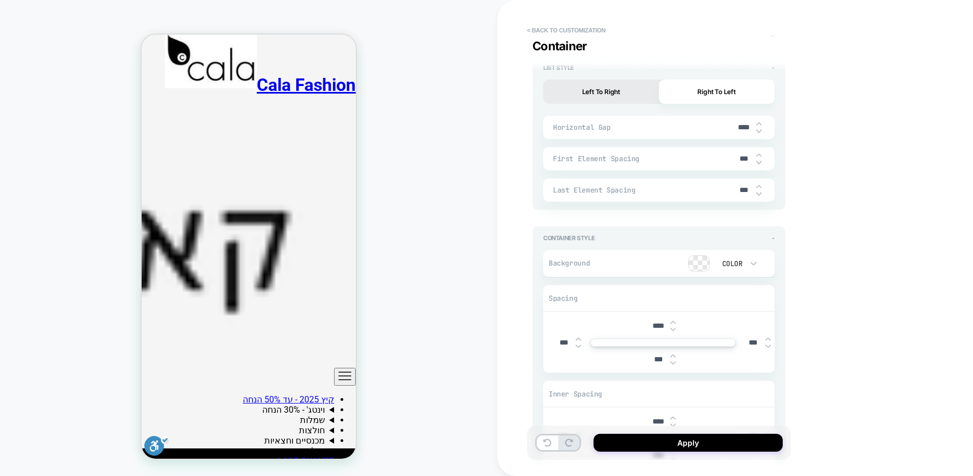
click at [672, 360] on img at bounding box center [672, 362] width 5 height 4
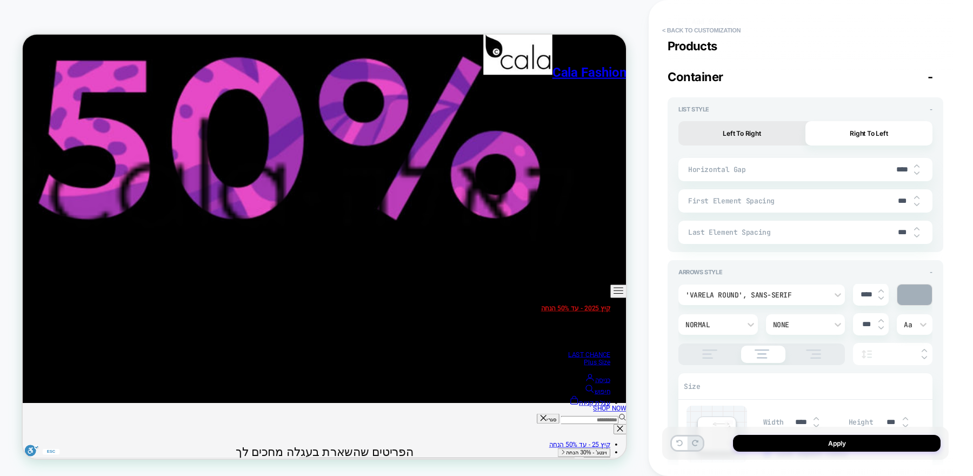
scroll to position [927, 0]
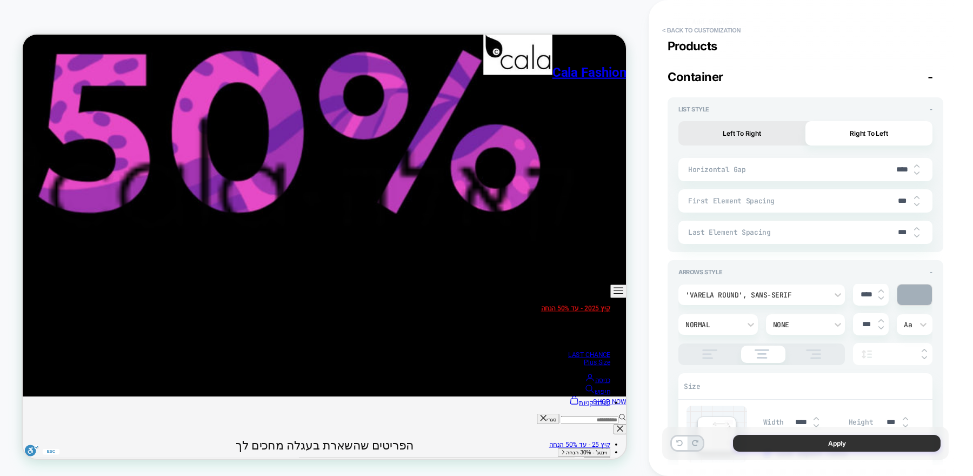
click at [784, 445] on button "Apply" at bounding box center [837, 442] width 208 height 17
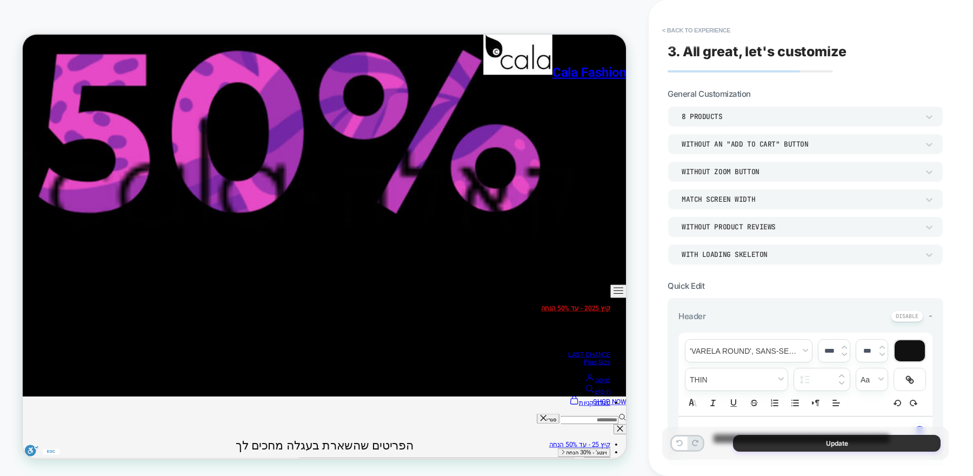
click at [784, 445] on button "Update" at bounding box center [837, 442] width 208 height 17
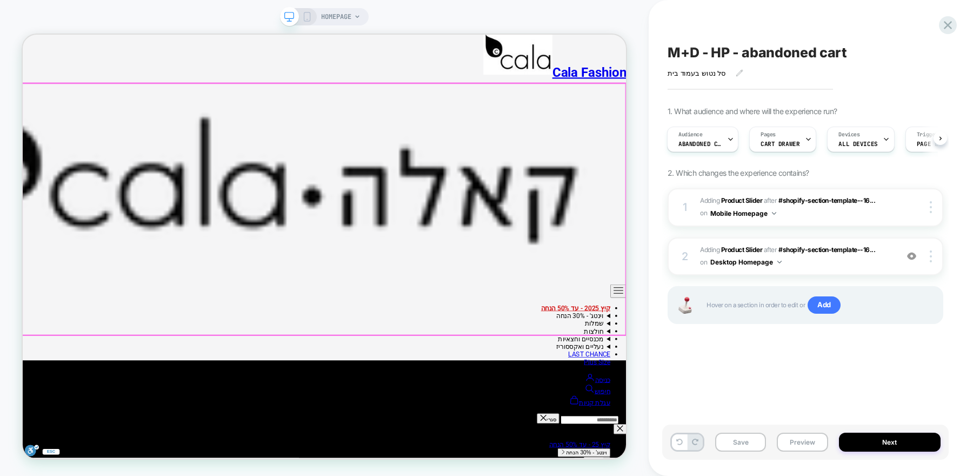
scroll to position [345, 0]
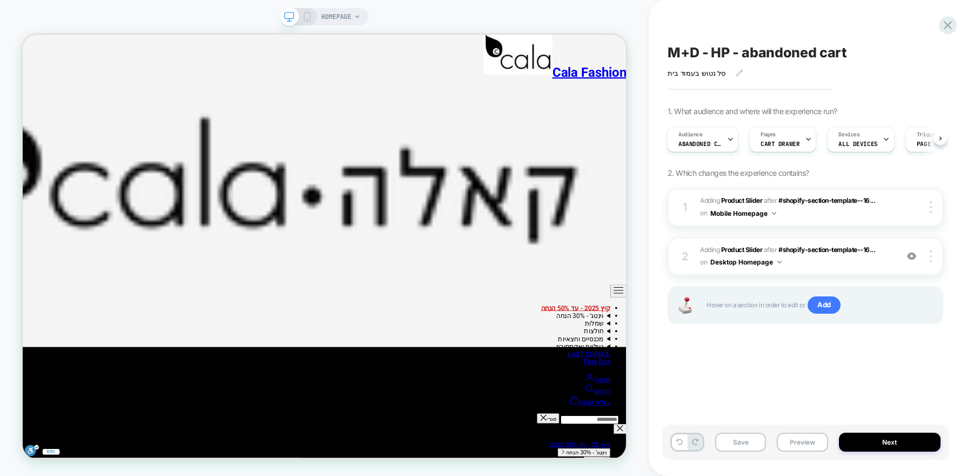
click at [302, 15] on icon at bounding box center [307, 17] width 10 height 10
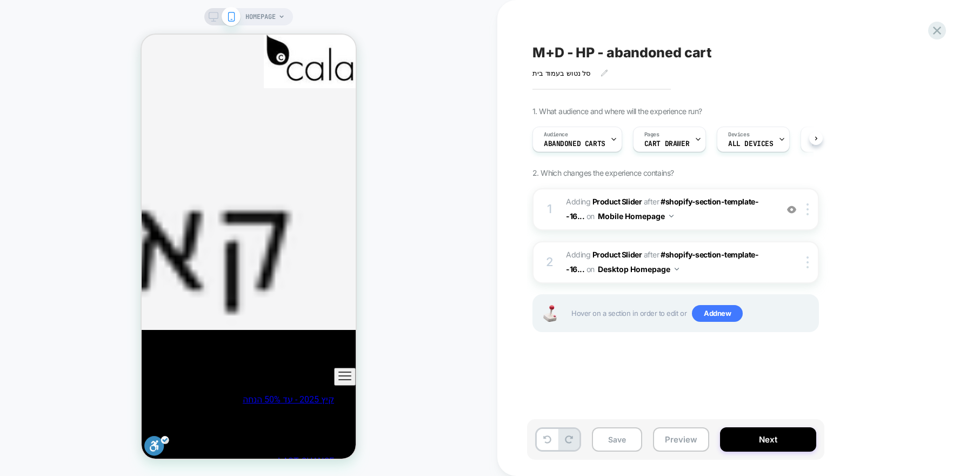
scroll to position [0, 1]
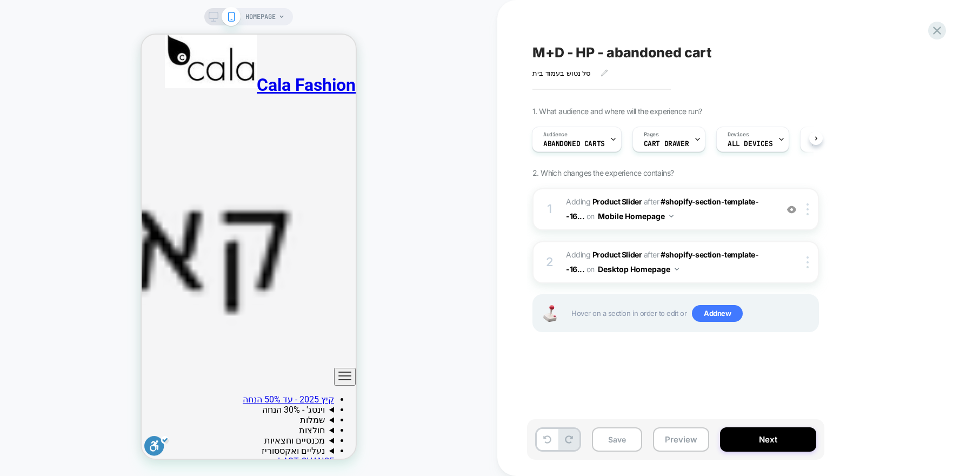
scroll to position [307, 0]
click at [267, 194] on div at bounding box center [248, 105] width 214 height 280
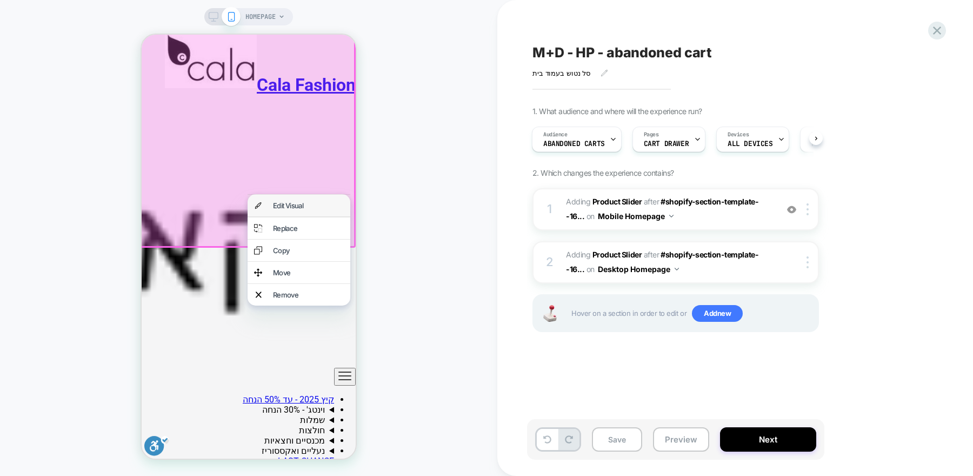
click at [298, 205] on div "Edit Visual" at bounding box center [308, 205] width 71 height 9
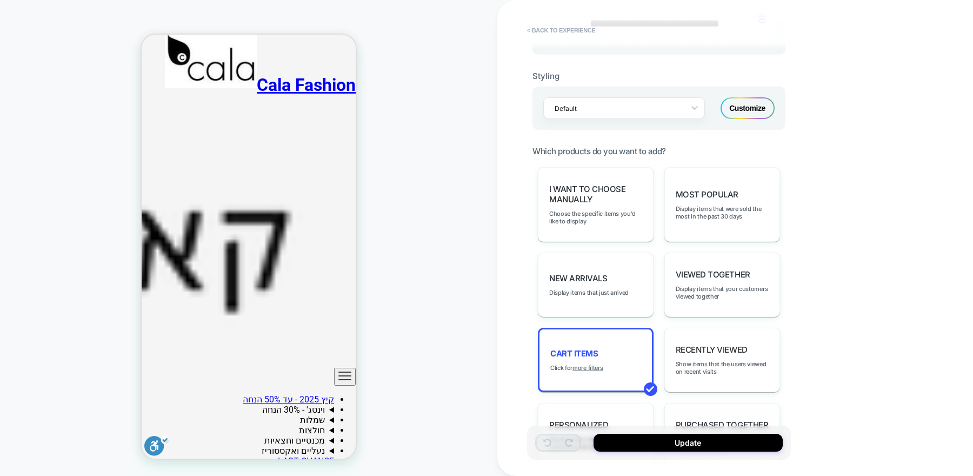
scroll to position [307, 0]
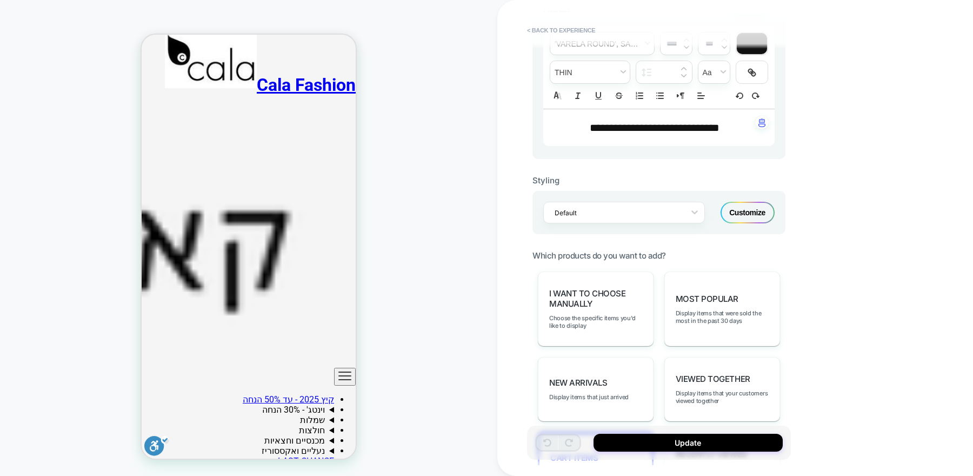
click at [742, 213] on div "Customize" at bounding box center [747, 213] width 54 height 22
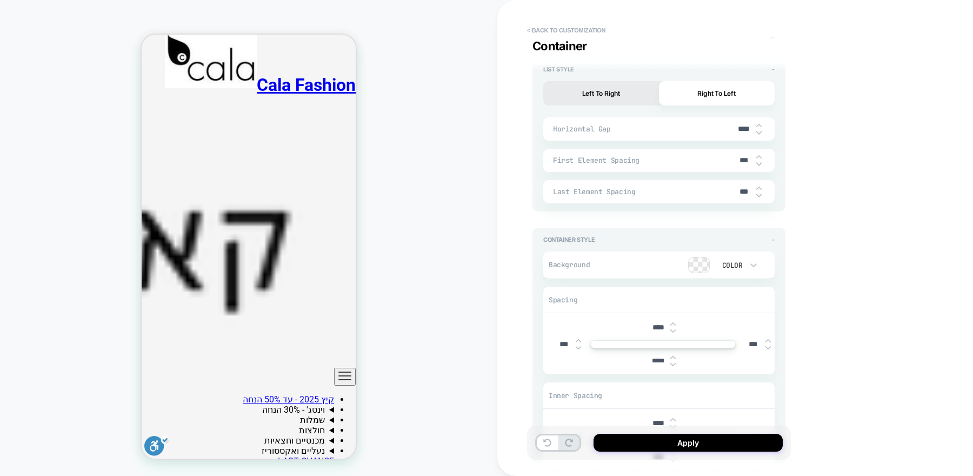
scroll to position [1872, 0]
click at [758, 136] on img at bounding box center [758, 138] width 5 height 4
type textarea "*"
type input "****"
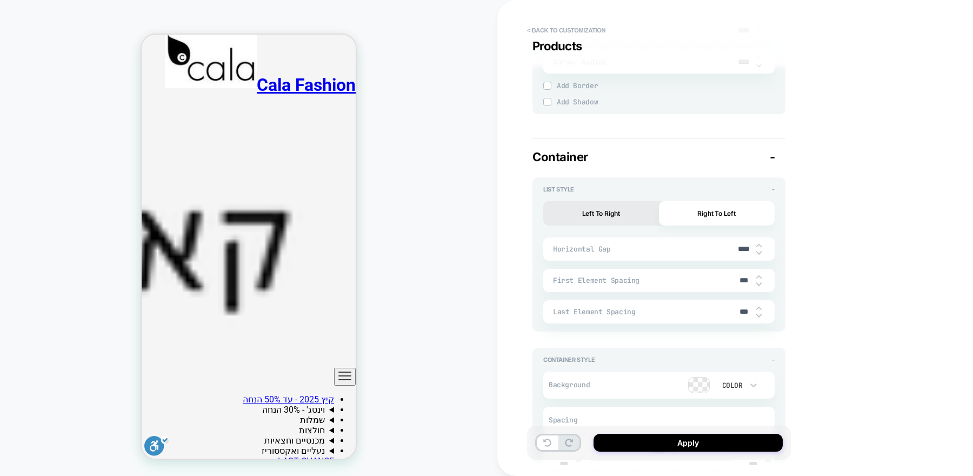
scroll to position [1756, 0]
click at [757, 252] on img at bounding box center [758, 254] width 5 height 4
type textarea "*"
type input "****"
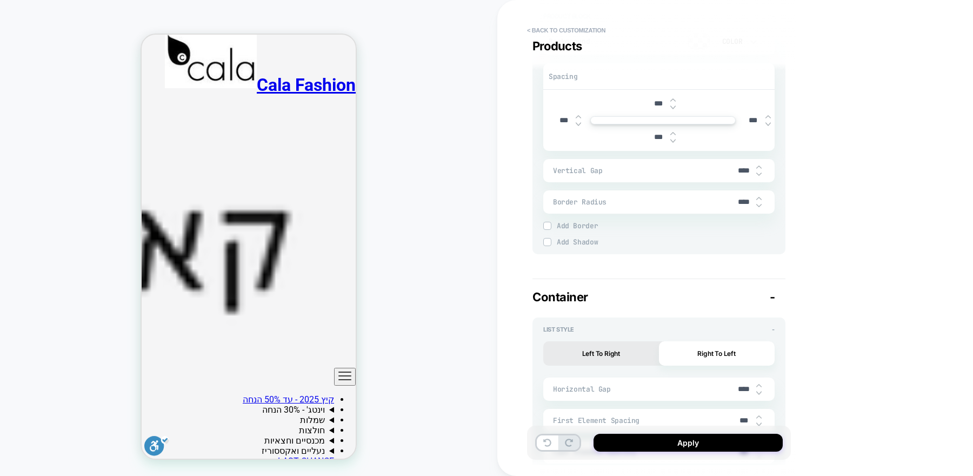
scroll to position [1603, 0]
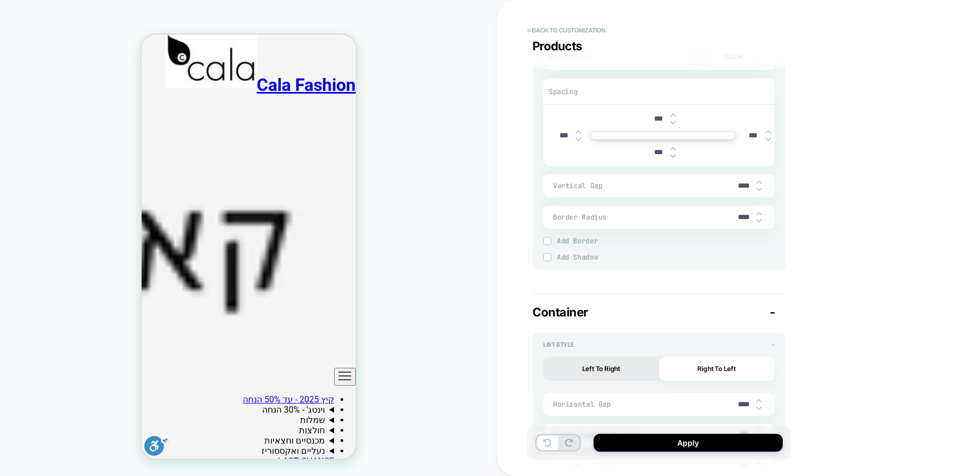
click at [760, 187] on img at bounding box center [758, 189] width 5 height 4
type textarea "*"
type input "***"
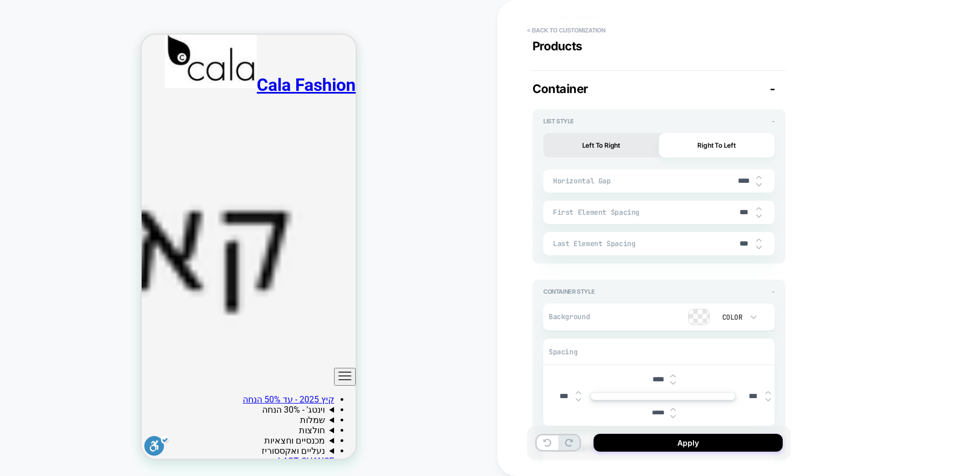
scroll to position [232, 0]
click at [757, 182] on img at bounding box center [758, 184] width 5 height 4
type textarea "*"
type input "****"
click at [757, 182] on img at bounding box center [758, 184] width 5 height 4
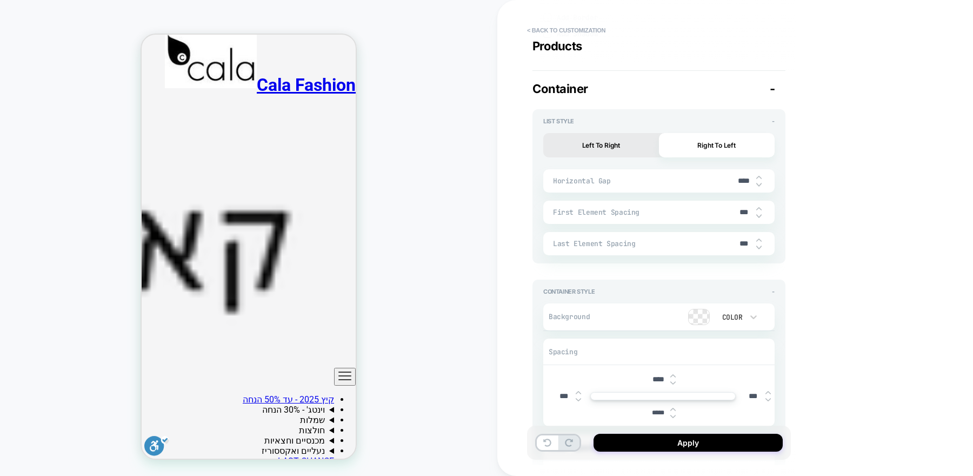
type textarea "*"
type input "****"
click at [757, 182] on img at bounding box center [758, 184] width 5 height 4
type textarea "*"
type input "****"
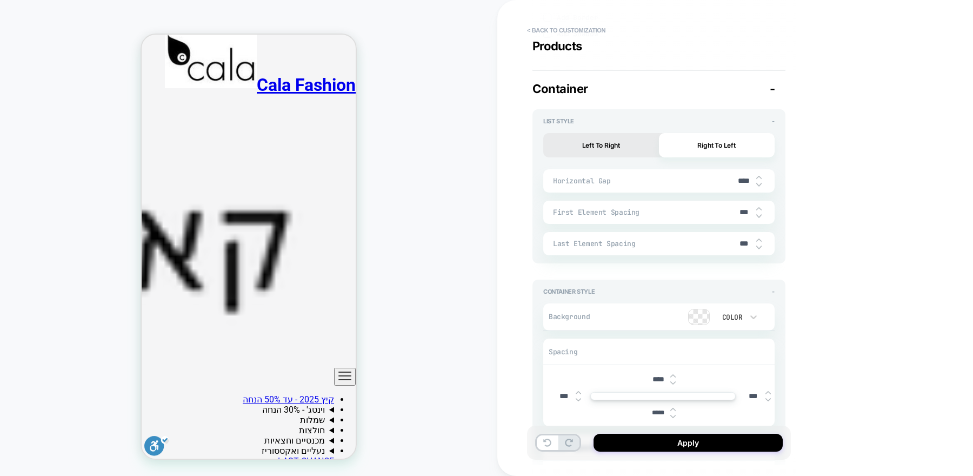
click at [757, 182] on img at bounding box center [758, 184] width 5 height 4
type textarea "*"
type input "****"
click at [759, 175] on img at bounding box center [758, 177] width 5 height 4
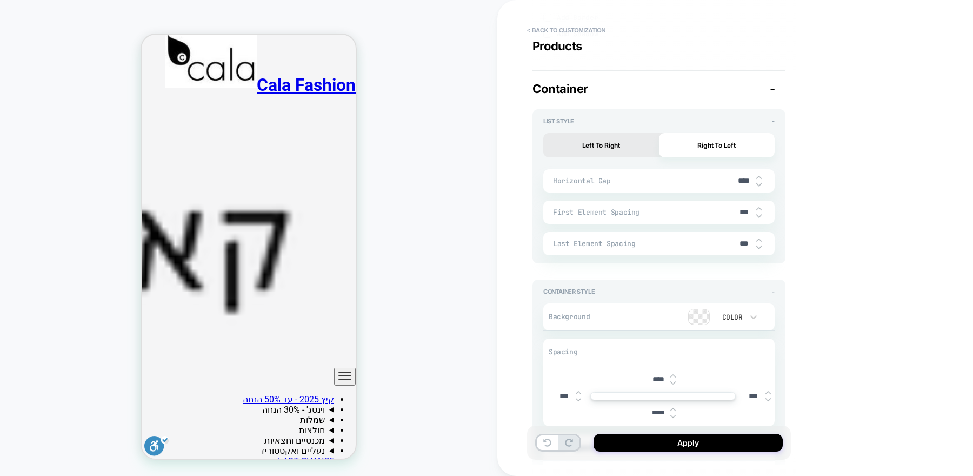
type textarea "*"
type input "****"
type textarea "*"
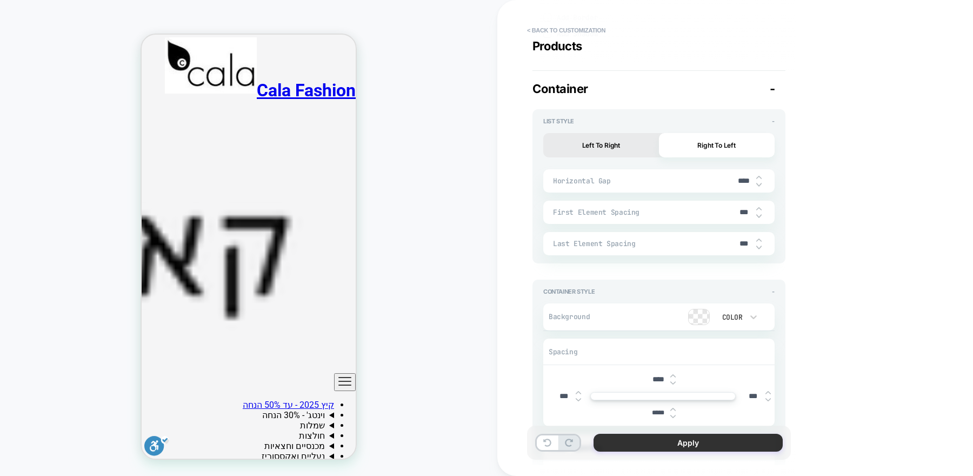
click at [715, 438] on button "Apply" at bounding box center [687, 442] width 189 height 18
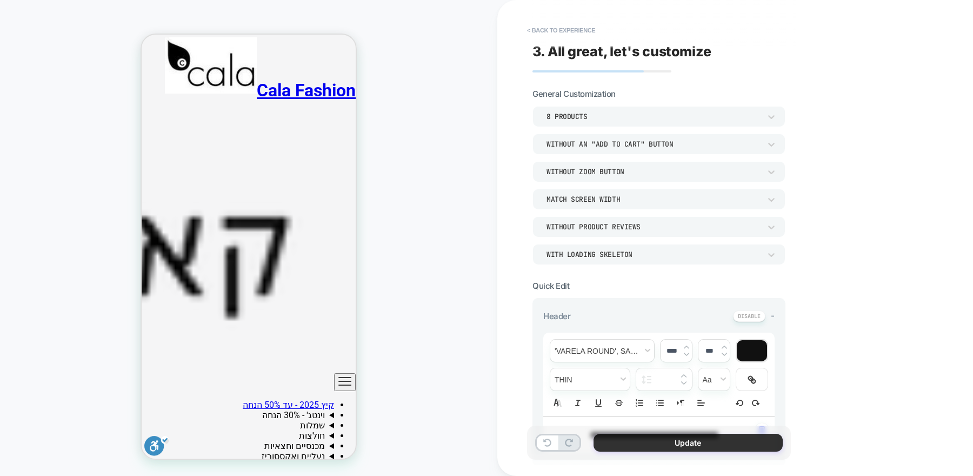
click at [653, 446] on button "Update" at bounding box center [687, 442] width 189 height 18
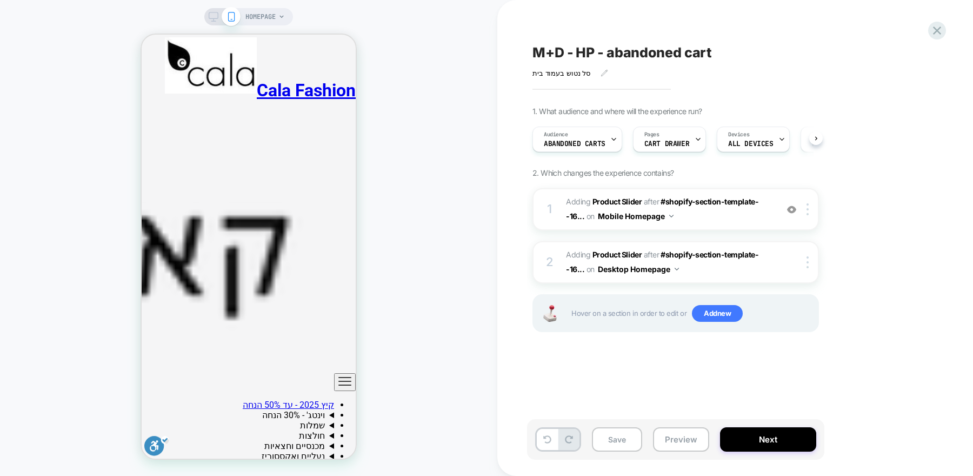
scroll to position [0, 1]
click at [745, 440] on button "Next" at bounding box center [768, 439] width 96 height 24
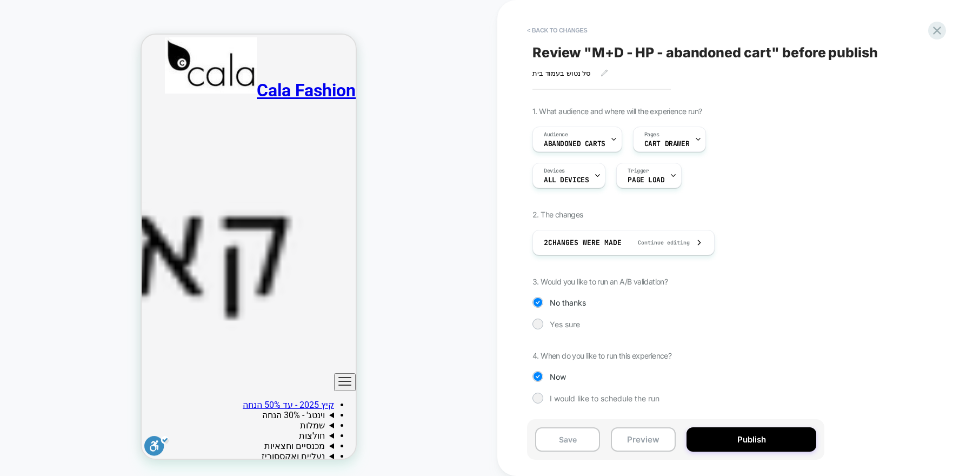
scroll to position [0, 0]
click at [536, 322] on div at bounding box center [537, 323] width 8 height 8
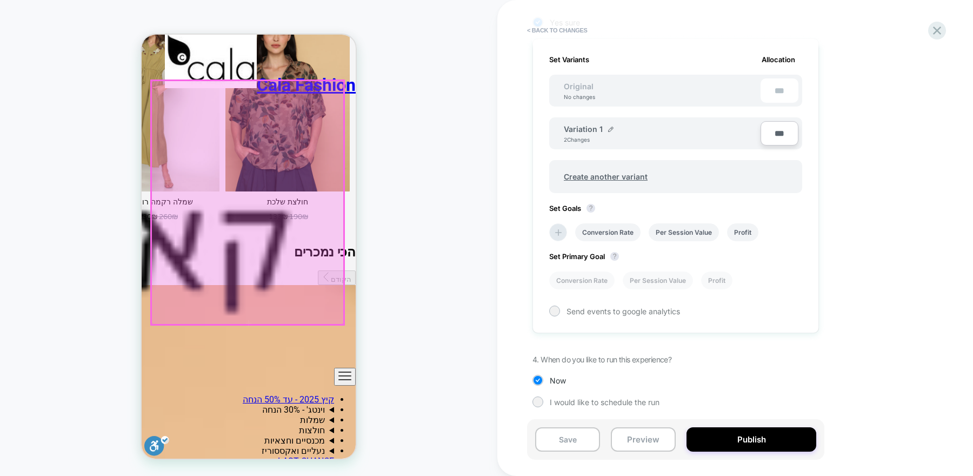
scroll to position [0, -473]
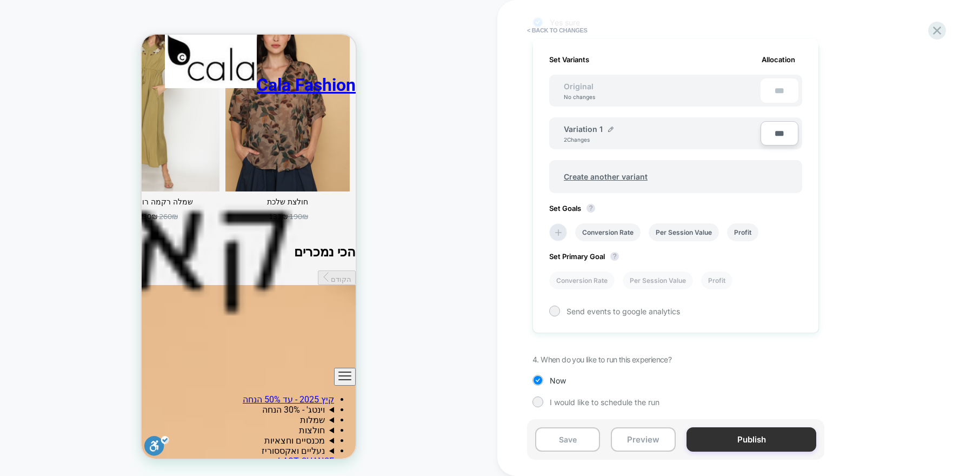
click at [737, 434] on button "Publish" at bounding box center [751, 439] width 130 height 24
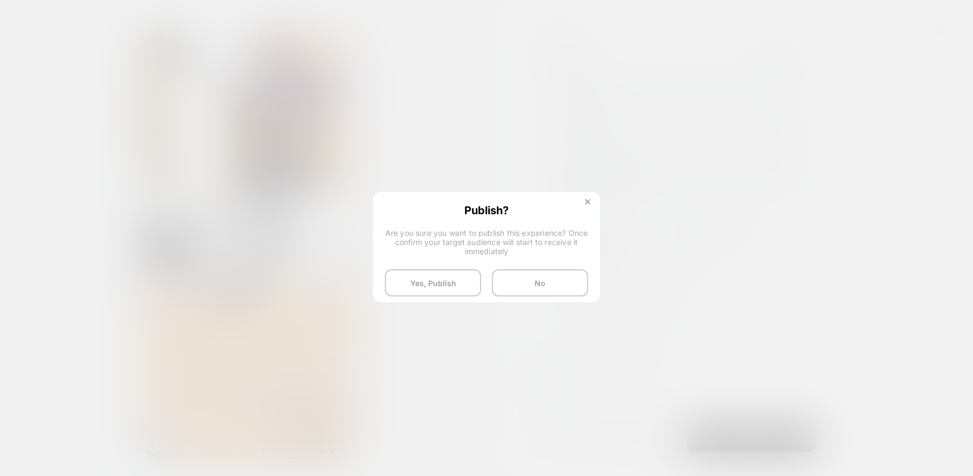
click at [587, 201] on img at bounding box center [587, 201] width 5 height 5
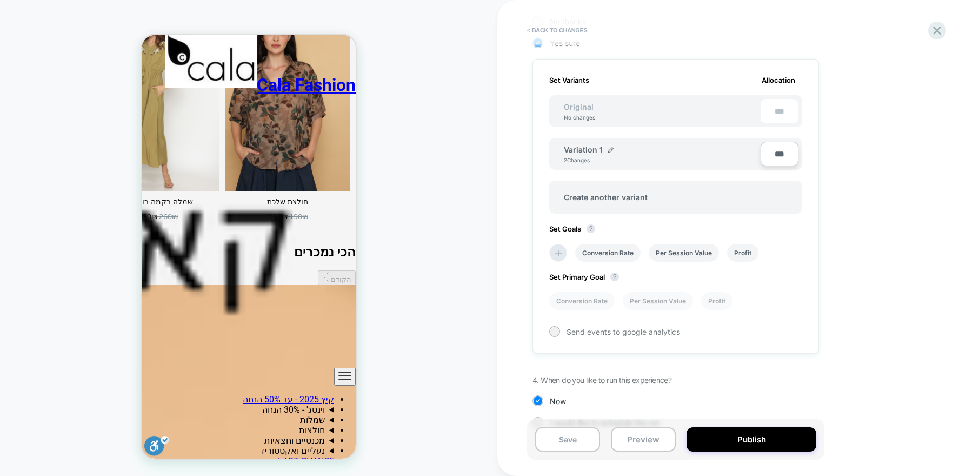
scroll to position [280, 0]
click at [738, 437] on button "Publish" at bounding box center [751, 439] width 130 height 24
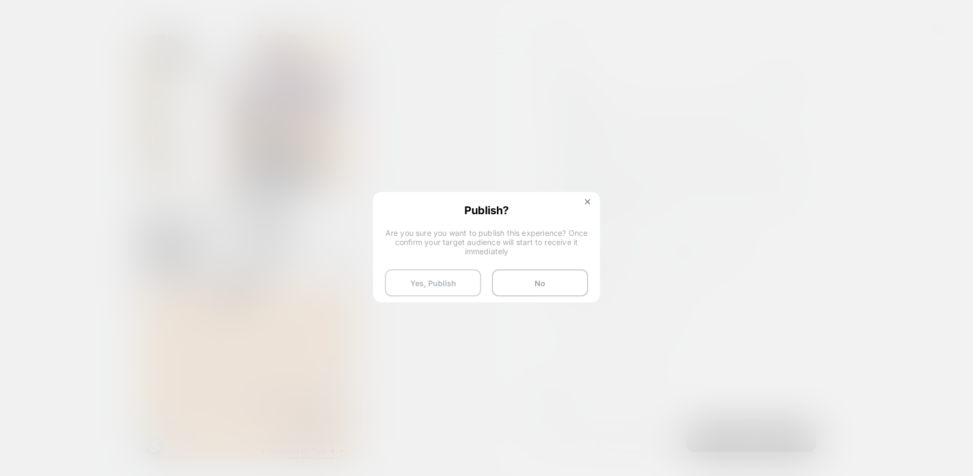
click at [446, 287] on button "Yes, Publish" at bounding box center [433, 282] width 96 height 27
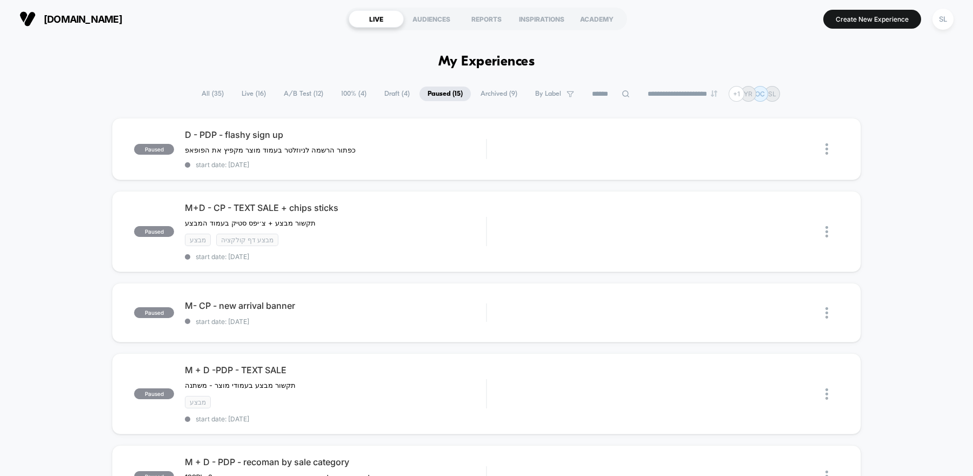
click at [205, 93] on span "All ( 35 )" at bounding box center [212, 93] width 38 height 15
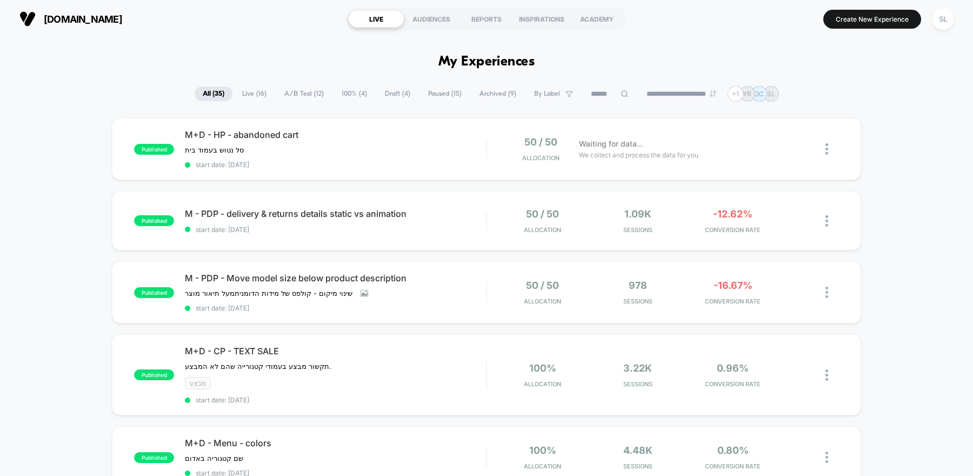
click at [292, 95] on span "A/B Test ( 12 )" at bounding box center [304, 93] width 56 height 15
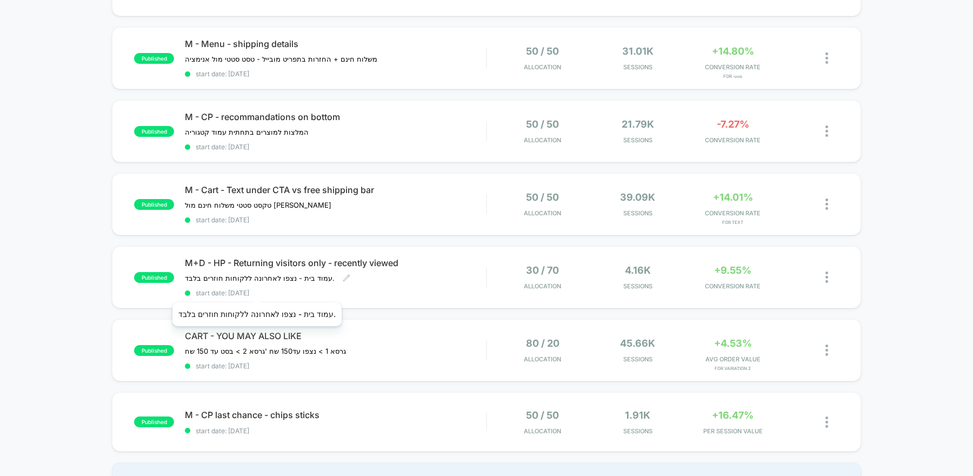
scroll to position [524, 0]
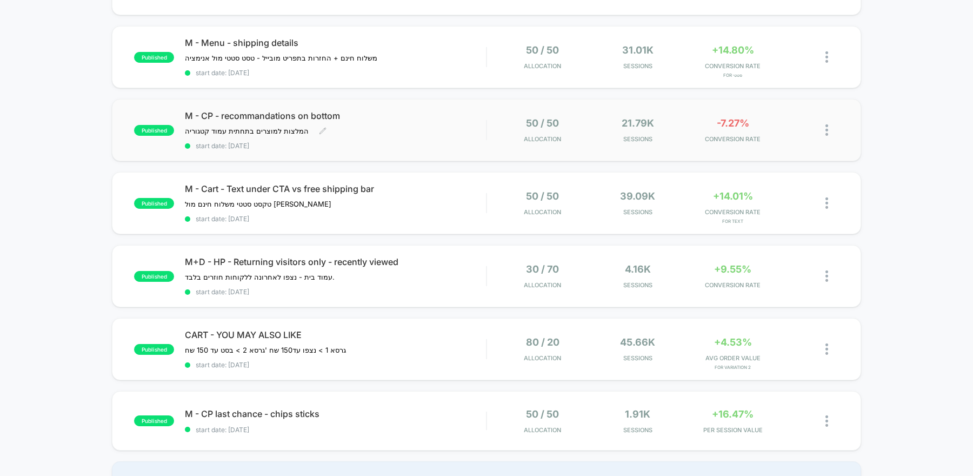
click at [410, 122] on div "M - CP - recommandations on bottom המלצות למוצרים בתחתית עמוד קטגוריה ﻿ Click t…" at bounding box center [335, 129] width 301 height 39
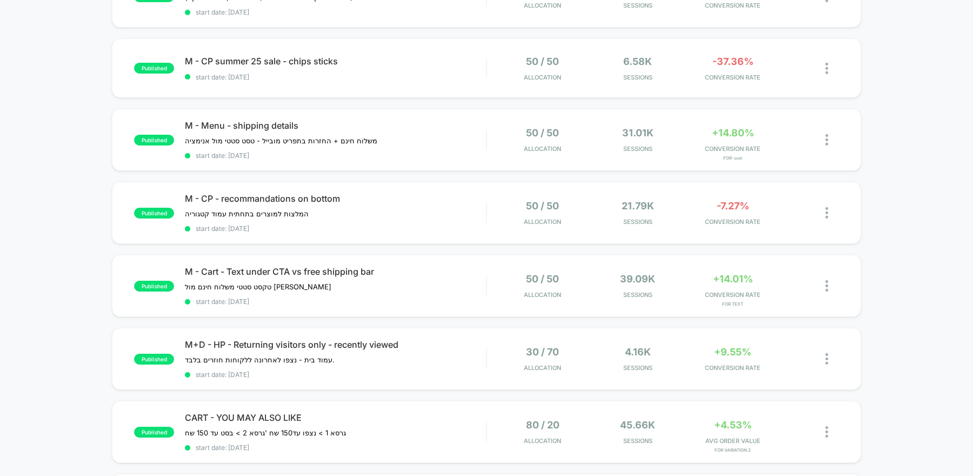
scroll to position [490, 0]
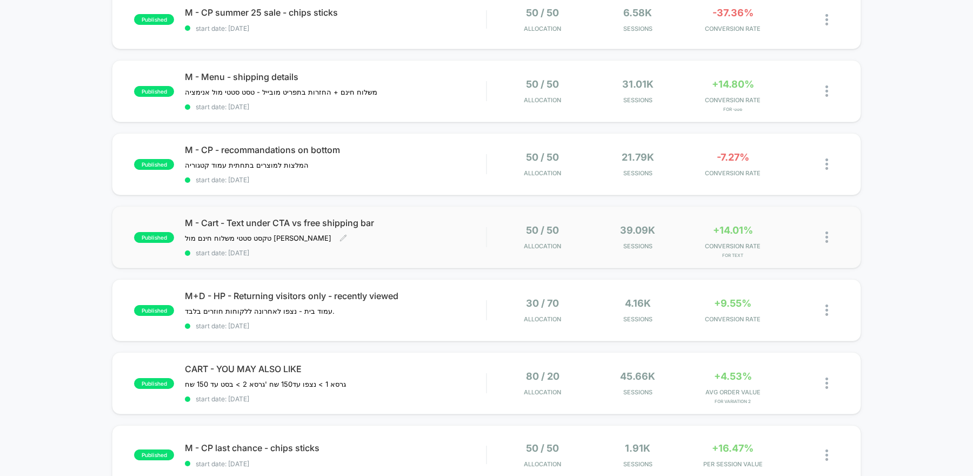
click at [434, 233] on div "M - Cart - Text under CTA vs free shipping bar טקסט סטטי משלוח חינם מול שיפינג …" at bounding box center [335, 236] width 301 height 39
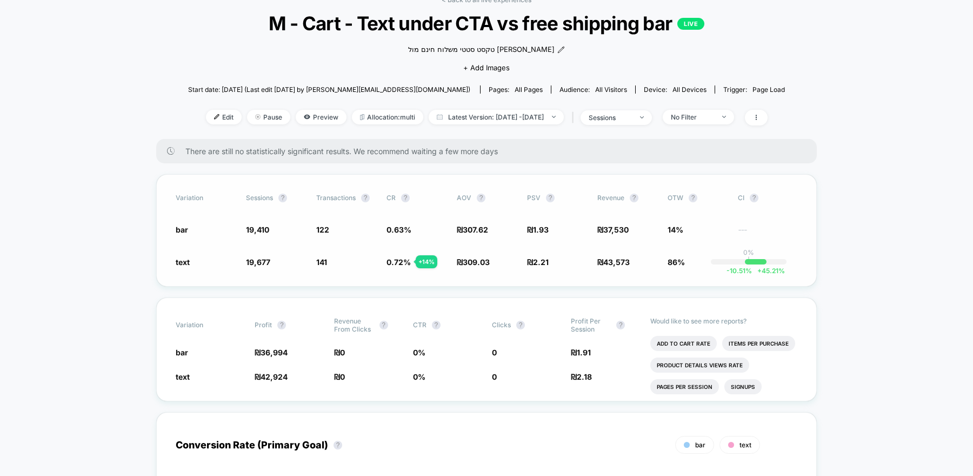
scroll to position [57, 0]
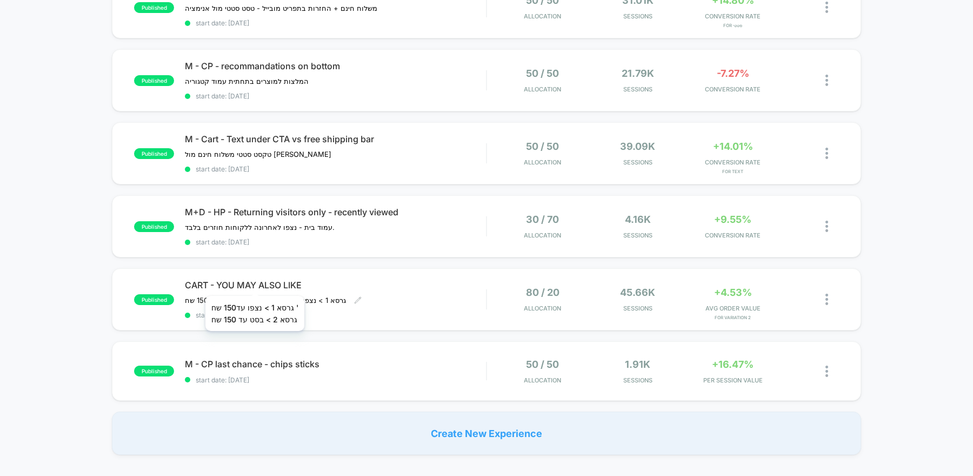
scroll to position [587, 0]
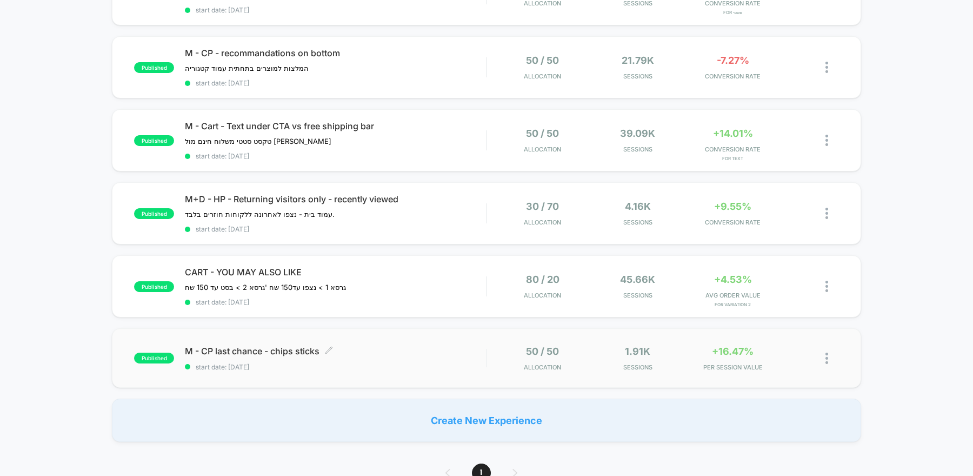
click at [352, 363] on span "start date: 7/16/2025" at bounding box center [335, 367] width 301 height 8
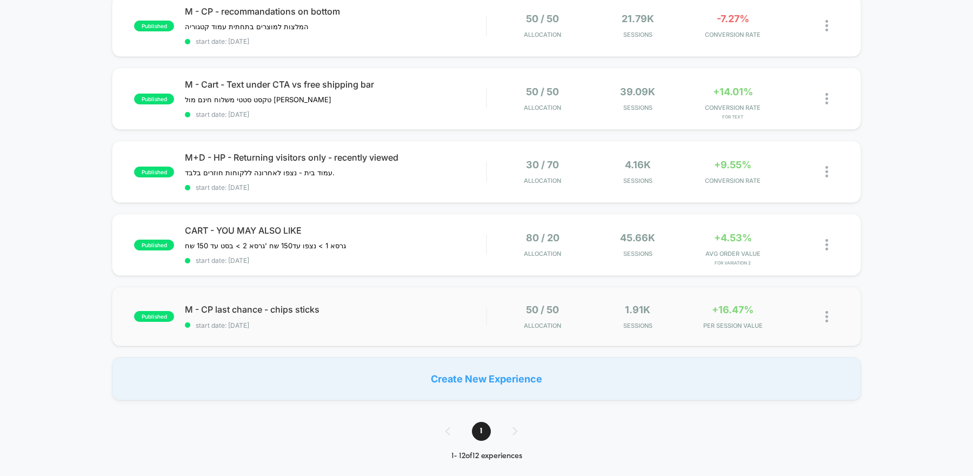
scroll to position [627, 0]
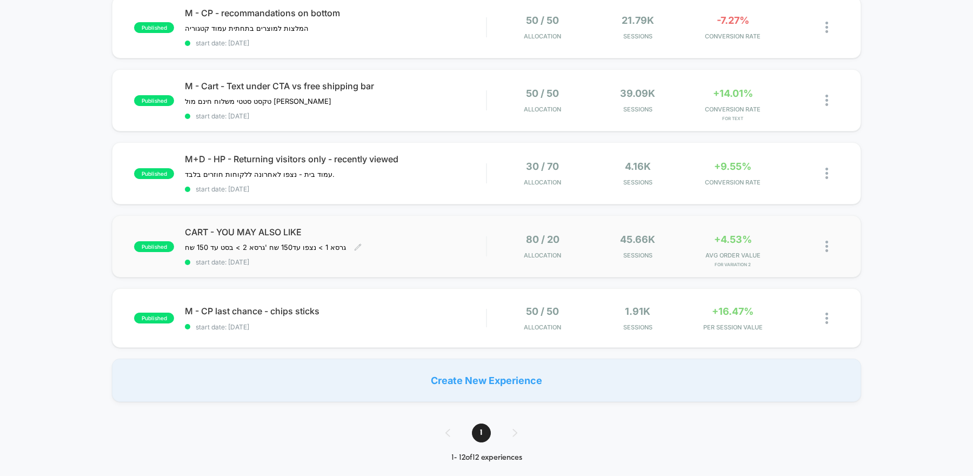
click at [407, 258] on span "start date: 7/20/2025" at bounding box center [335, 262] width 301 height 8
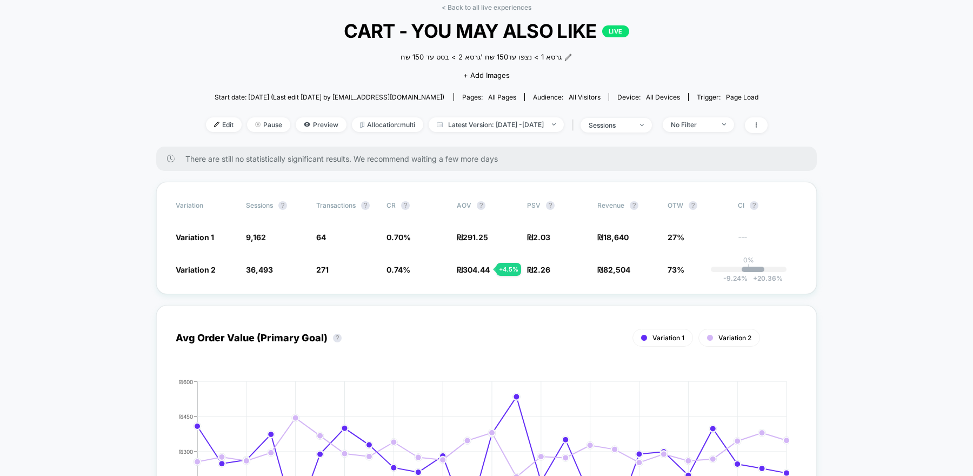
scroll to position [56, 0]
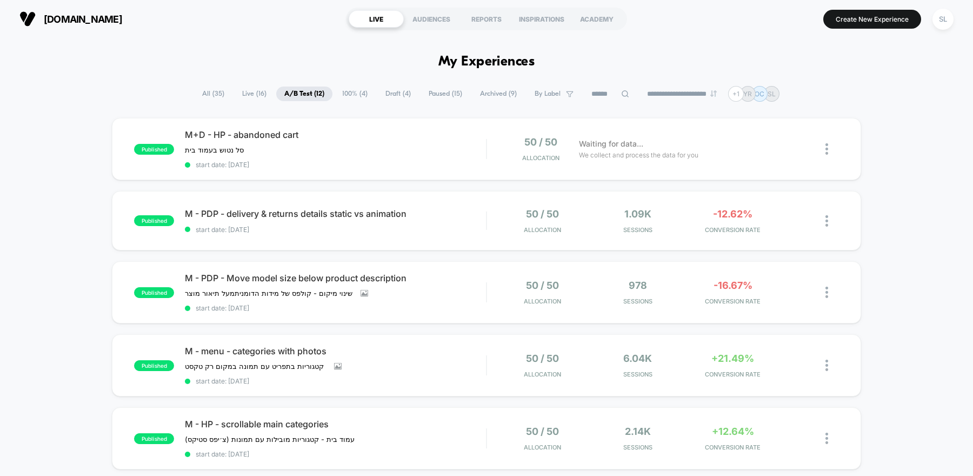
click at [344, 86] on div "**********" at bounding box center [486, 94] width 585 height 16
click at [345, 93] on span "100% ( 4 )" at bounding box center [355, 93] width 42 height 15
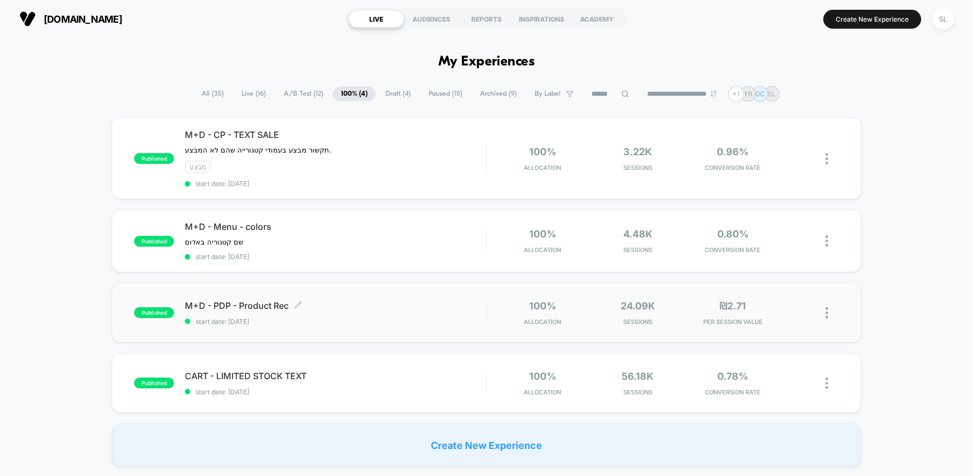
click at [317, 317] on span "start date: 7/27/2025" at bounding box center [335, 321] width 301 height 8
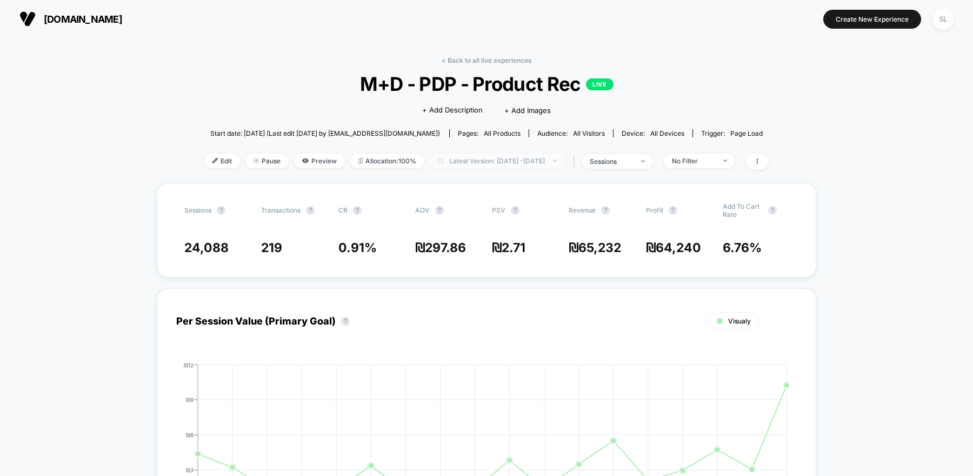
click at [471, 161] on span "Latest Version: Jul 27, 2025 - Aug 13, 2025" at bounding box center [497, 160] width 135 height 15
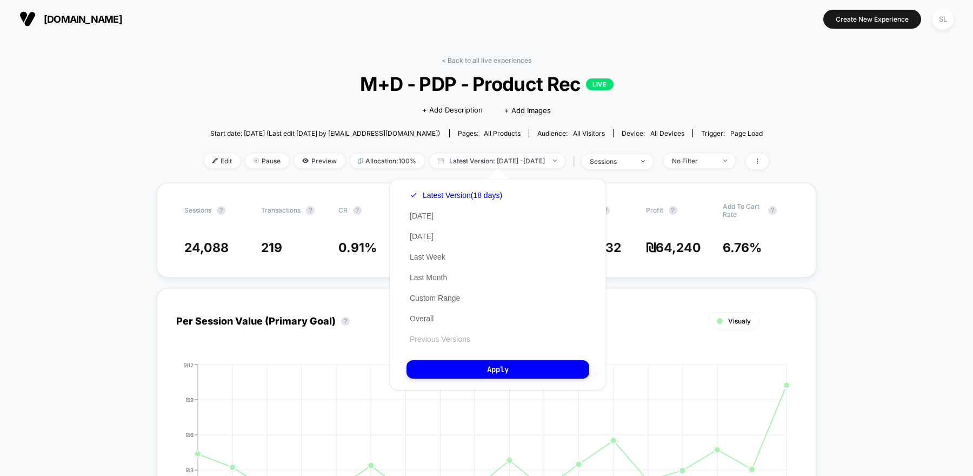
click at [442, 341] on button "Previous Versions" at bounding box center [439, 339] width 67 height 10
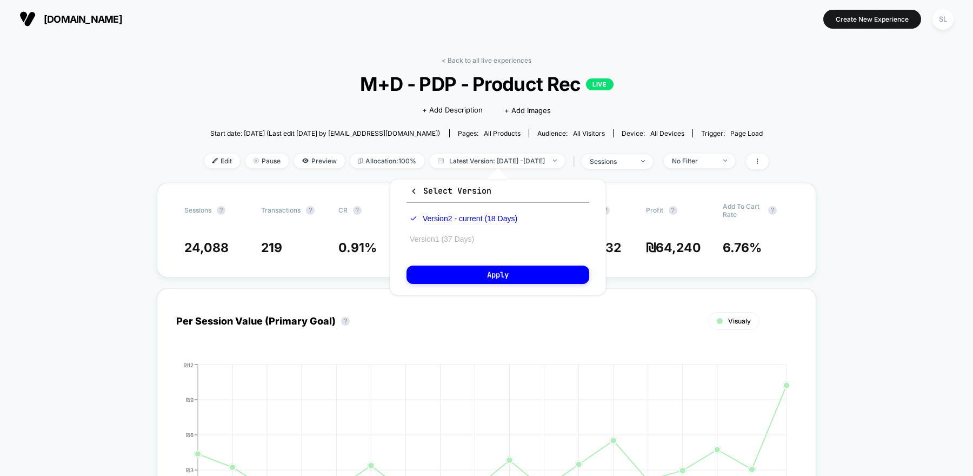
click at [465, 236] on button "Version 1 (37 Days)" at bounding box center [441, 239] width 71 height 10
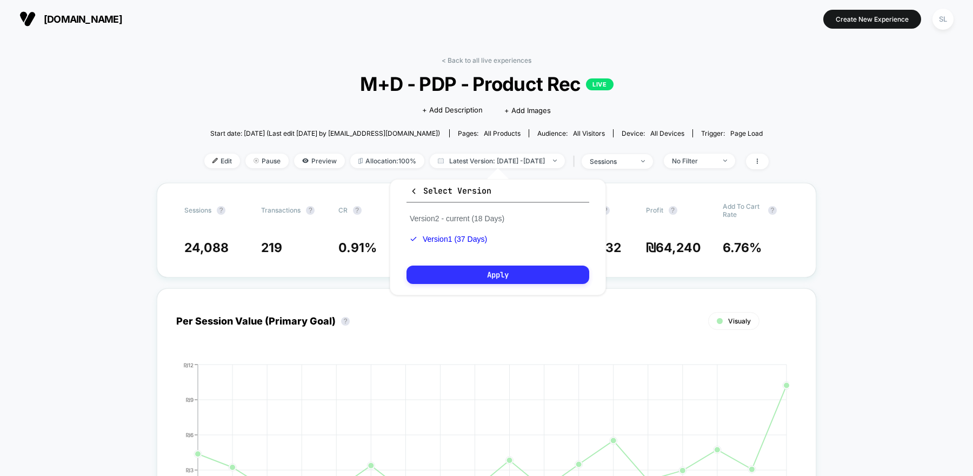
click at [465, 274] on button "Apply" at bounding box center [497, 274] width 183 height 18
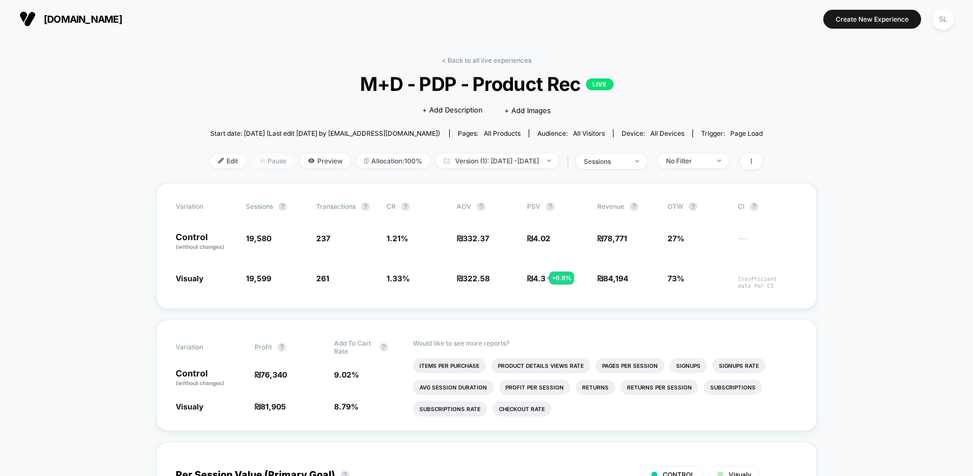
click at [251, 164] on span "Pause" at bounding box center [272, 160] width 43 height 15
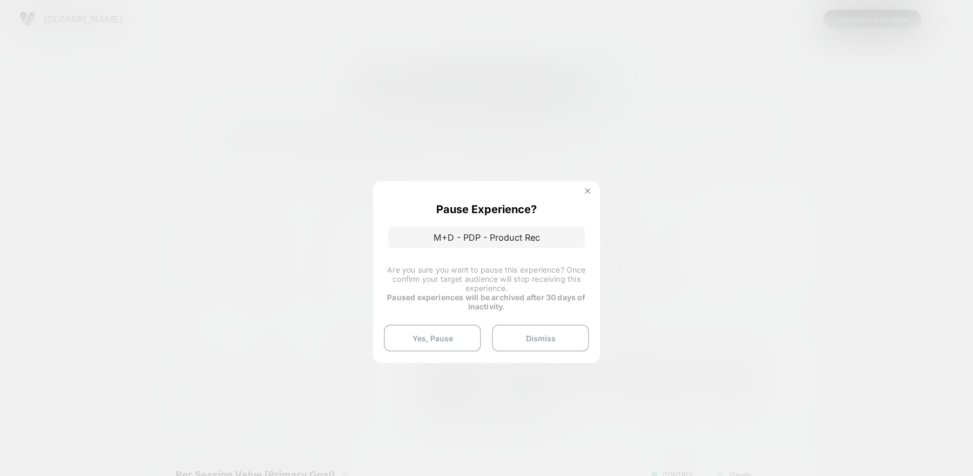
click at [583, 191] on button at bounding box center [587, 192] width 12 height 9
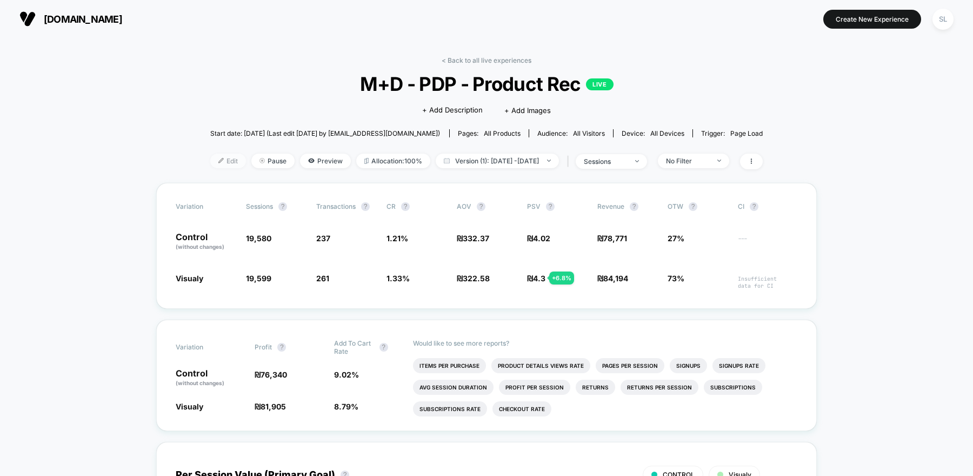
click at [210, 159] on span "Edit" at bounding box center [228, 160] width 36 height 15
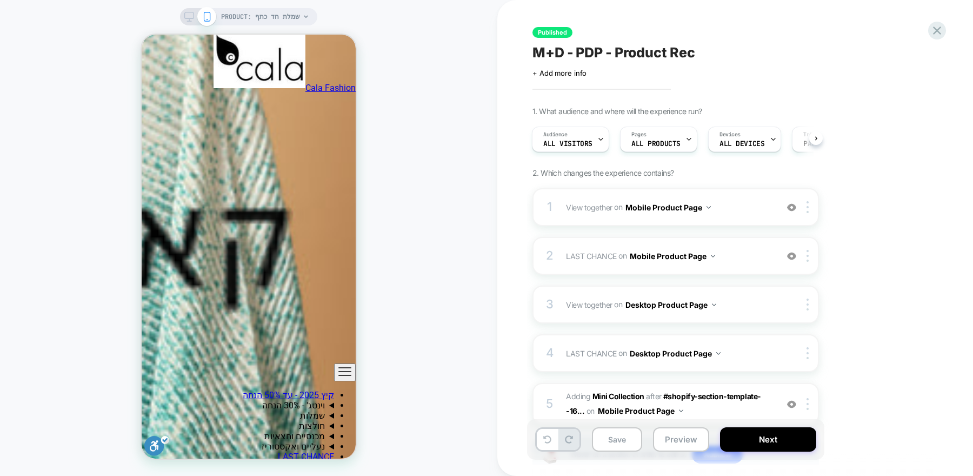
scroll to position [2330, 0]
click at [794, 253] on img at bounding box center [791, 255] width 9 height 9
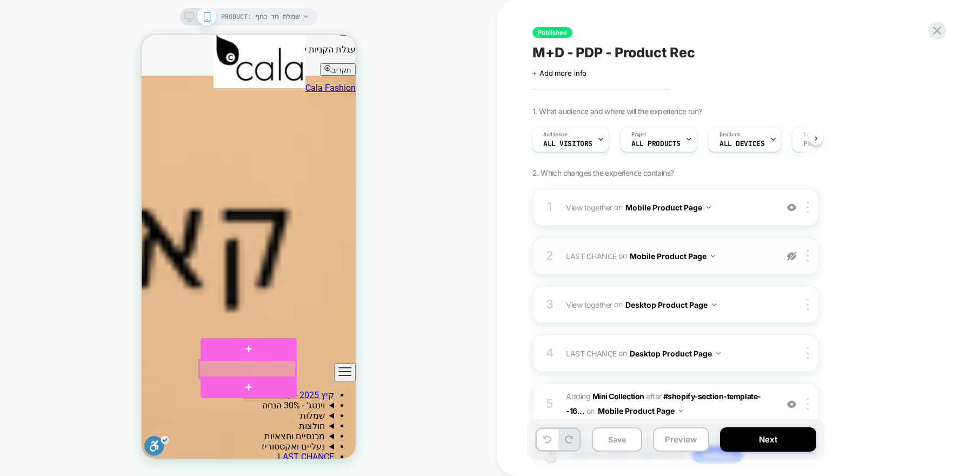
scroll to position [786, 0]
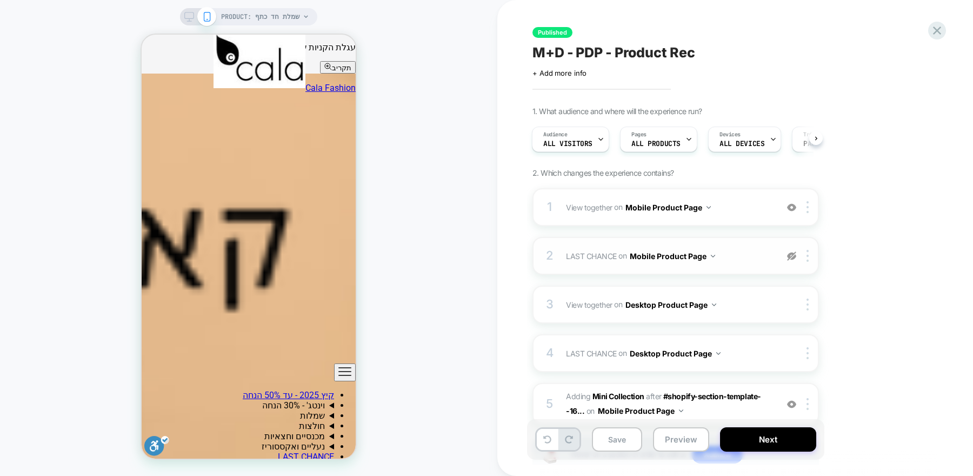
click at [788, 256] on img at bounding box center [791, 255] width 9 height 9
click at [793, 208] on img at bounding box center [791, 207] width 9 height 9
click at [793, 248] on div "2 LAST CHANCE Adding Product Slider AFTER #_loomi_addon_1750584682693 on Mobile…" at bounding box center [675, 256] width 286 height 38
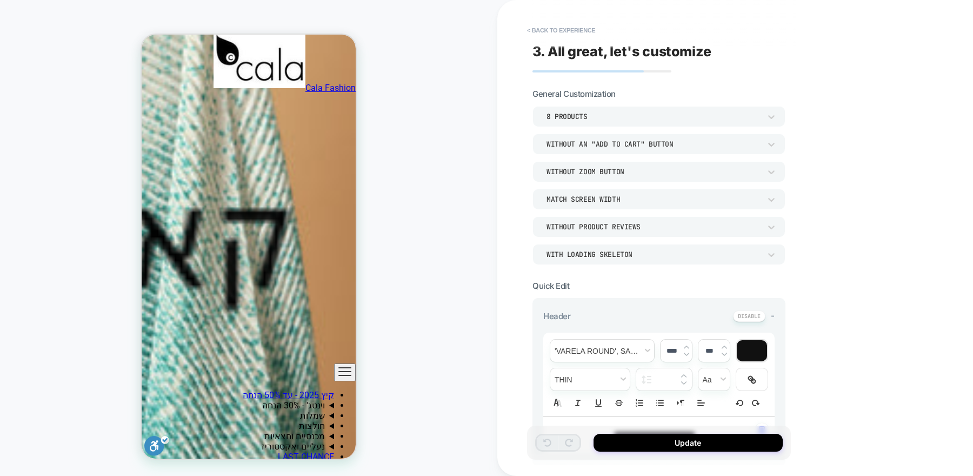
scroll to position [2379, 0]
click at [545, 29] on button "< Back to experience" at bounding box center [560, 30] width 79 height 17
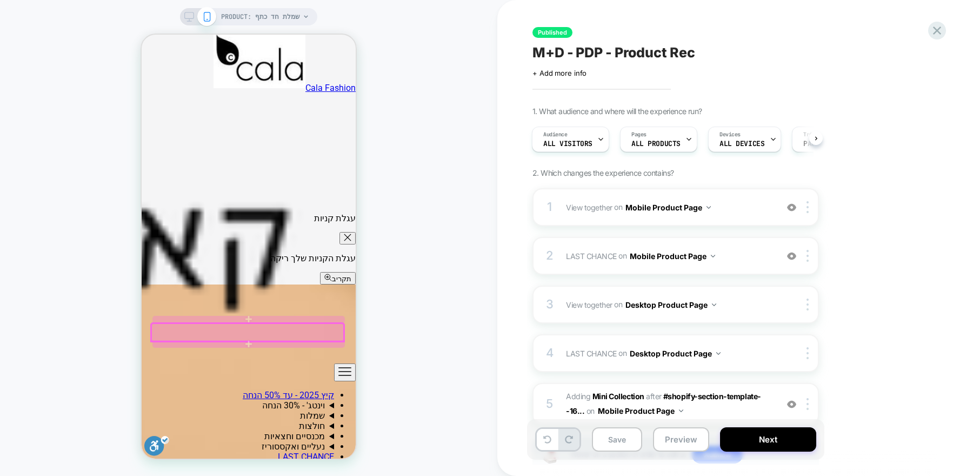
scroll to position [584, 0]
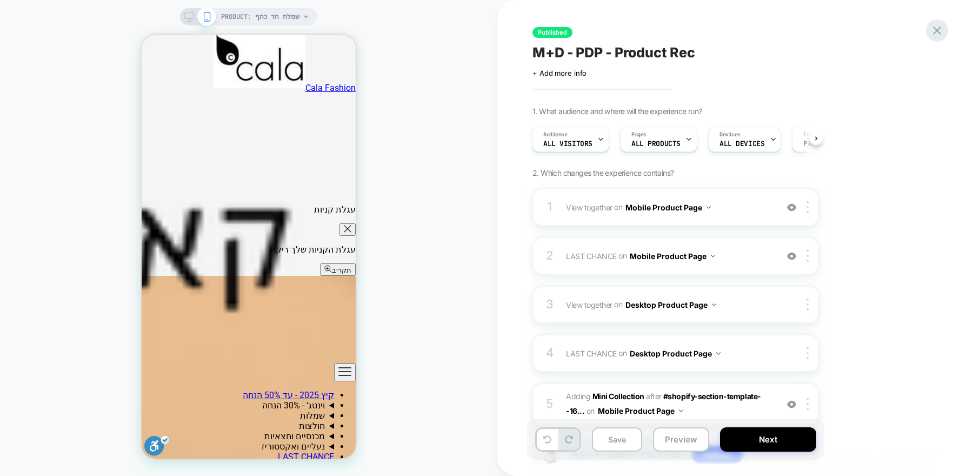
click at [941, 32] on icon at bounding box center [936, 30] width 15 height 15
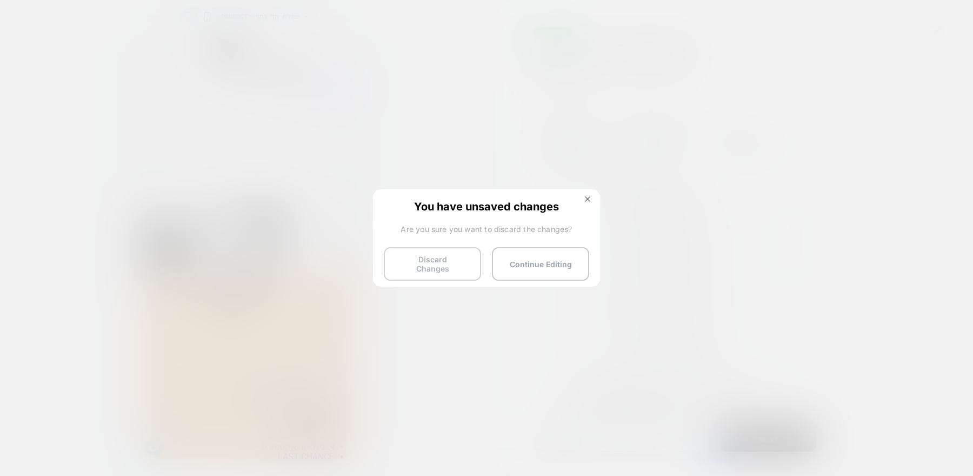
click at [442, 259] on button "Discard Changes" at bounding box center [432, 264] width 97 height 34
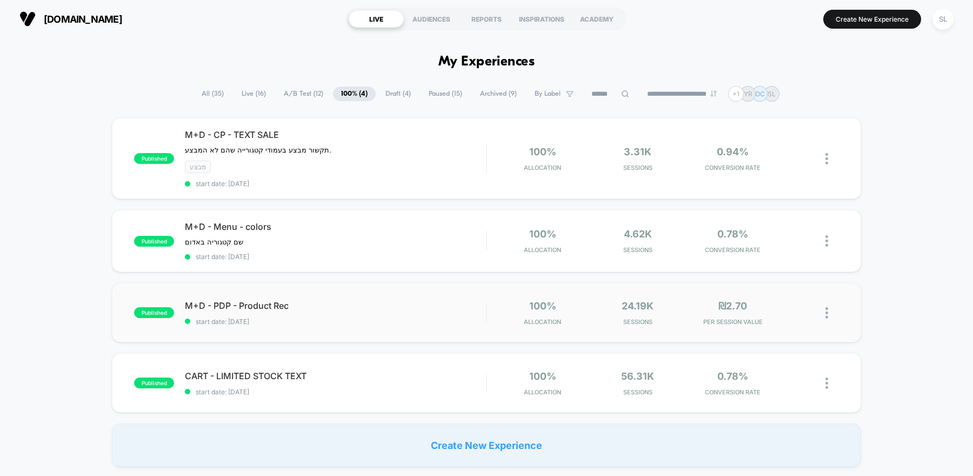
click at [826, 313] on img at bounding box center [826, 312] width 3 height 11
click at [786, 305] on div "Pause" at bounding box center [771, 297] width 97 height 24
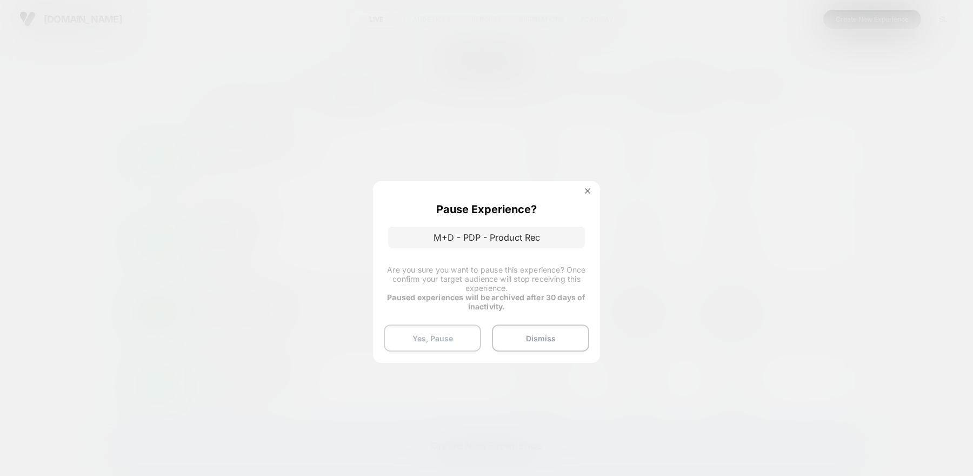
click at [452, 334] on button "Yes, Pause" at bounding box center [432, 337] width 97 height 27
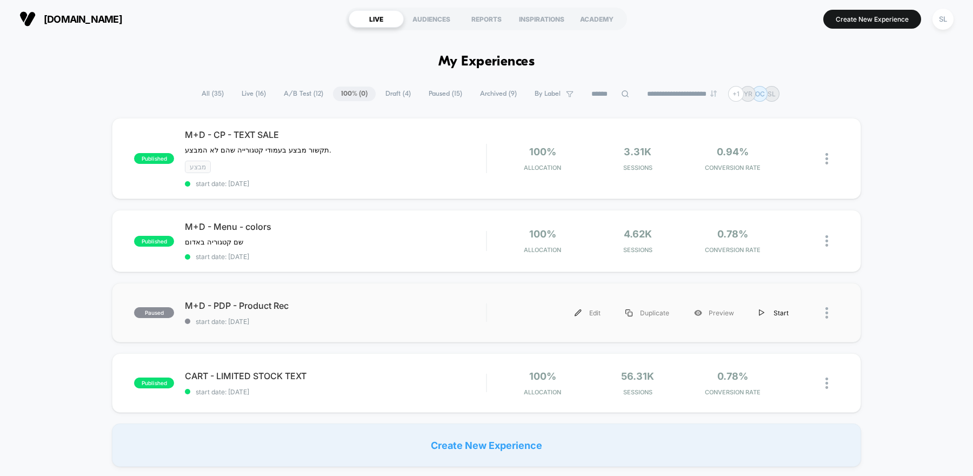
click at [775, 310] on div "Start" at bounding box center [773, 312] width 55 height 24
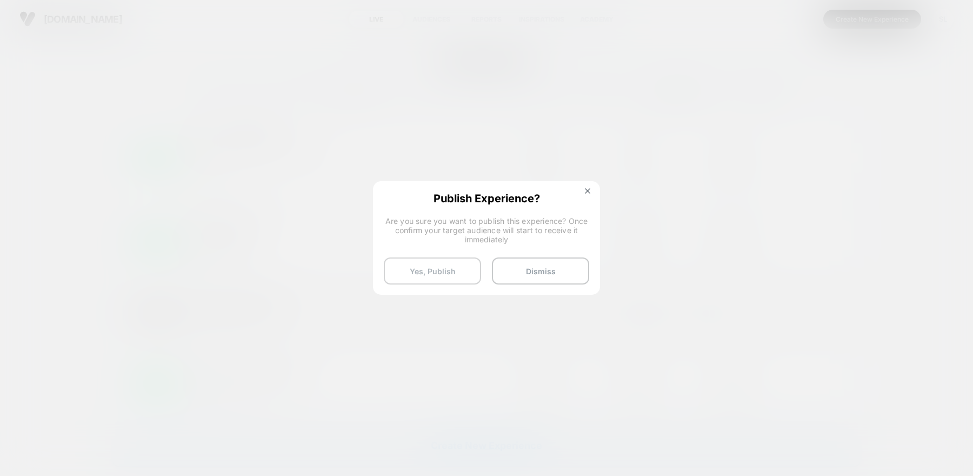
click at [449, 267] on button "Yes, Publish" at bounding box center [432, 270] width 97 height 27
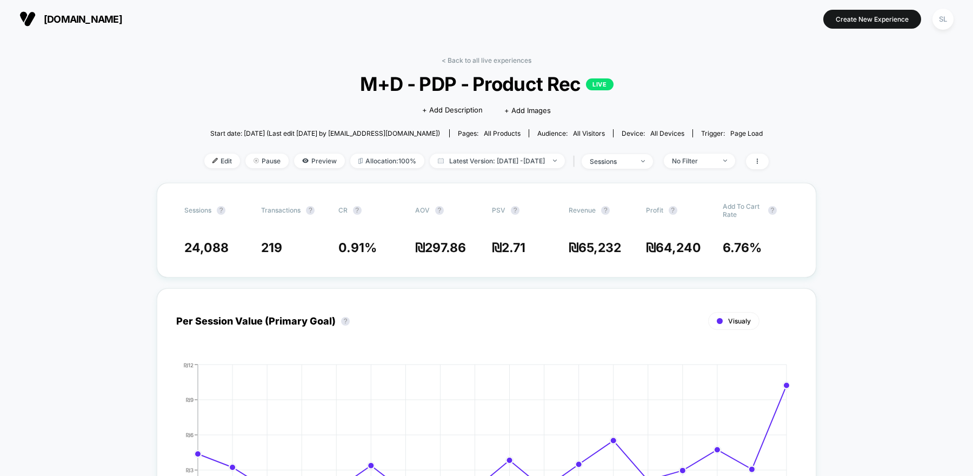
click at [69, 20] on span "[DOMAIN_NAME]" at bounding box center [83, 19] width 78 height 11
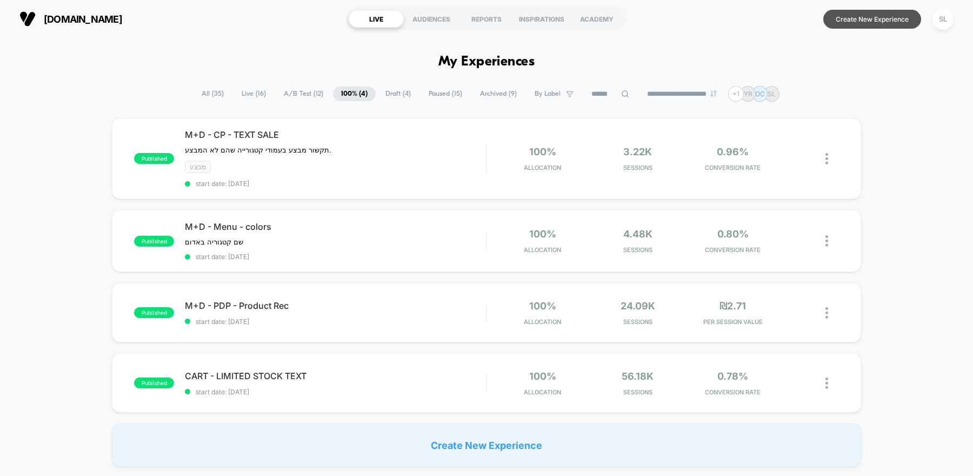
click at [885, 13] on button "Create New Experience" at bounding box center [872, 19] width 98 height 19
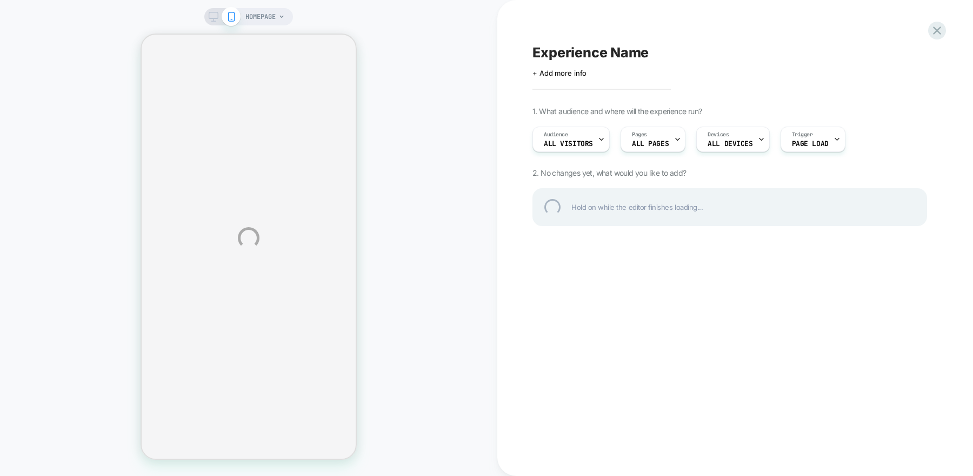
click at [700, 106] on div "HOMEPAGE Experience Name Click to edit experience details + Add more info 1. Wh…" at bounding box center [486, 238] width 973 height 476
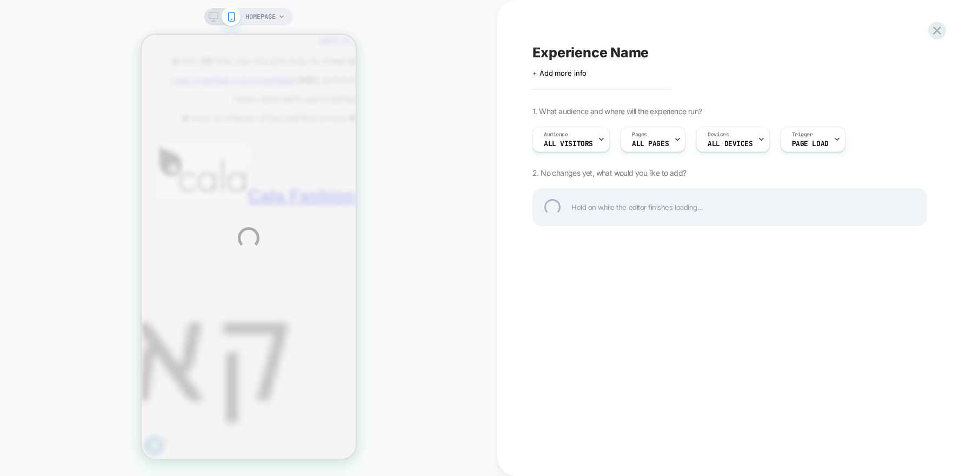
click at [669, 137] on div "HOMEPAGE Experience Name Click to edit experience details + Add more info 1. Wh…" at bounding box center [486, 238] width 973 height 476
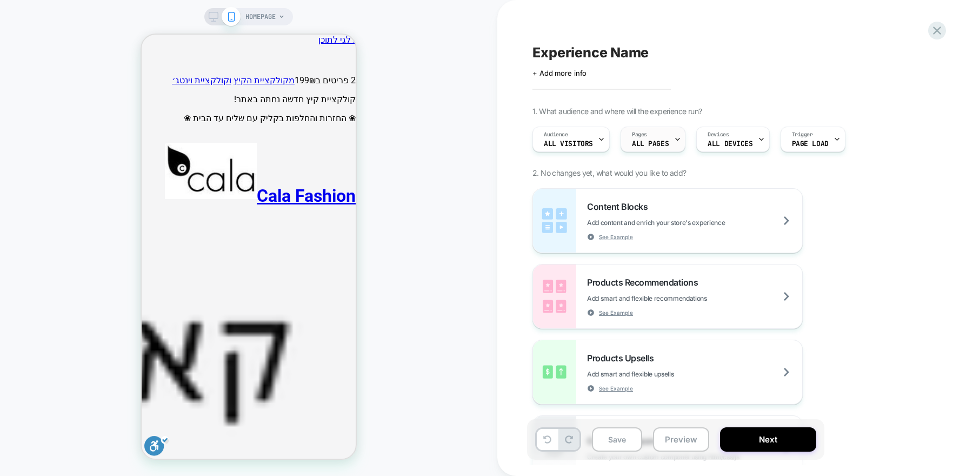
click at [675, 135] on div at bounding box center [677, 139] width 7 height 24
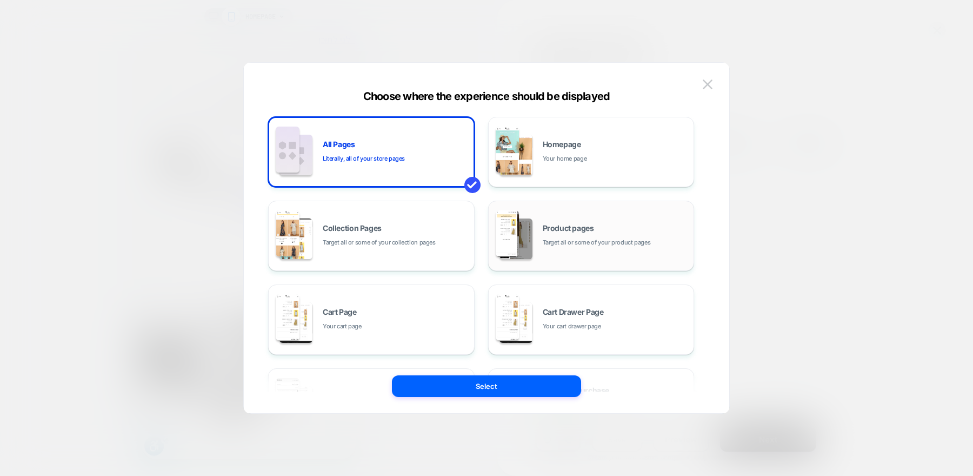
click at [543, 239] on span "Target all or some of your product pages" at bounding box center [597, 242] width 108 height 10
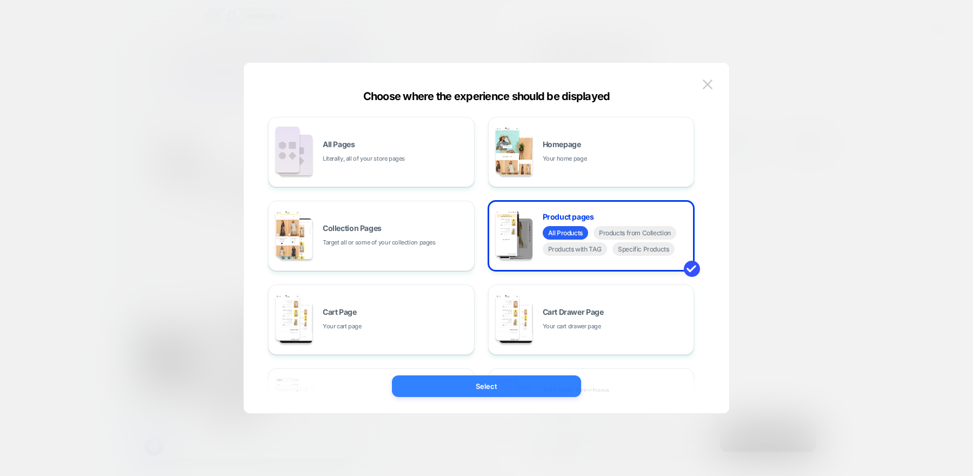
click at [558, 390] on button "Select" at bounding box center [486, 386] width 189 height 22
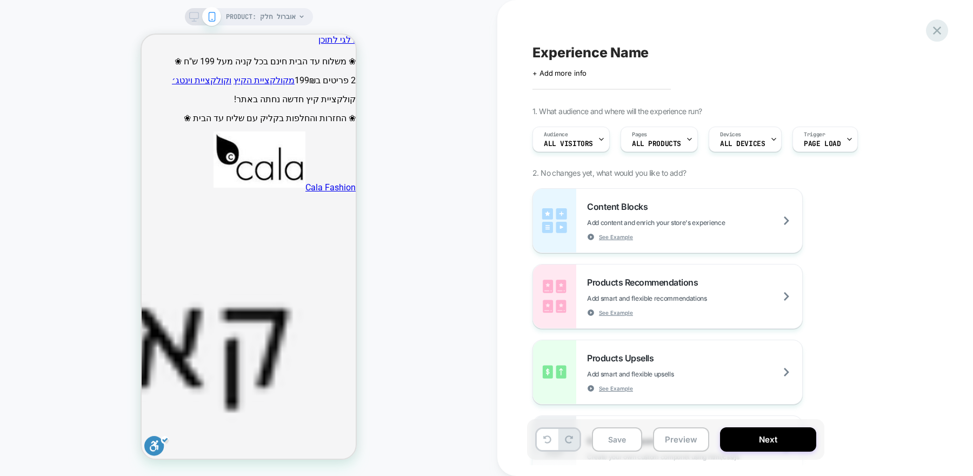
click at [937, 31] on icon at bounding box center [937, 30] width 8 height 8
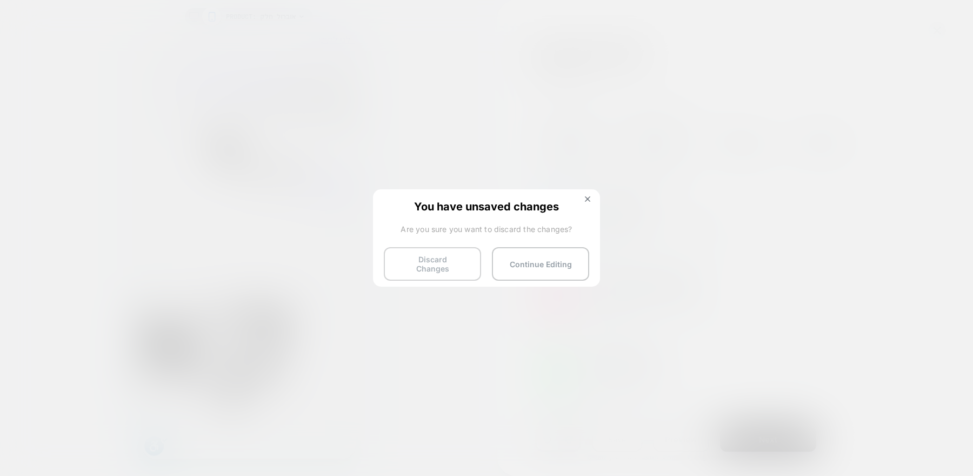
click at [459, 254] on button "Discard Changes" at bounding box center [432, 264] width 97 height 34
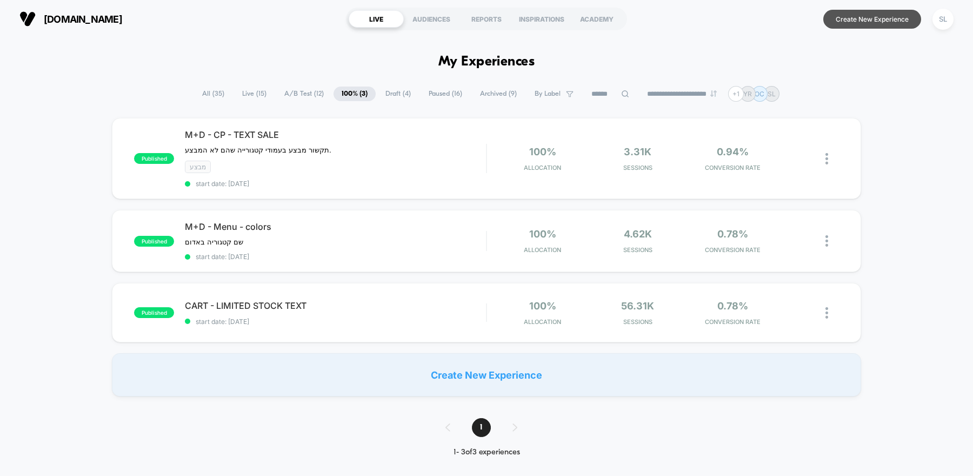
click at [861, 15] on button "Create New Experience" at bounding box center [872, 19] width 98 height 19
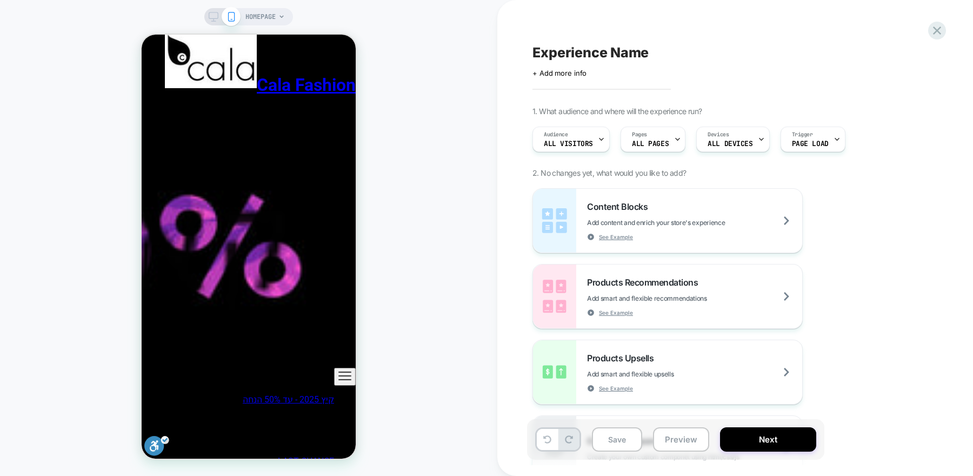
scroll to position [1128, 0]
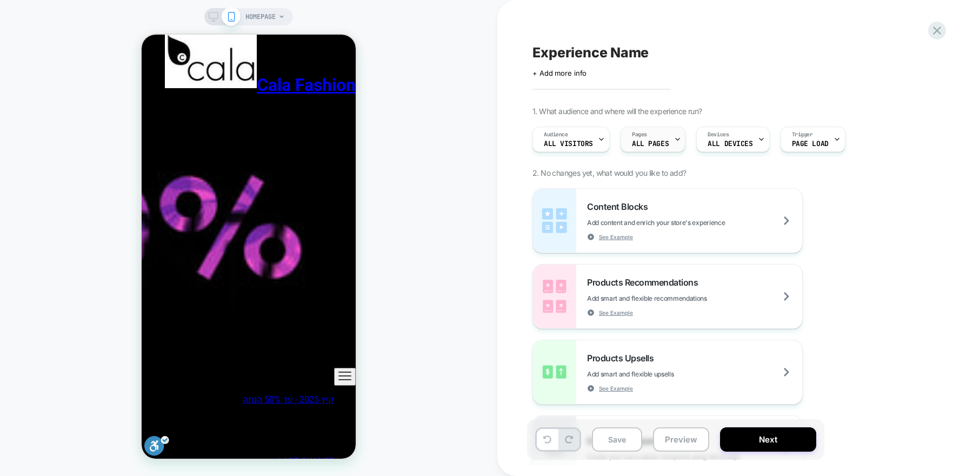
click at [660, 141] on span "ALL PAGES" at bounding box center [650, 144] width 37 height 8
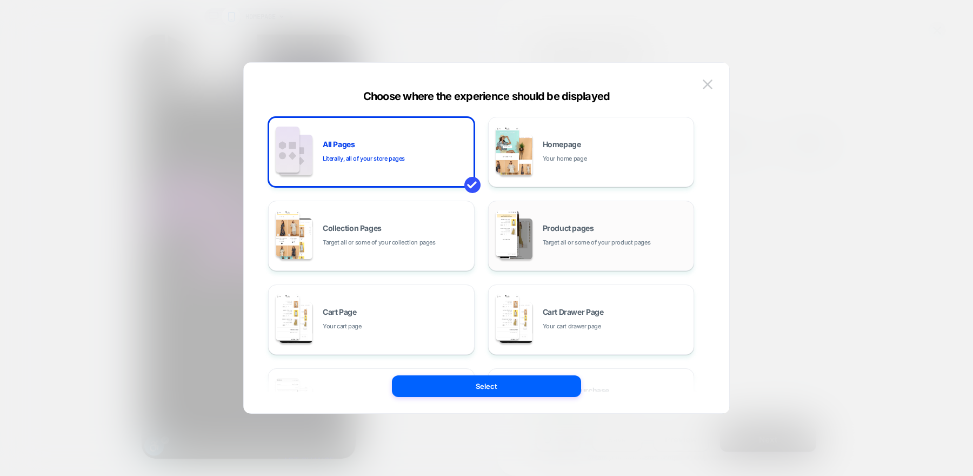
click at [549, 246] on span "Target all or some of your product pages" at bounding box center [597, 242] width 108 height 10
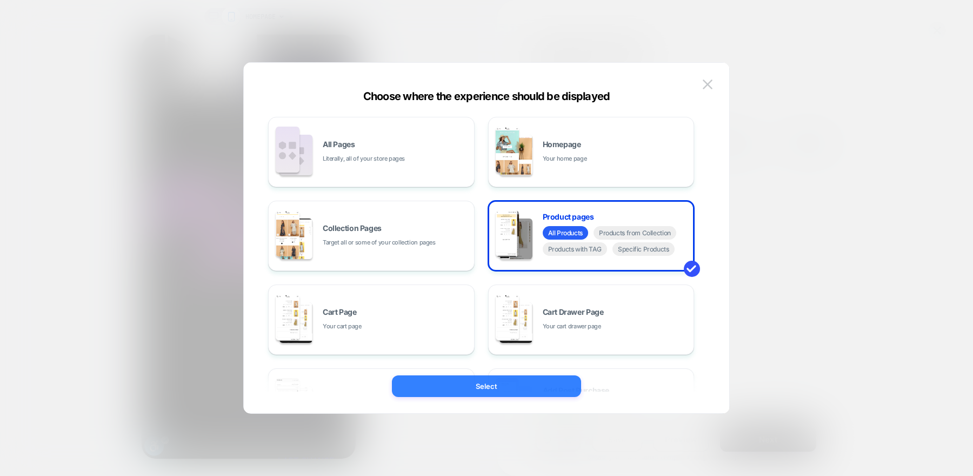
click at [512, 388] on button "Select" at bounding box center [486, 386] width 189 height 22
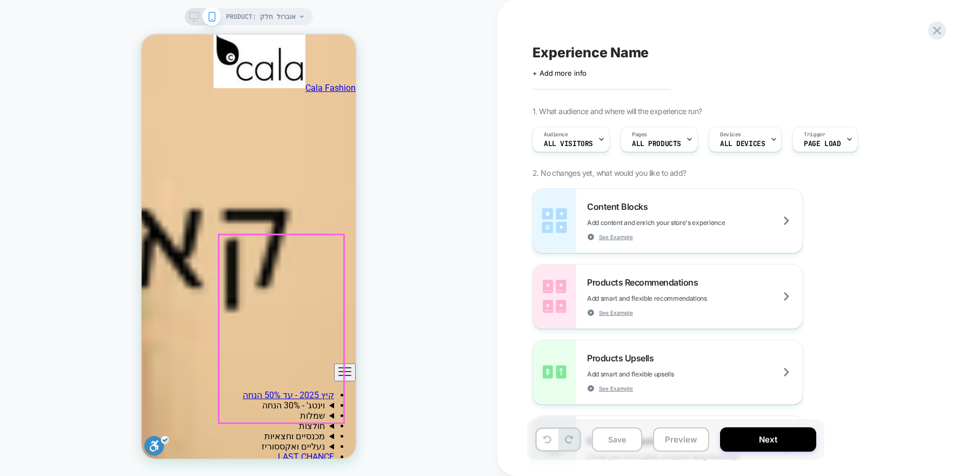
scroll to position [869, 0]
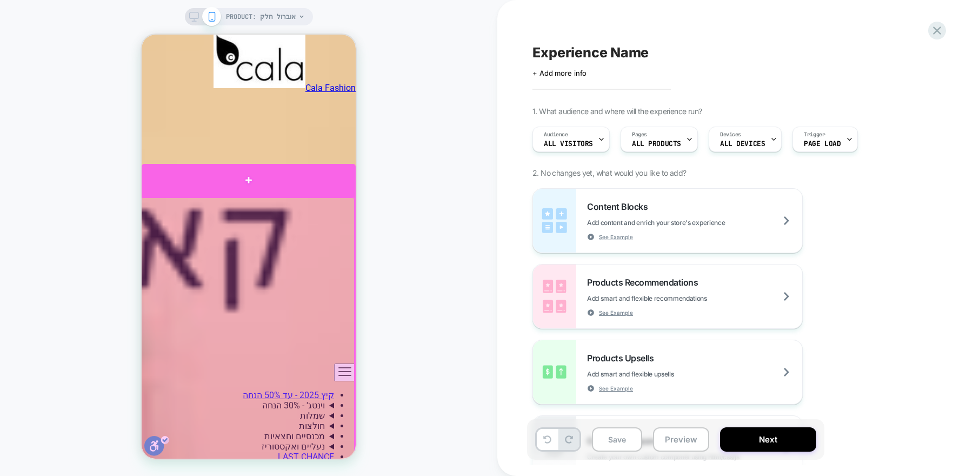
click at [279, 184] on div at bounding box center [249, 180] width 214 height 32
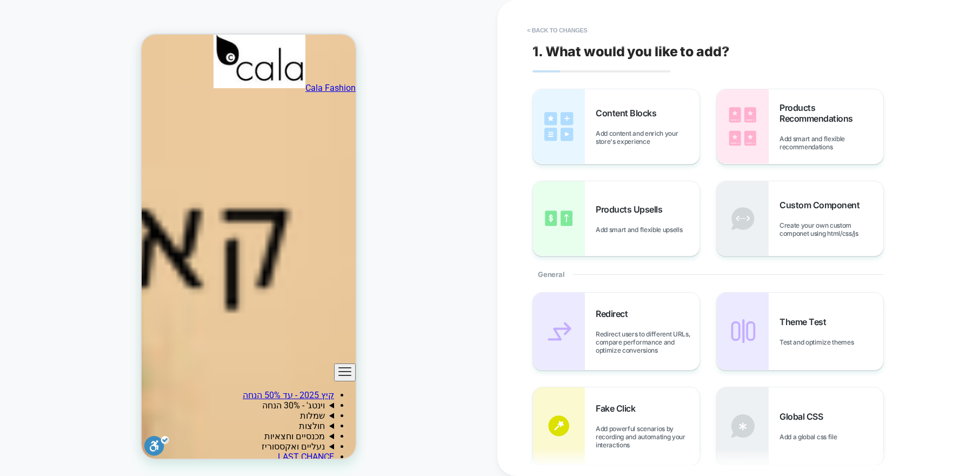
scroll to position [824, 0]
click at [747, 148] on img at bounding box center [743, 126] width 52 height 75
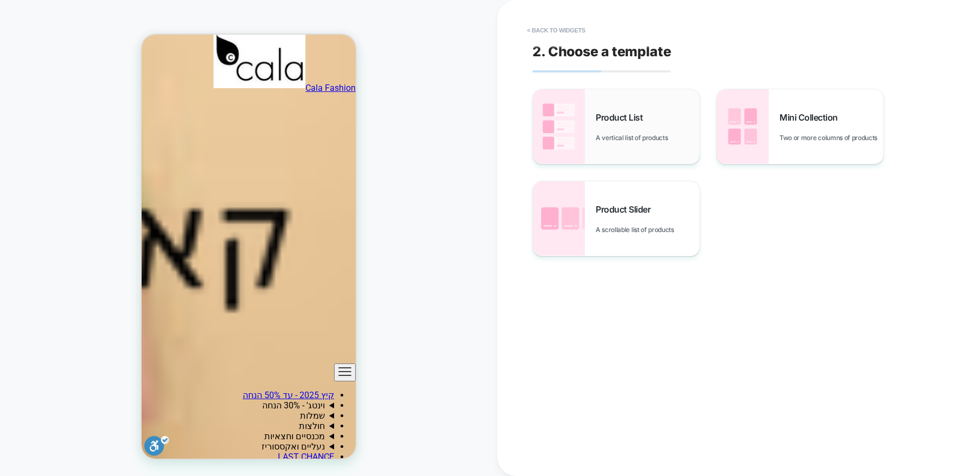
scroll to position [1039, 0]
click at [777, 130] on div "Mini Collection Two or more columns of products" at bounding box center [800, 126] width 166 height 75
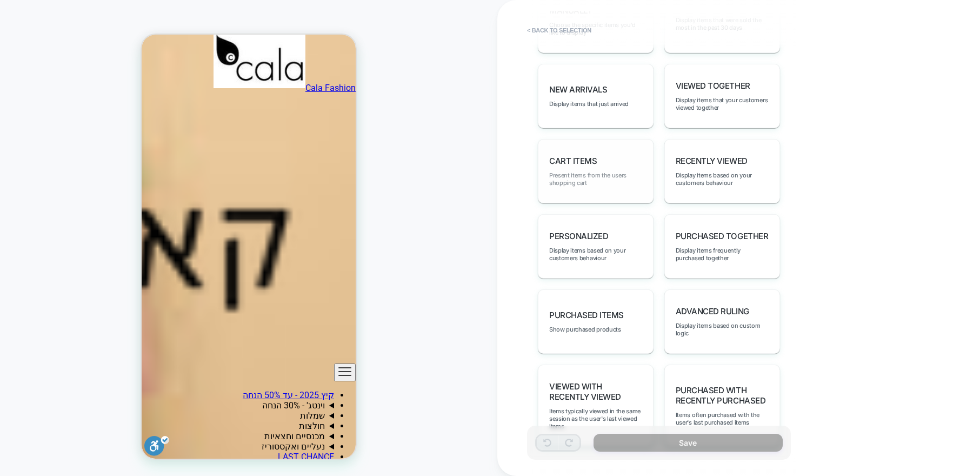
scroll to position [641, 0]
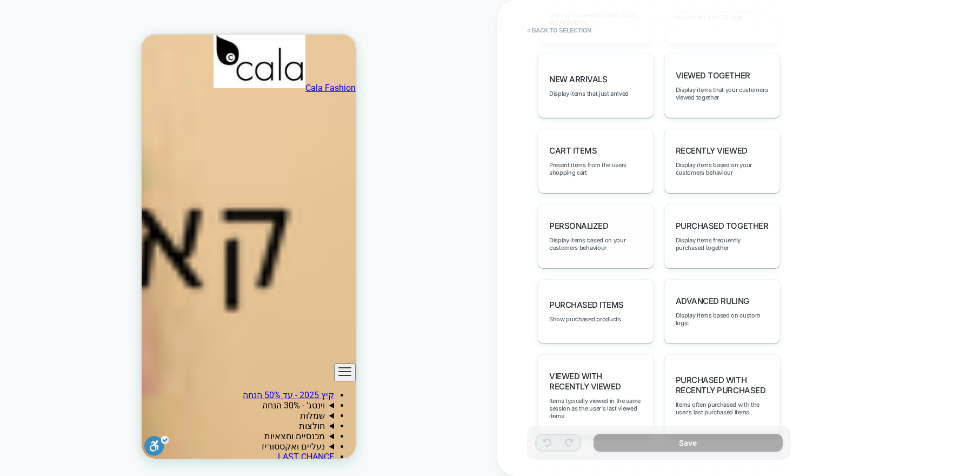
click at [593, 242] on div "personalized Display items based on your customers behaviour" at bounding box center [596, 236] width 116 height 64
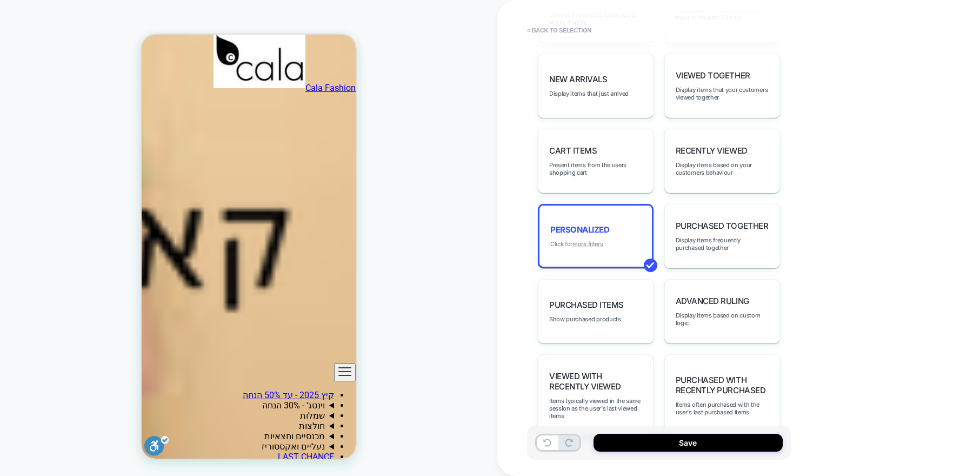
click at [581, 240] on u "more filters" at bounding box center [587, 244] width 30 height 8
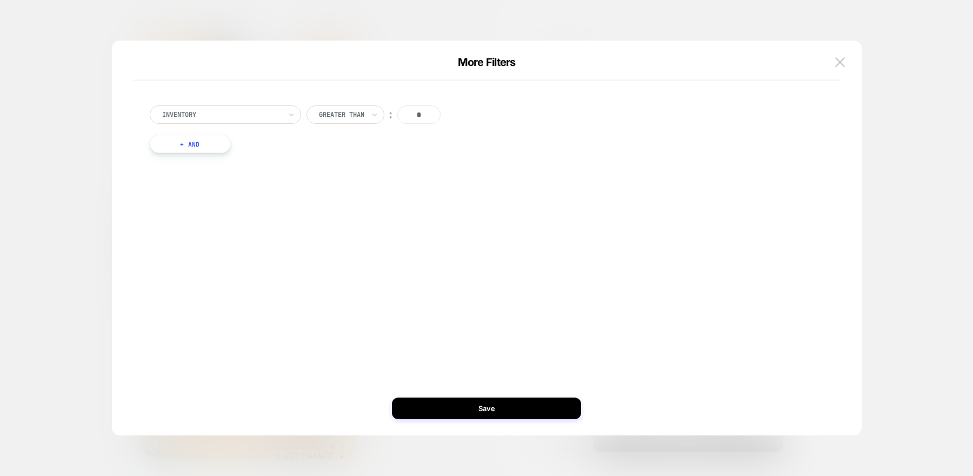
click at [219, 139] on button "+ And" at bounding box center [190, 144] width 81 height 18
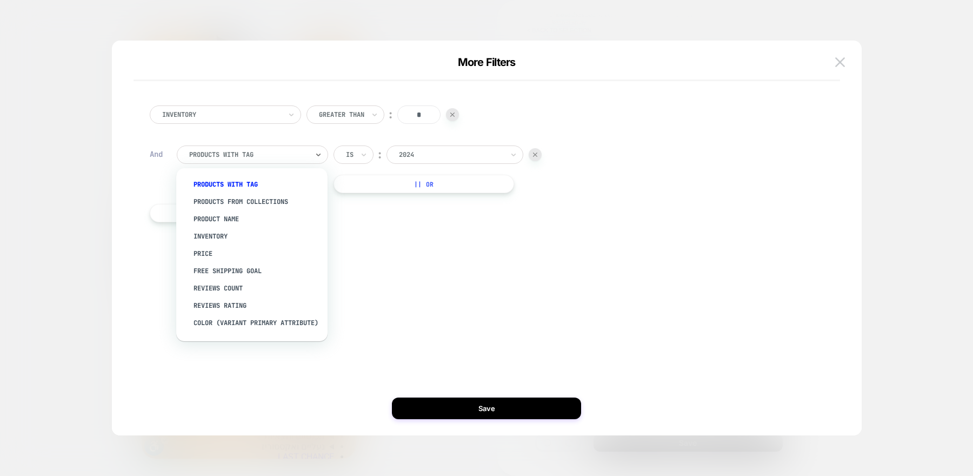
click at [232, 155] on div at bounding box center [248, 155] width 119 height 10
click at [248, 203] on div "products from collections" at bounding box center [257, 201] width 141 height 17
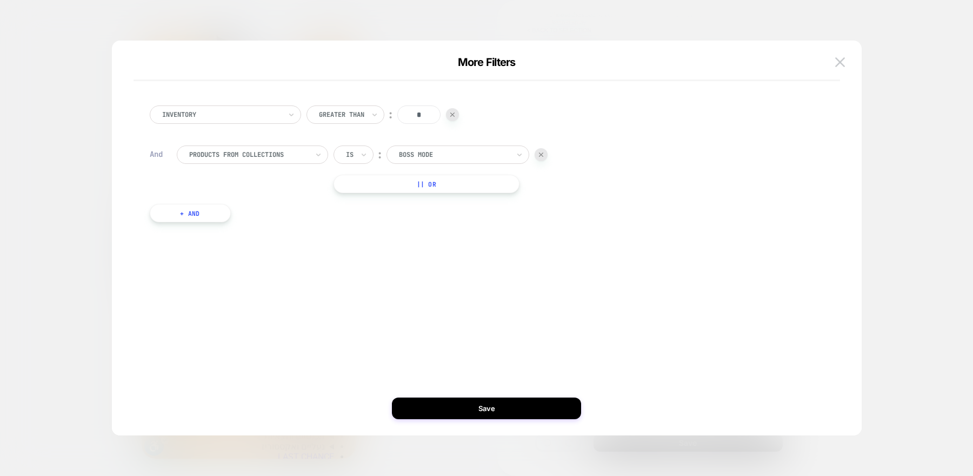
click at [405, 151] on div at bounding box center [454, 155] width 110 height 10
click at [275, 154] on div at bounding box center [248, 155] width 119 height 10
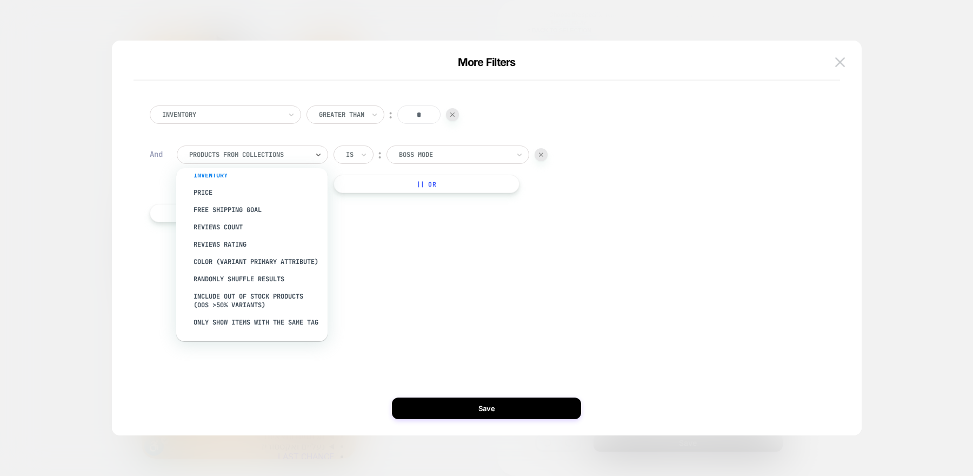
scroll to position [69, 0]
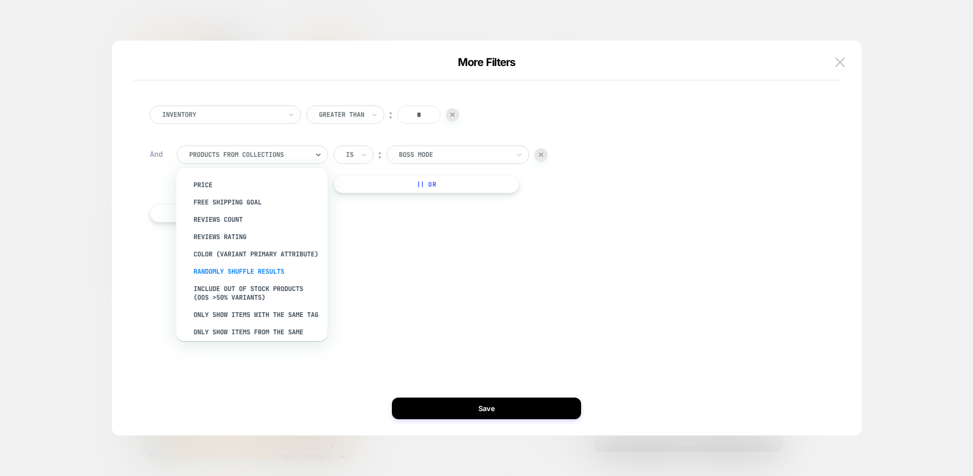
click at [250, 280] on div "Randomly Shuffle Results" at bounding box center [257, 271] width 141 height 17
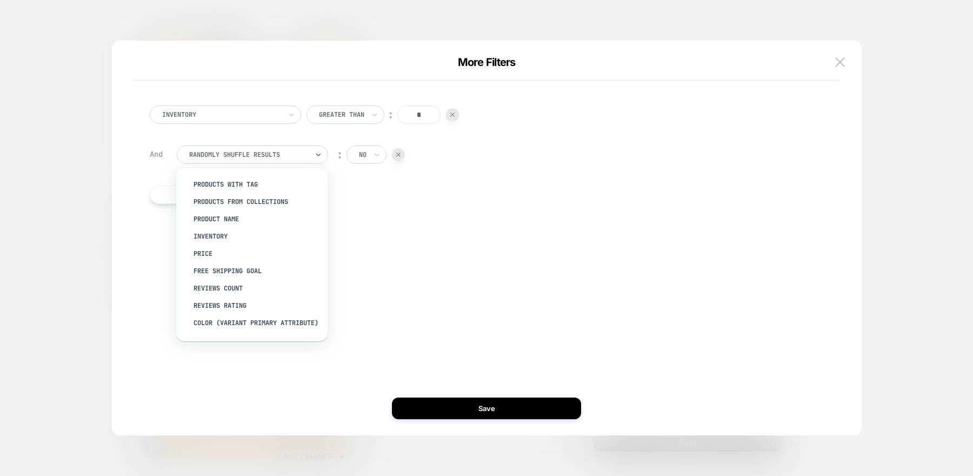
click at [260, 161] on div "Randomly Shuffle Results" at bounding box center [252, 154] width 151 height 18
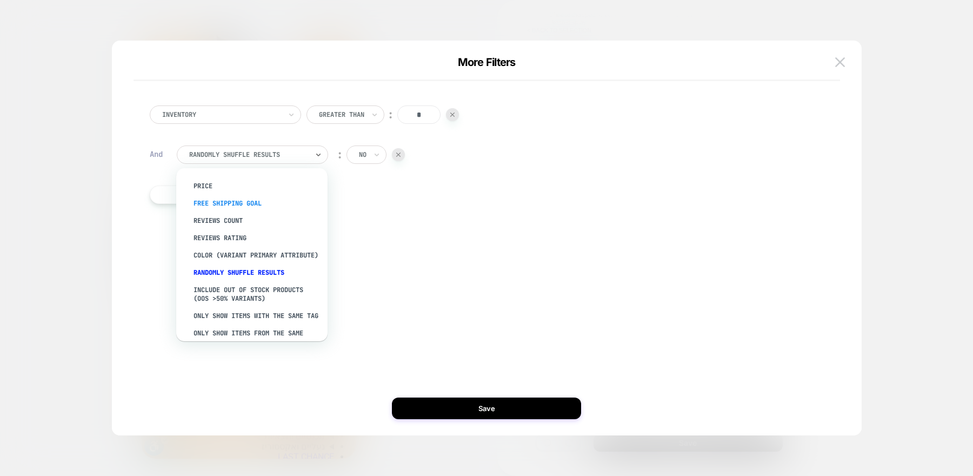
scroll to position [83, 0]
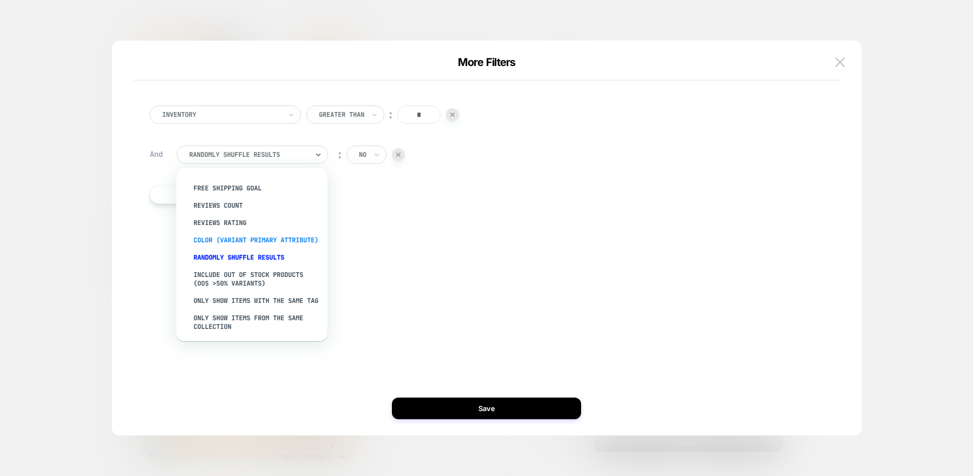
click at [217, 246] on div "color (Variant primary attribute)" at bounding box center [257, 239] width 141 height 17
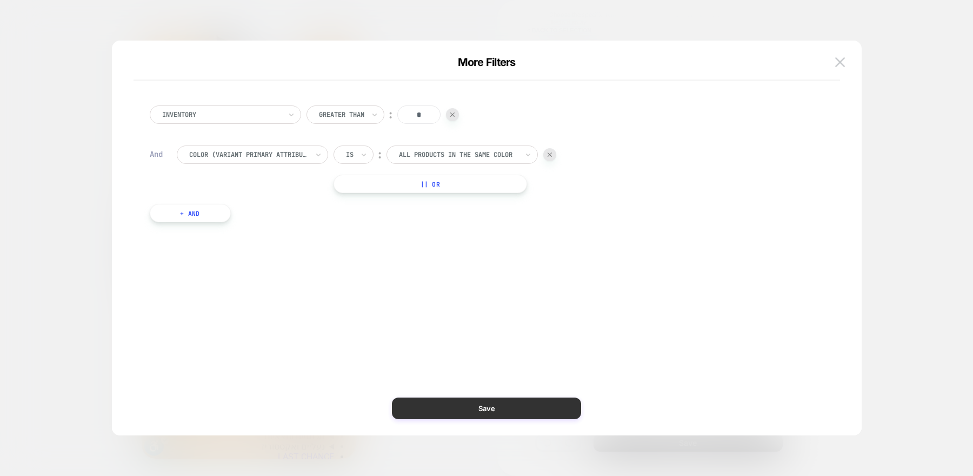
click at [519, 404] on button "Save" at bounding box center [486, 408] width 189 height 22
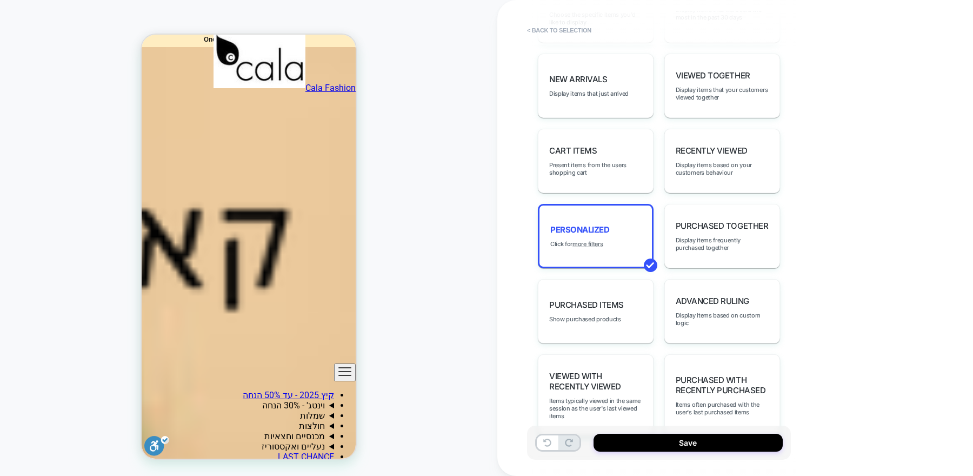
scroll to position [775, 0]
click at [594, 240] on u "more filters" at bounding box center [587, 244] width 30 height 8
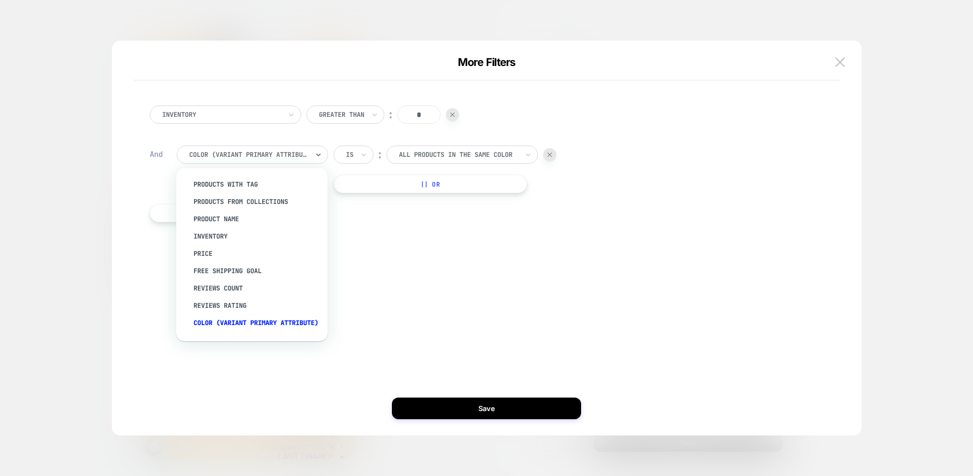
click at [295, 150] on div at bounding box center [248, 155] width 119 height 10
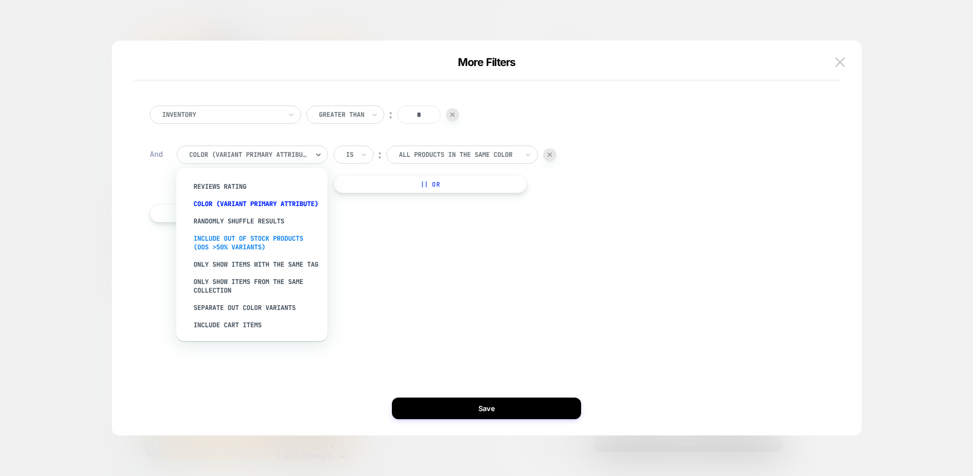
scroll to position [138, 0]
click at [251, 284] on div "Only show items from the same collection" at bounding box center [257, 286] width 141 height 26
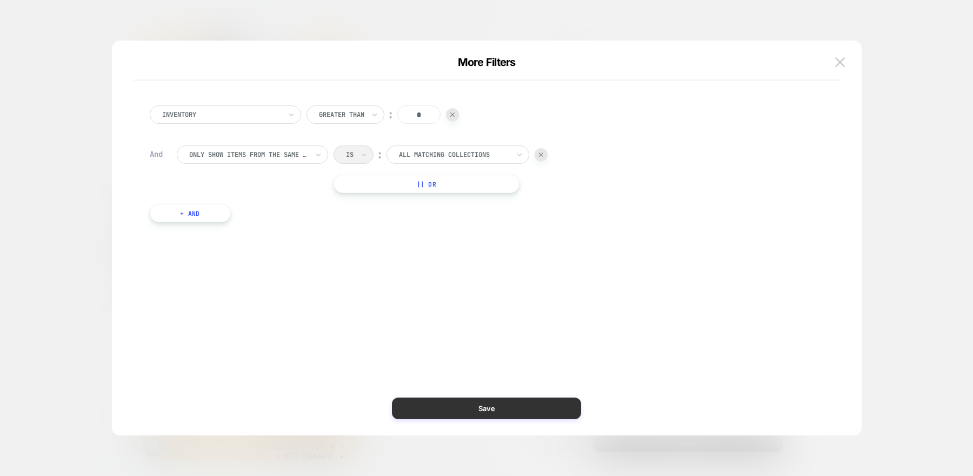
click at [452, 400] on button "Save" at bounding box center [486, 408] width 189 height 22
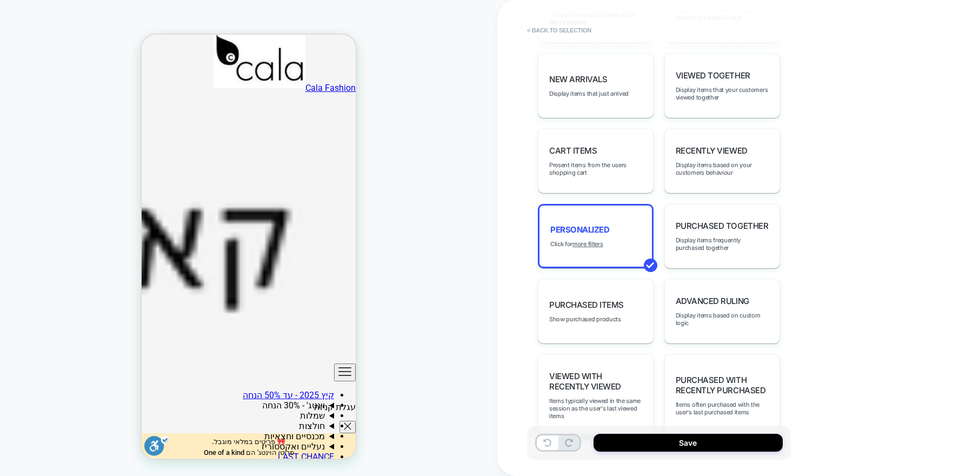
scroll to position [0, 0]
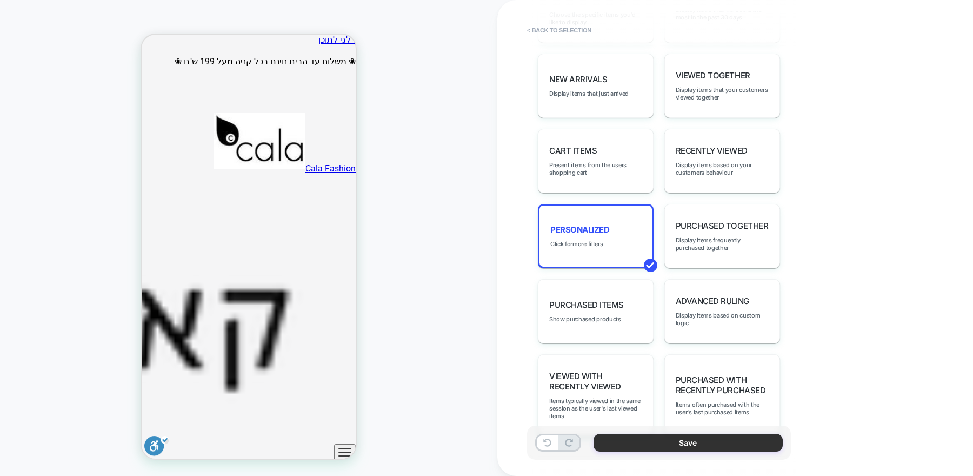
click at [624, 443] on button "Save" at bounding box center [687, 442] width 189 height 18
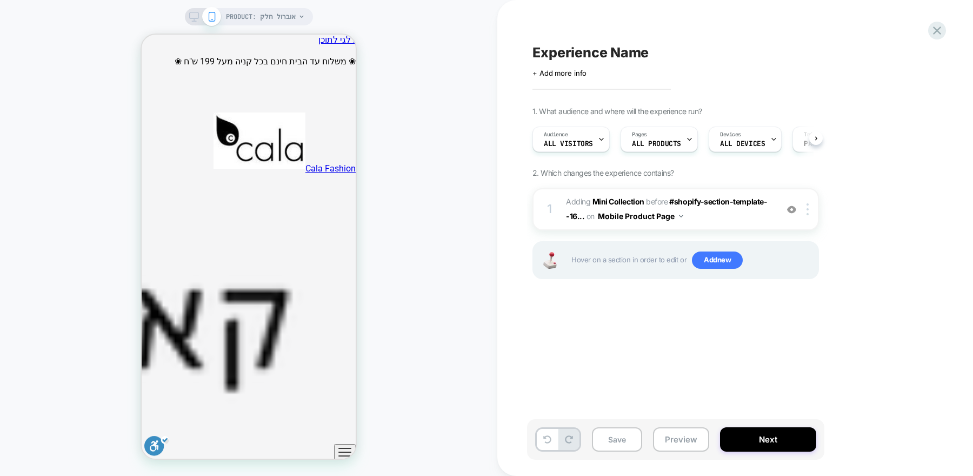
scroll to position [0, 1]
click at [286, 15] on span "PRODUCT: אוברול חלק" at bounding box center [261, 16] width 70 height 17
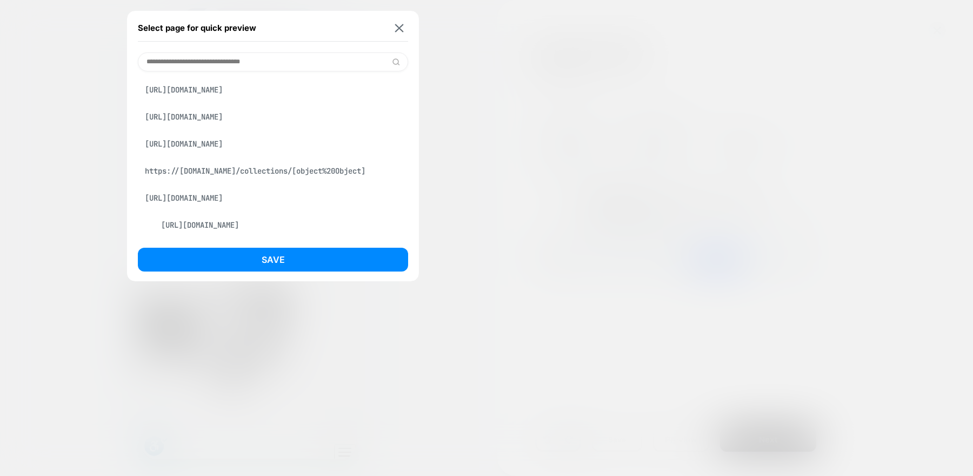
click at [276, 63] on input at bounding box center [273, 61] width 270 height 19
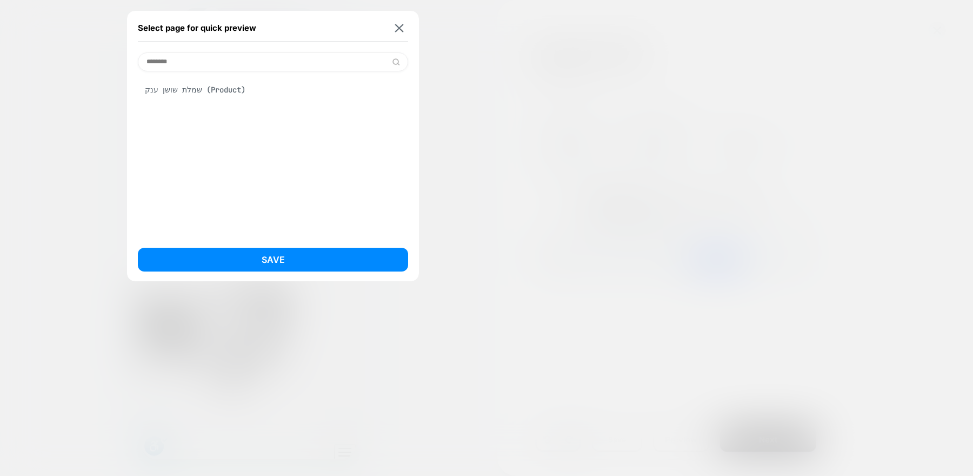
type input "********"
click at [241, 103] on div "שמלת שושן ענק (Product)" at bounding box center [273, 153] width 270 height 165
click at [241, 97] on div "שמלת שושן ענק (Product)" at bounding box center [273, 89] width 270 height 21
click at [269, 263] on button "Save" at bounding box center [273, 260] width 270 height 24
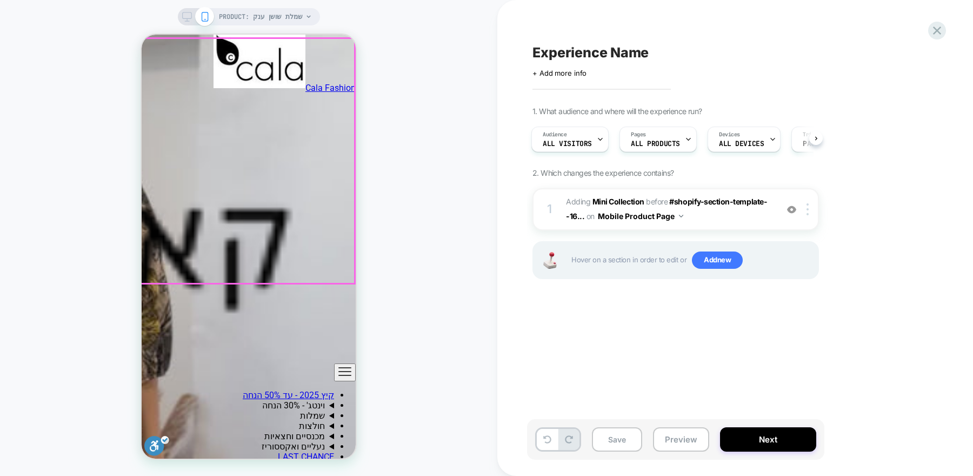
scroll to position [898, 0]
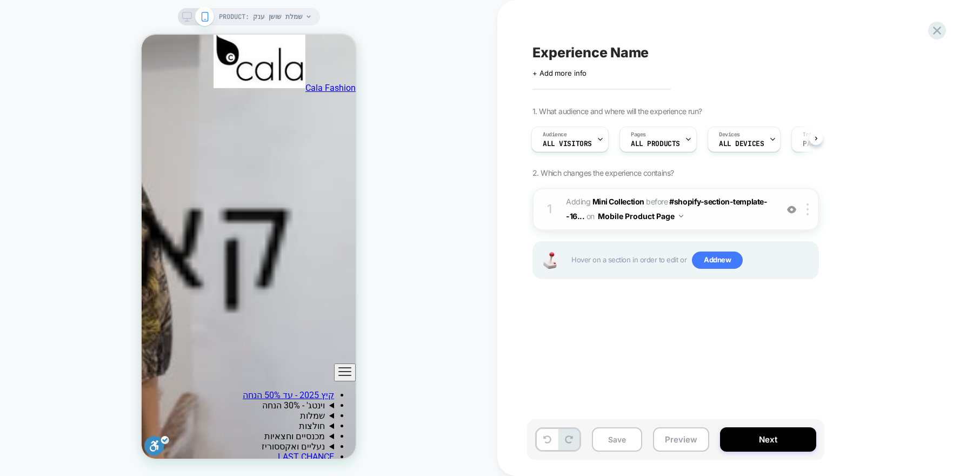
click at [724, 215] on span "#_loomi_addon_1755078338100 Adding Mini Collection BEFORE #shopify-section-temp…" at bounding box center [669, 209] width 206 height 29
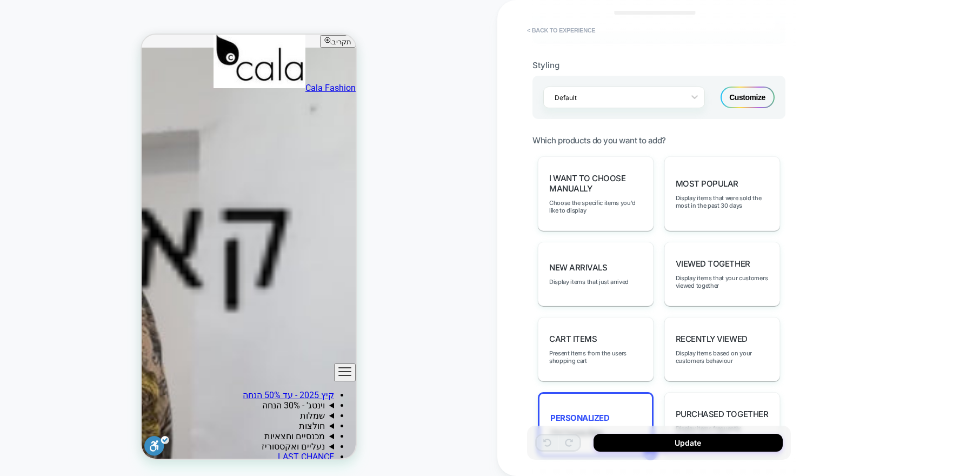
scroll to position [657, 0]
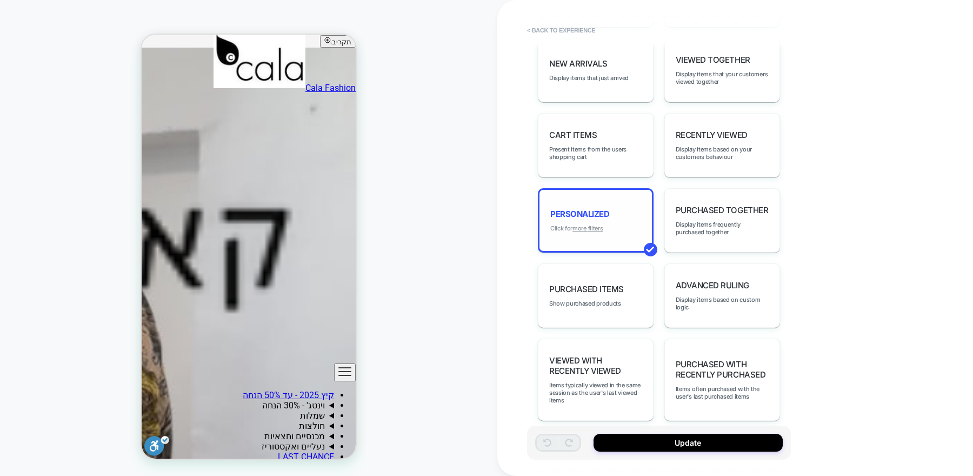
click at [587, 224] on u "more filters" at bounding box center [587, 228] width 30 height 8
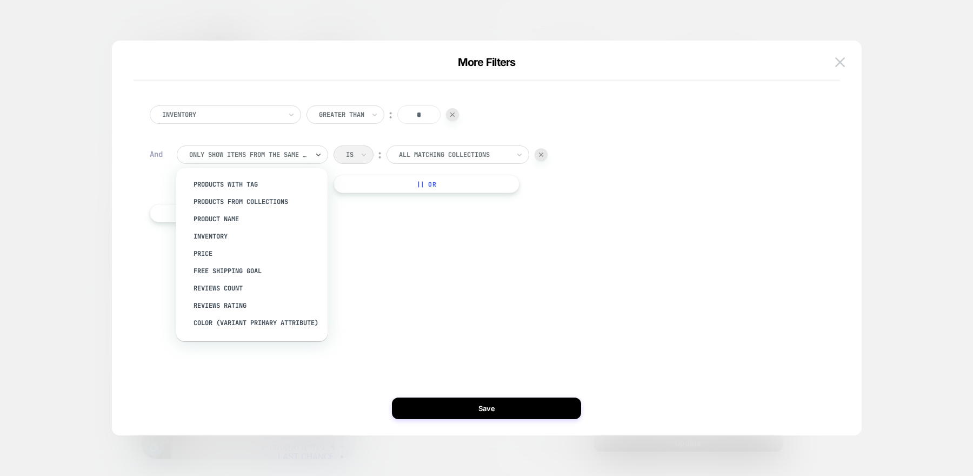
click at [292, 157] on div at bounding box center [248, 155] width 119 height 10
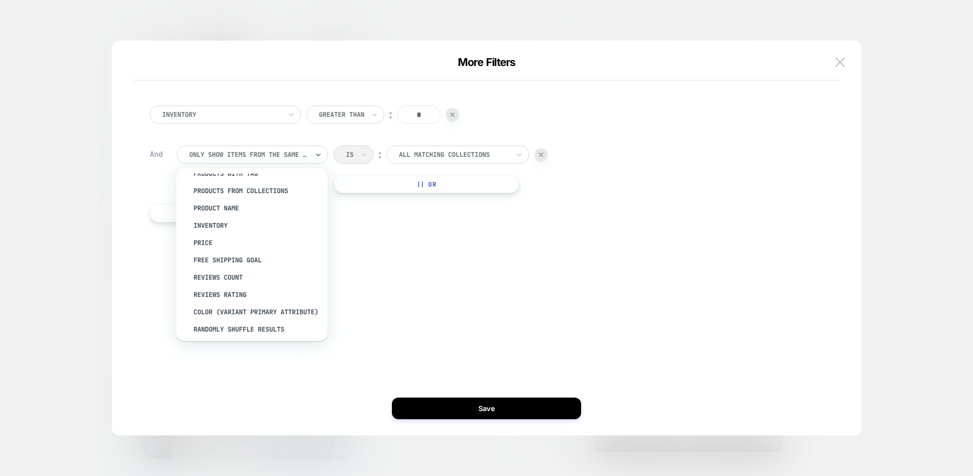
scroll to position [0, 0]
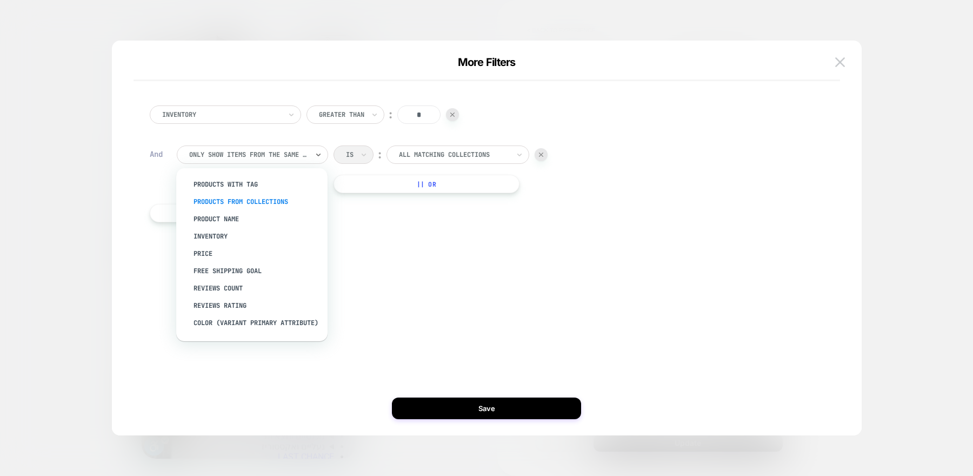
click at [253, 200] on div "products from collections" at bounding box center [257, 201] width 141 height 17
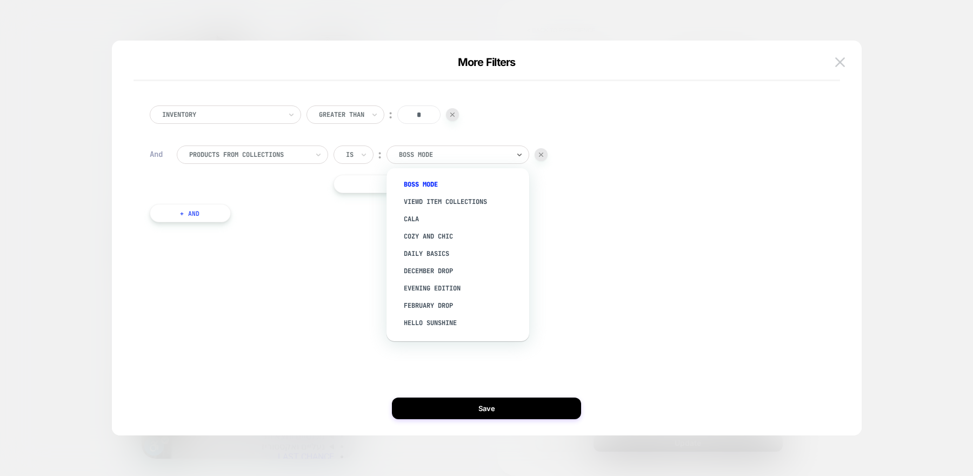
click at [482, 156] on div at bounding box center [454, 155] width 110 height 10
type input "***"
click at [453, 184] on div "כל השמלות" at bounding box center [463, 184] width 132 height 17
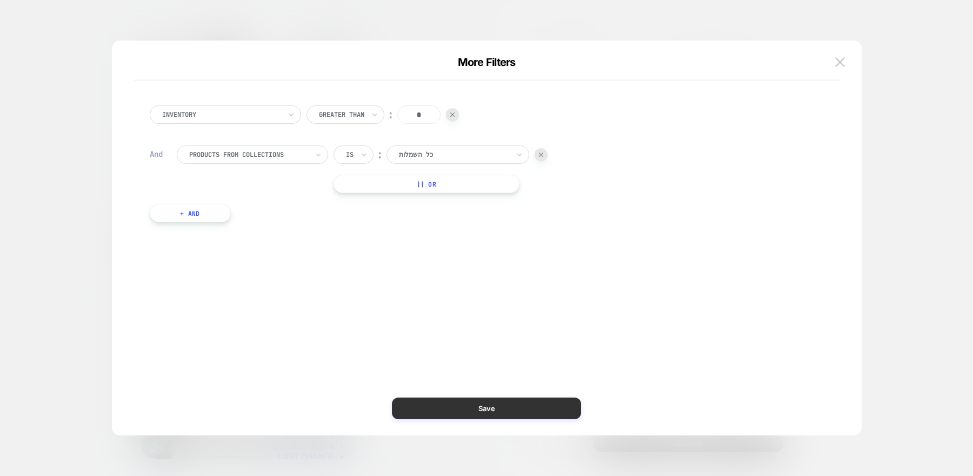
click at [478, 414] on button "Save" at bounding box center [486, 408] width 189 height 22
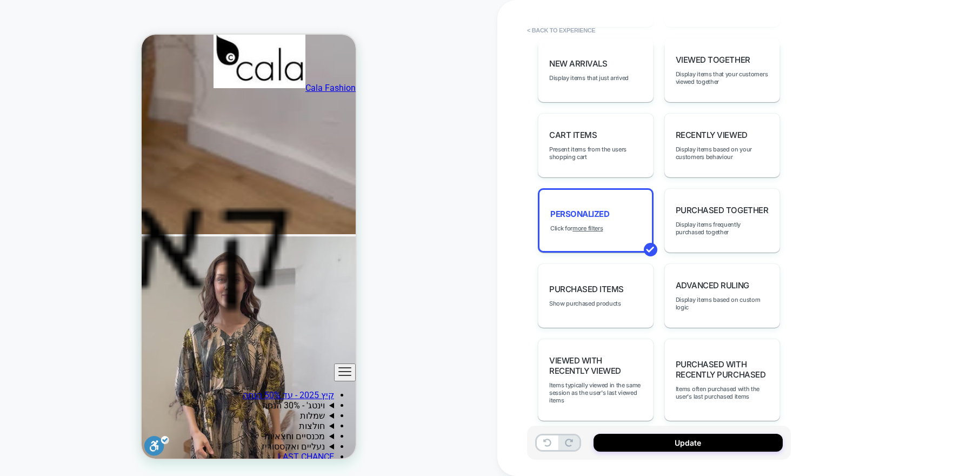
scroll to position [1452, 0]
